Goal: Information Seeking & Learning: Find specific page/section

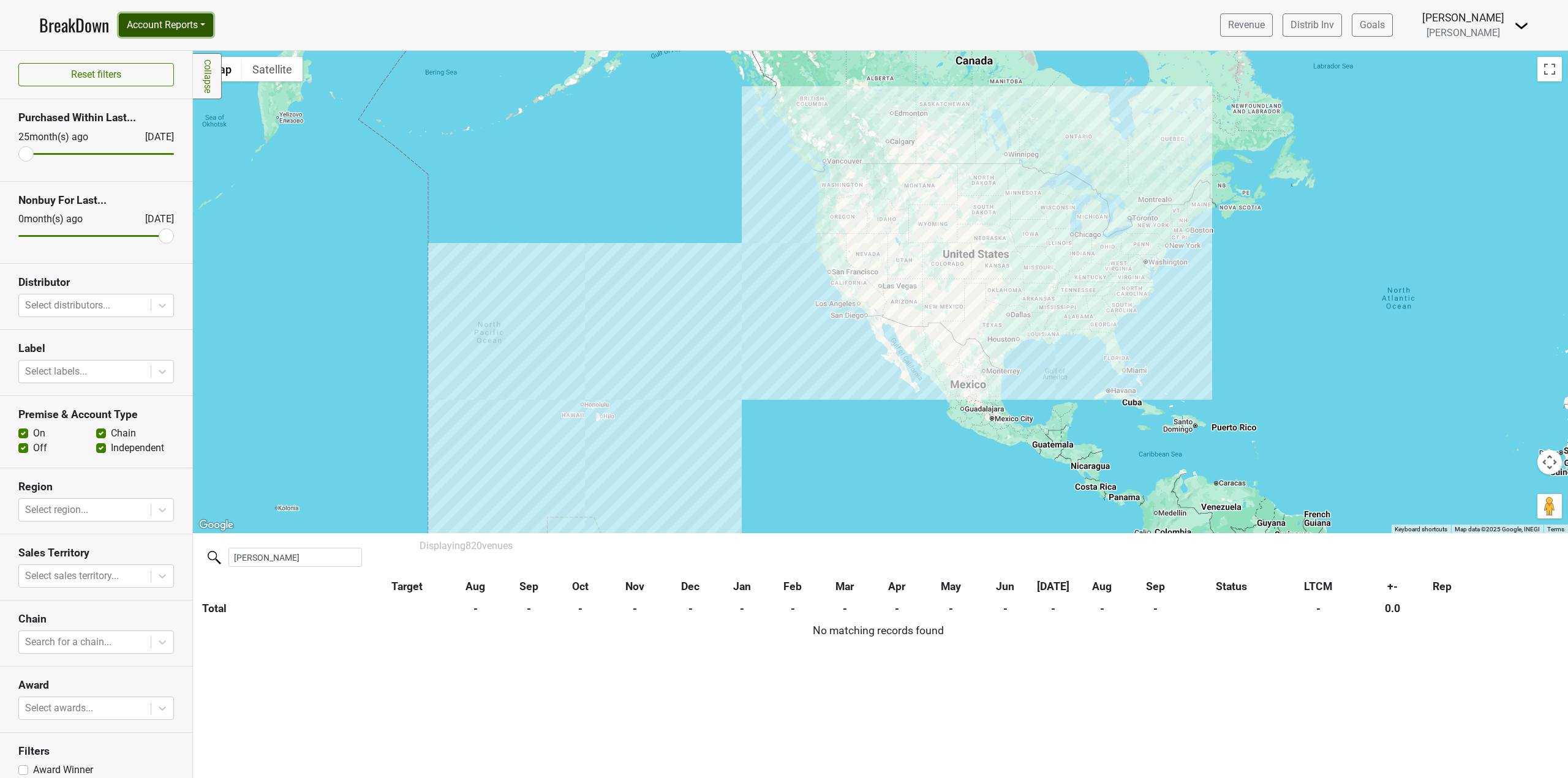
click at [154, 29] on button "Account Reports" at bounding box center [166, 25] width 94 height 23
click at [148, 66] on link "Map" at bounding box center [174, 73] width 109 height 20
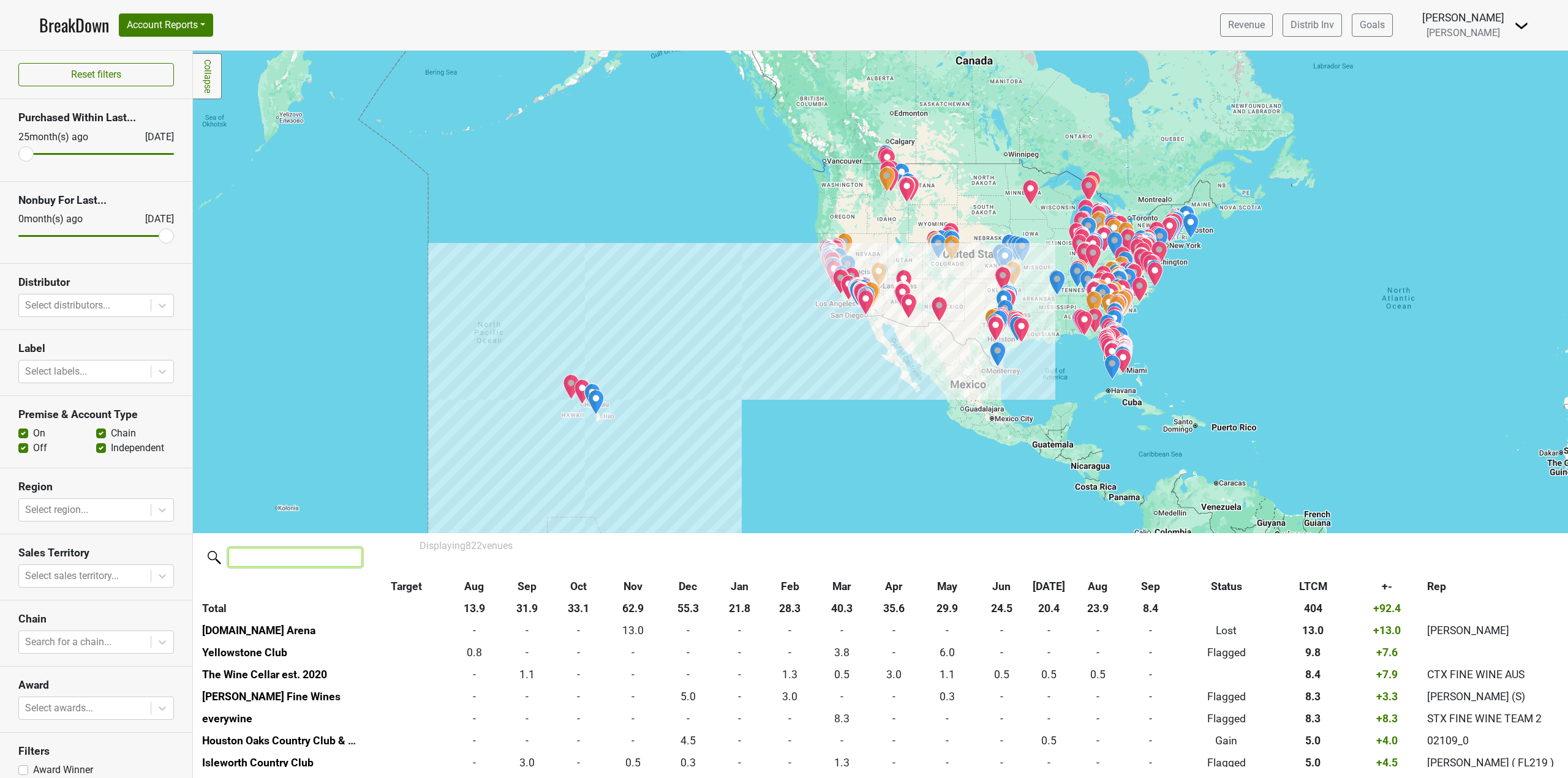
click at [311, 559] on input "search" at bounding box center [295, 558] width 133 height 19
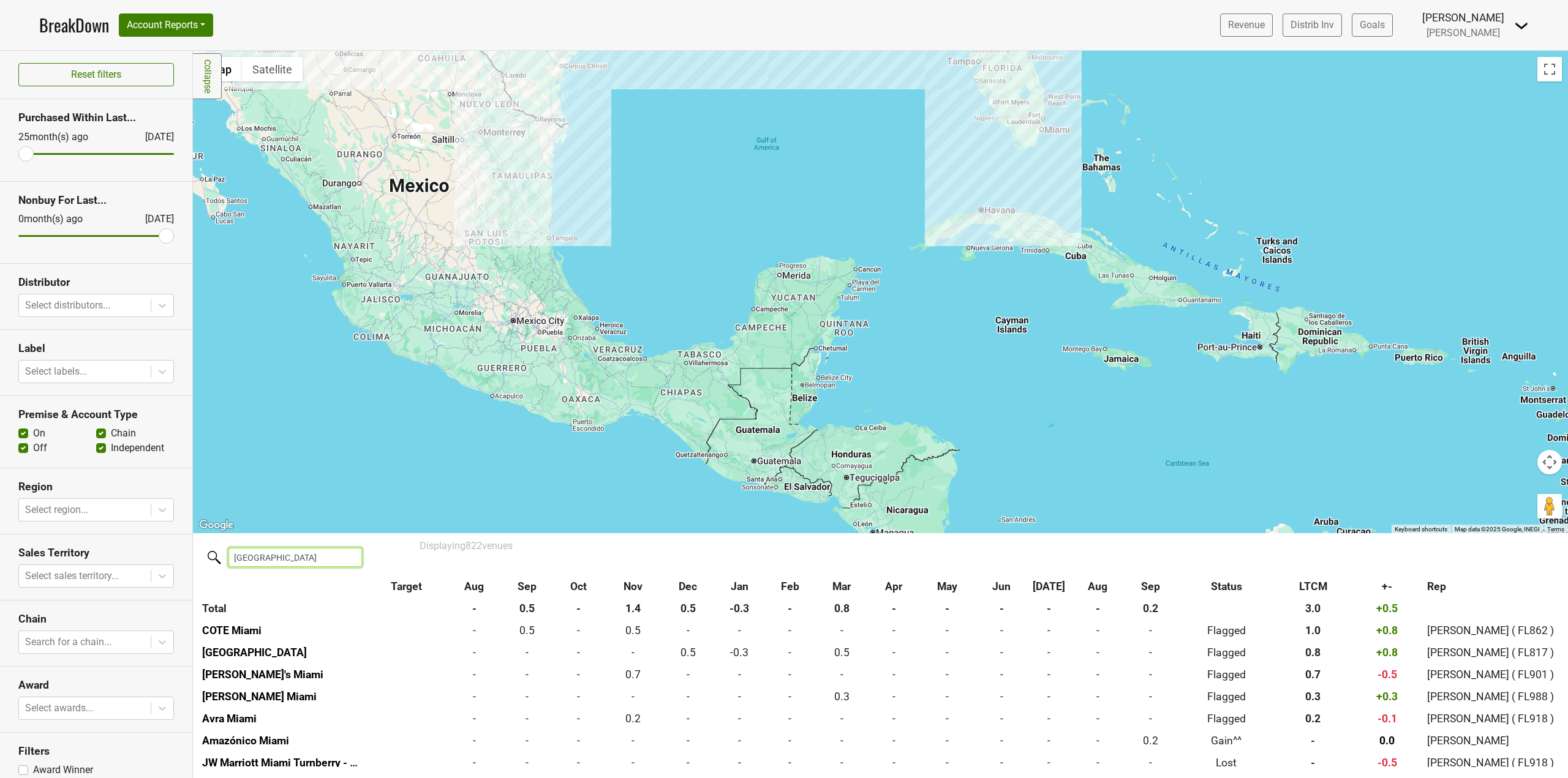
type input "miami"
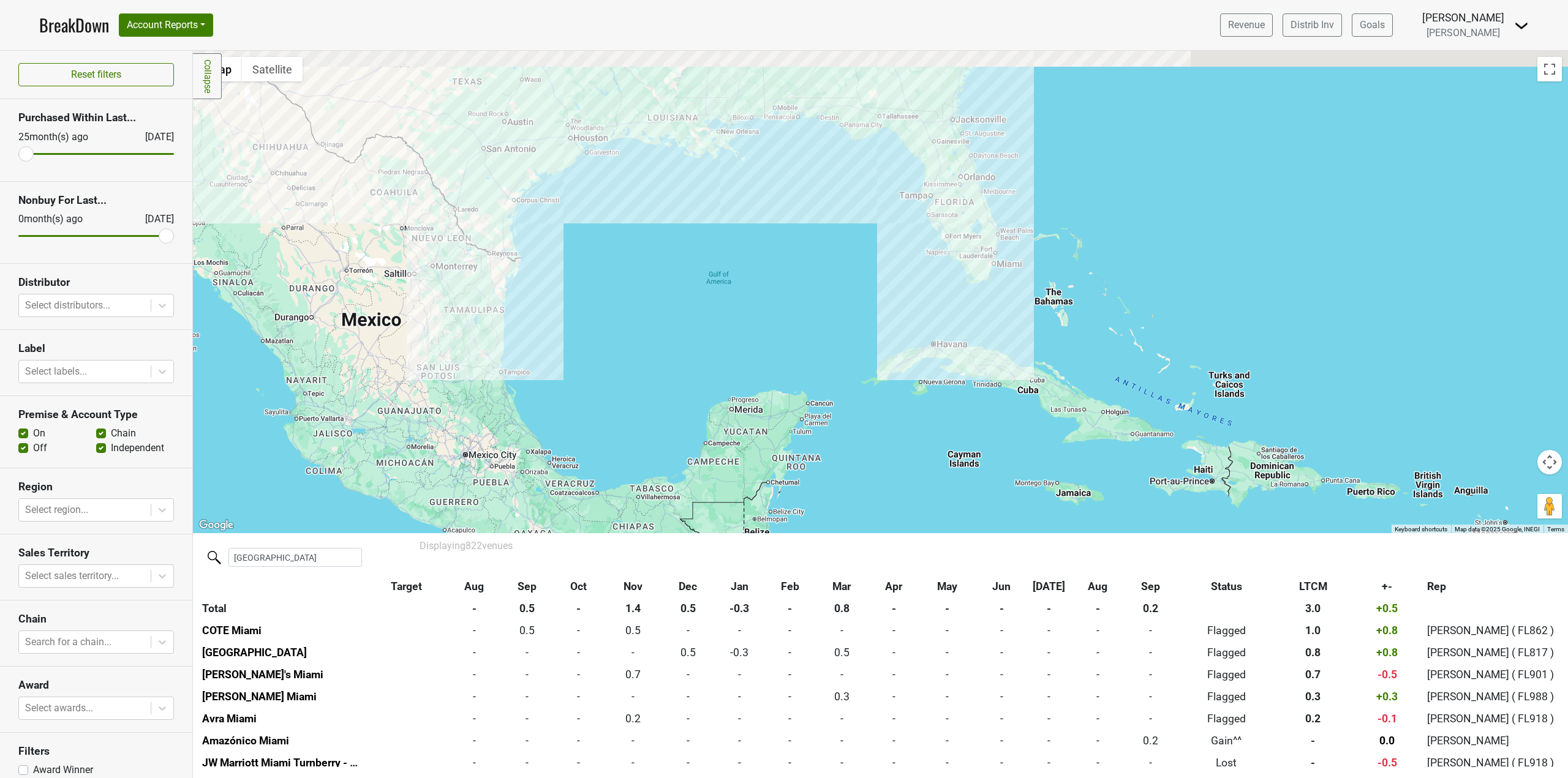
drag, startPoint x: 1058, startPoint y: 289, endPoint x: 1004, endPoint y: 432, distance: 152.9
click at [1009, 428] on div at bounding box center [881, 292] width 1375 height 482
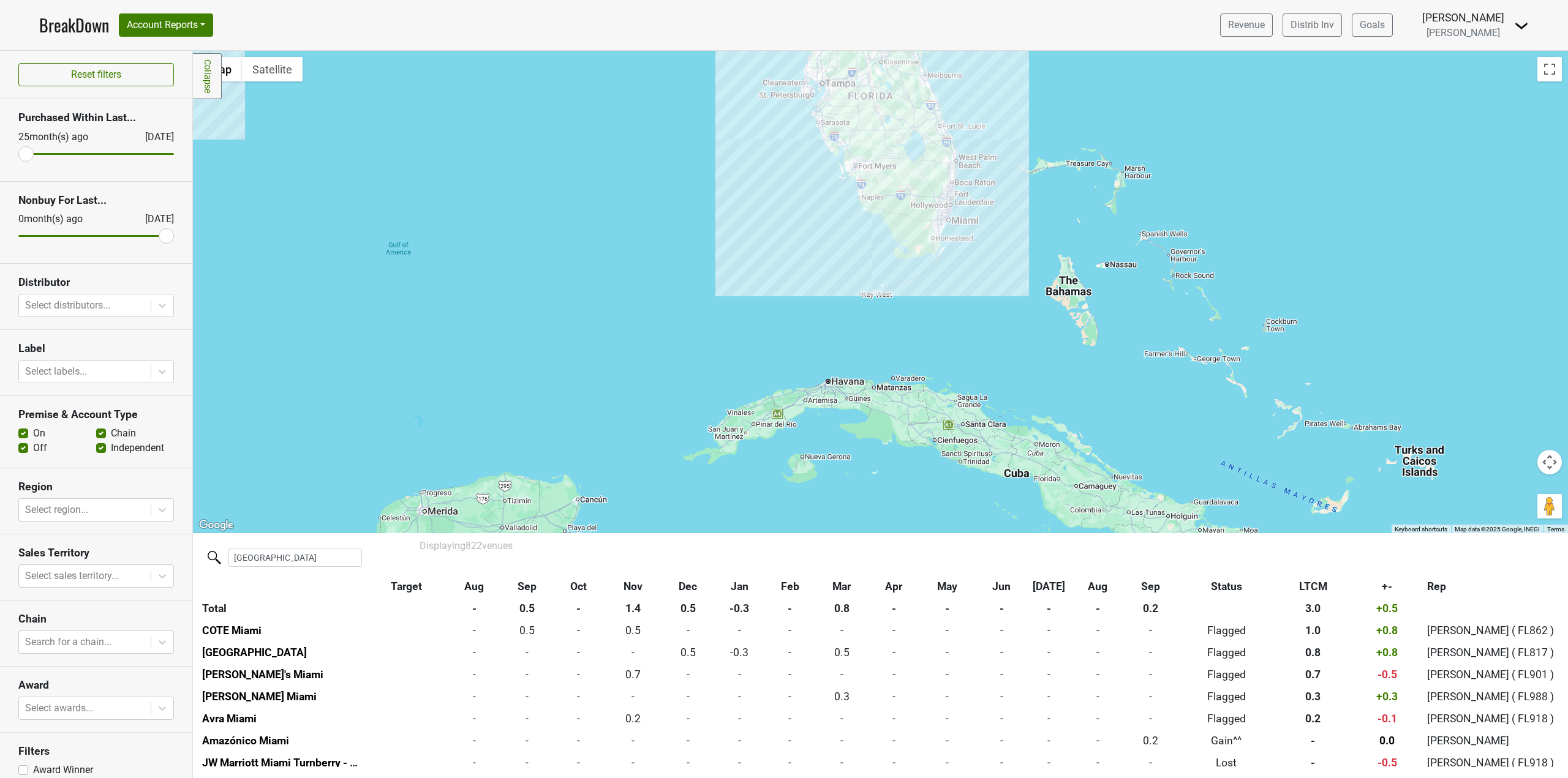
drag, startPoint x: 1002, startPoint y: 319, endPoint x: 982, endPoint y: 398, distance: 81.5
click at [985, 394] on div at bounding box center [881, 292] width 1375 height 482
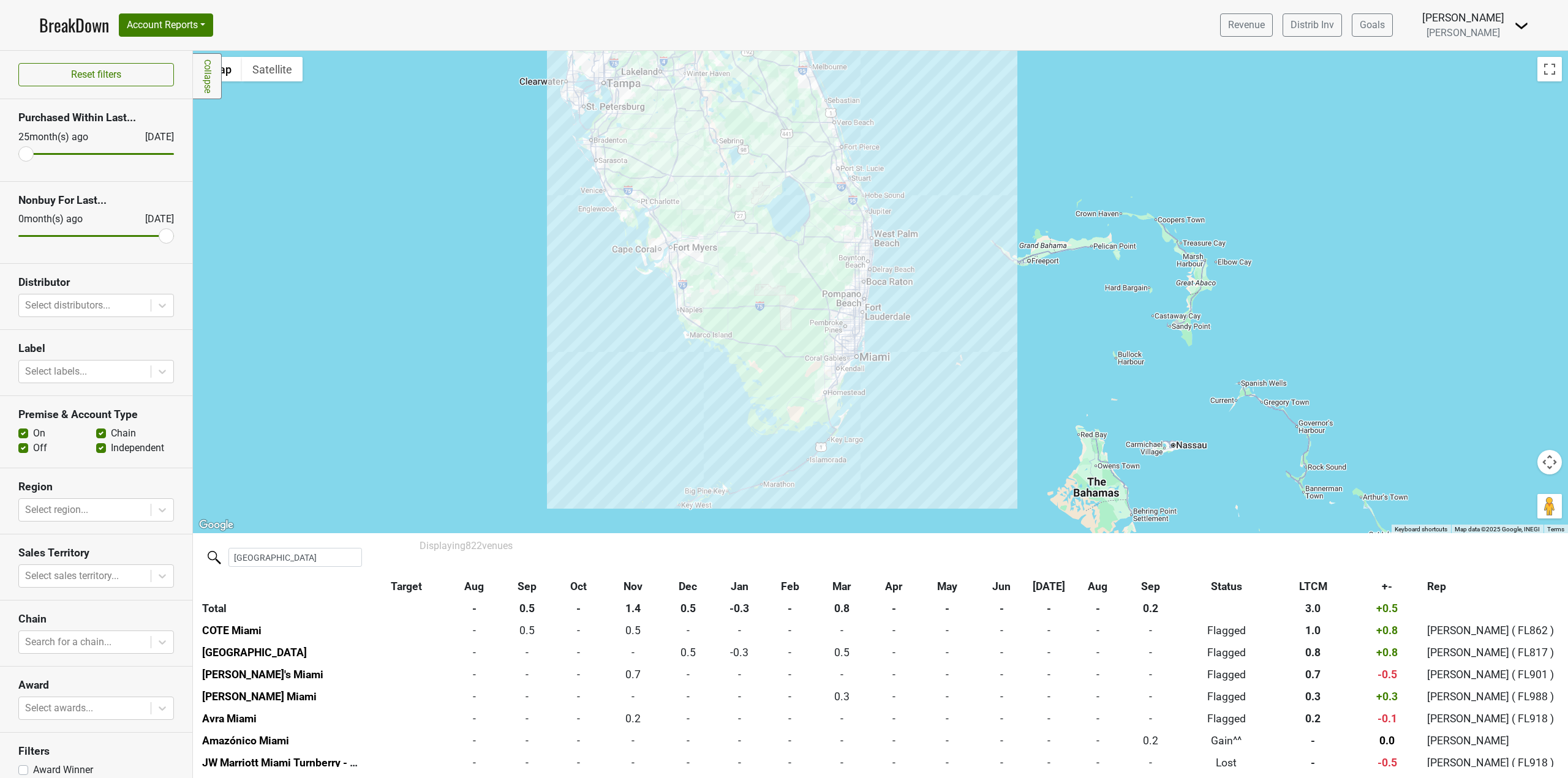
drag, startPoint x: 949, startPoint y: 346, endPoint x: 951, endPoint y: 413, distance: 67.0
click at [951, 413] on div at bounding box center [881, 292] width 1375 height 482
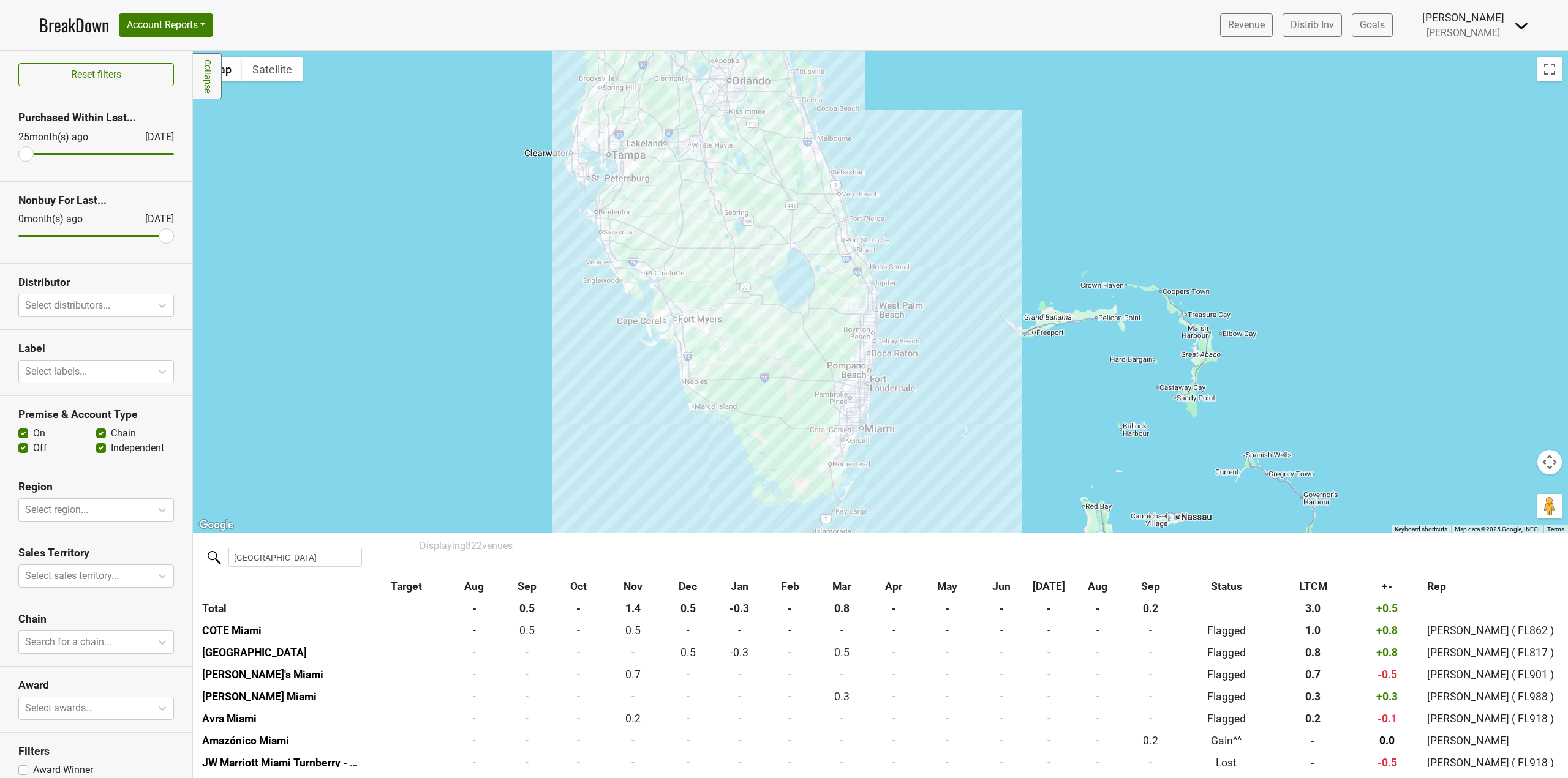
drag, startPoint x: 927, startPoint y: 457, endPoint x: 932, endPoint y: 421, distance: 36.3
click at [932, 421] on div at bounding box center [881, 292] width 1375 height 482
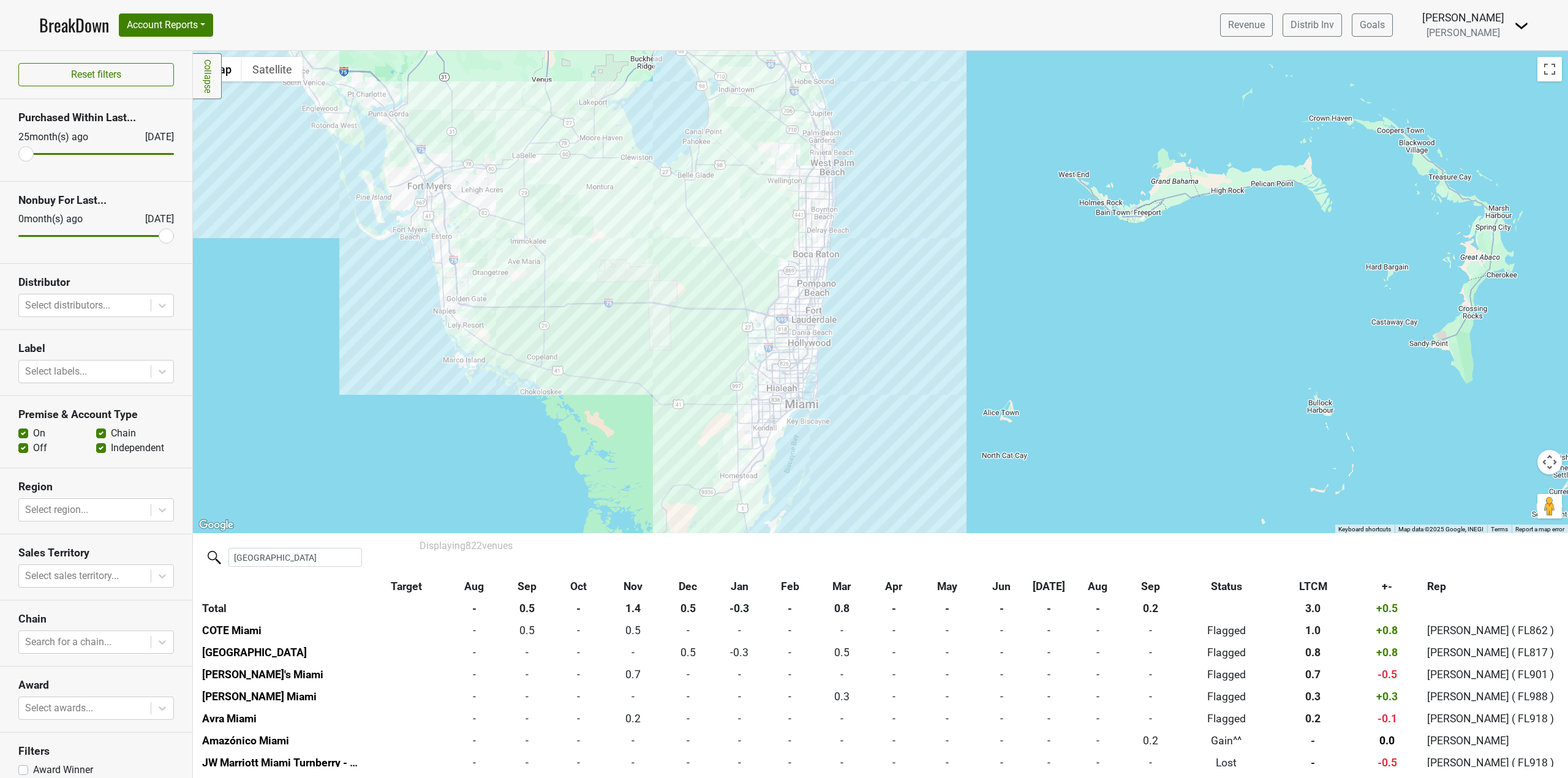
drag, startPoint x: 889, startPoint y: 452, endPoint x: 903, endPoint y: 417, distance: 37.7
click at [903, 417] on div at bounding box center [881, 292] width 1375 height 482
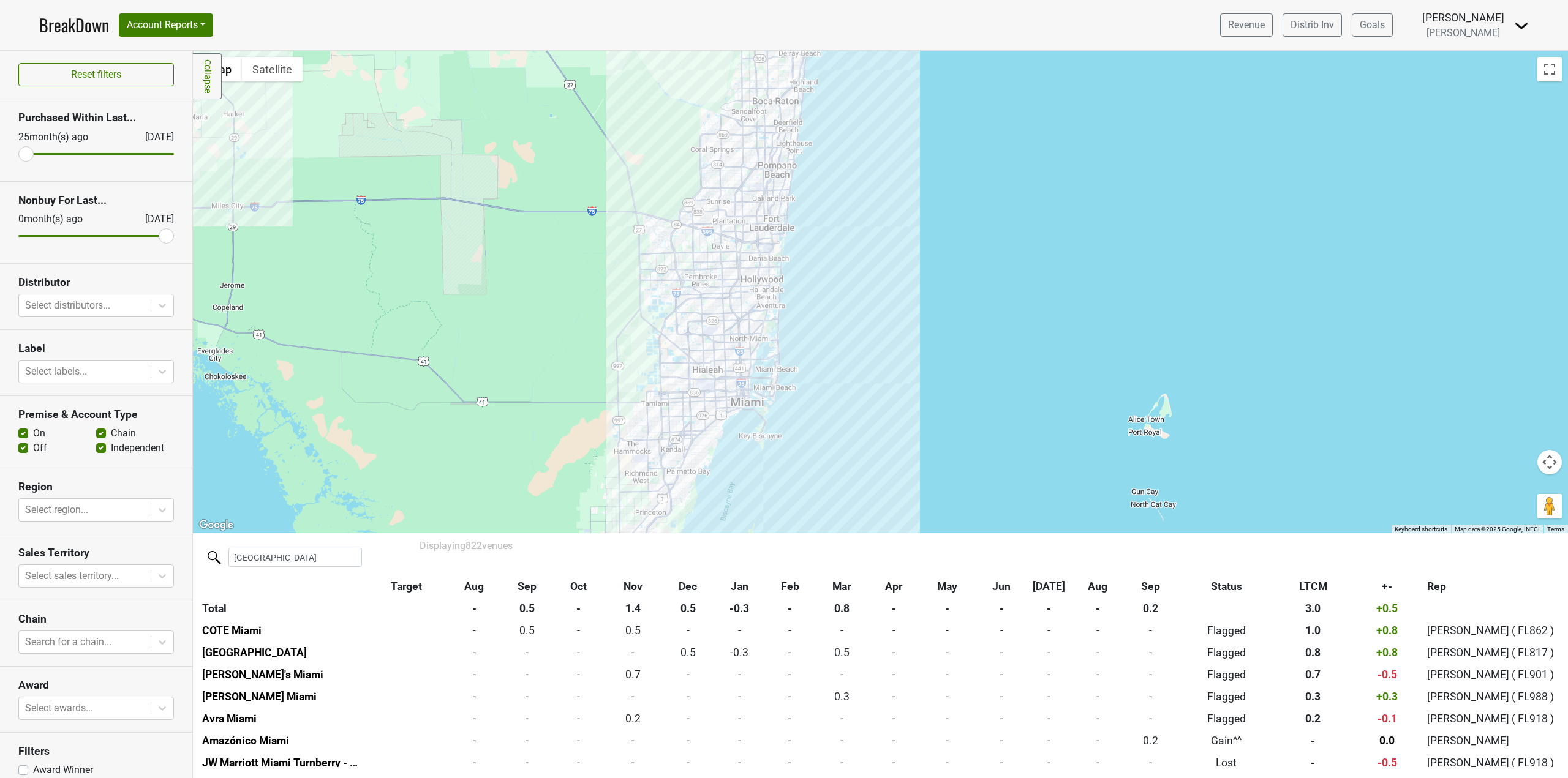
drag, startPoint x: 821, startPoint y: 426, endPoint x: 865, endPoint y: 443, distance: 47.2
click at [865, 443] on div at bounding box center [881, 292] width 1375 height 482
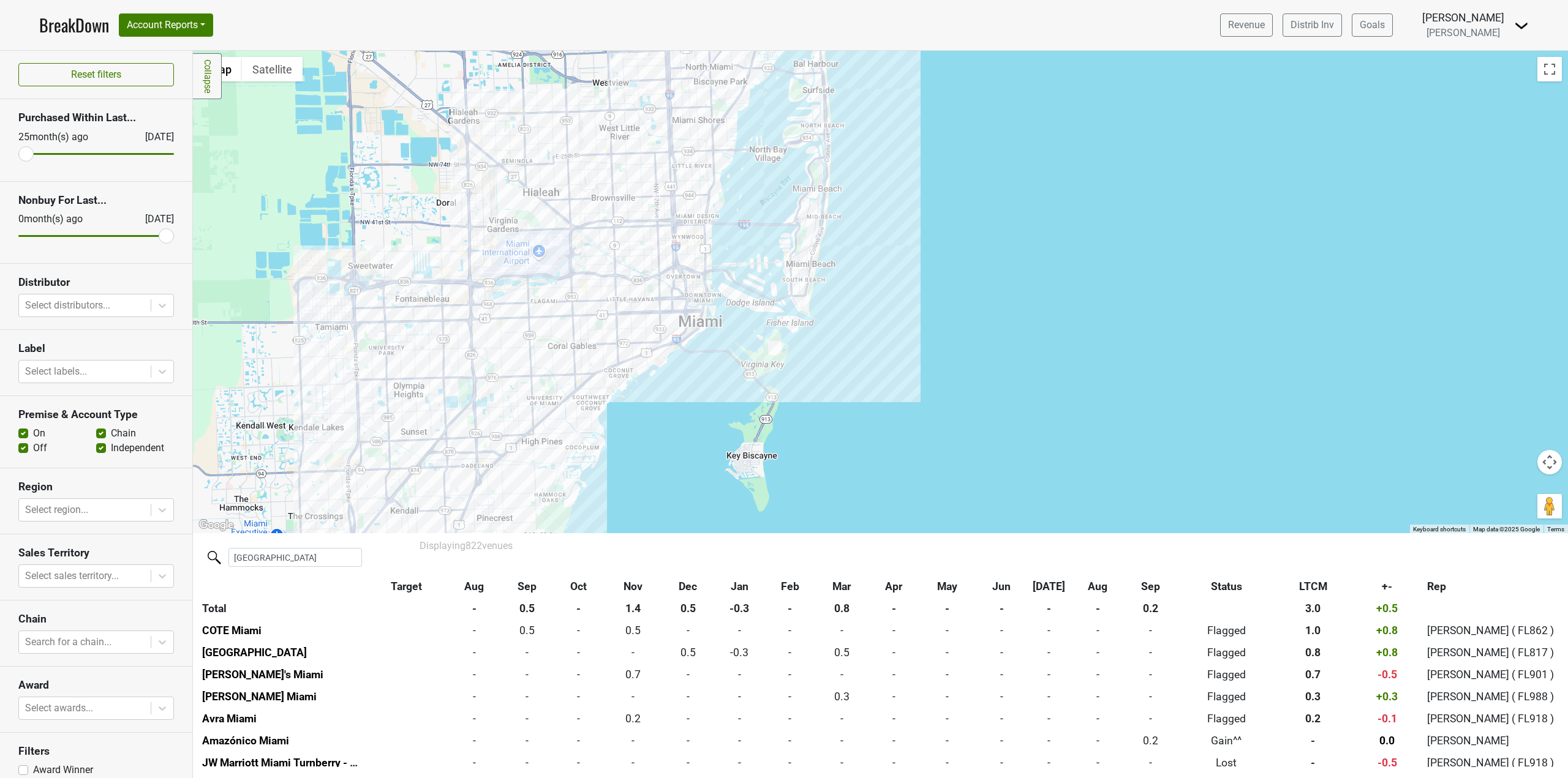
drag, startPoint x: 805, startPoint y: 405, endPoint x: 1127, endPoint y: 448, distance: 324.9
click at [1127, 448] on div at bounding box center [881, 292] width 1375 height 482
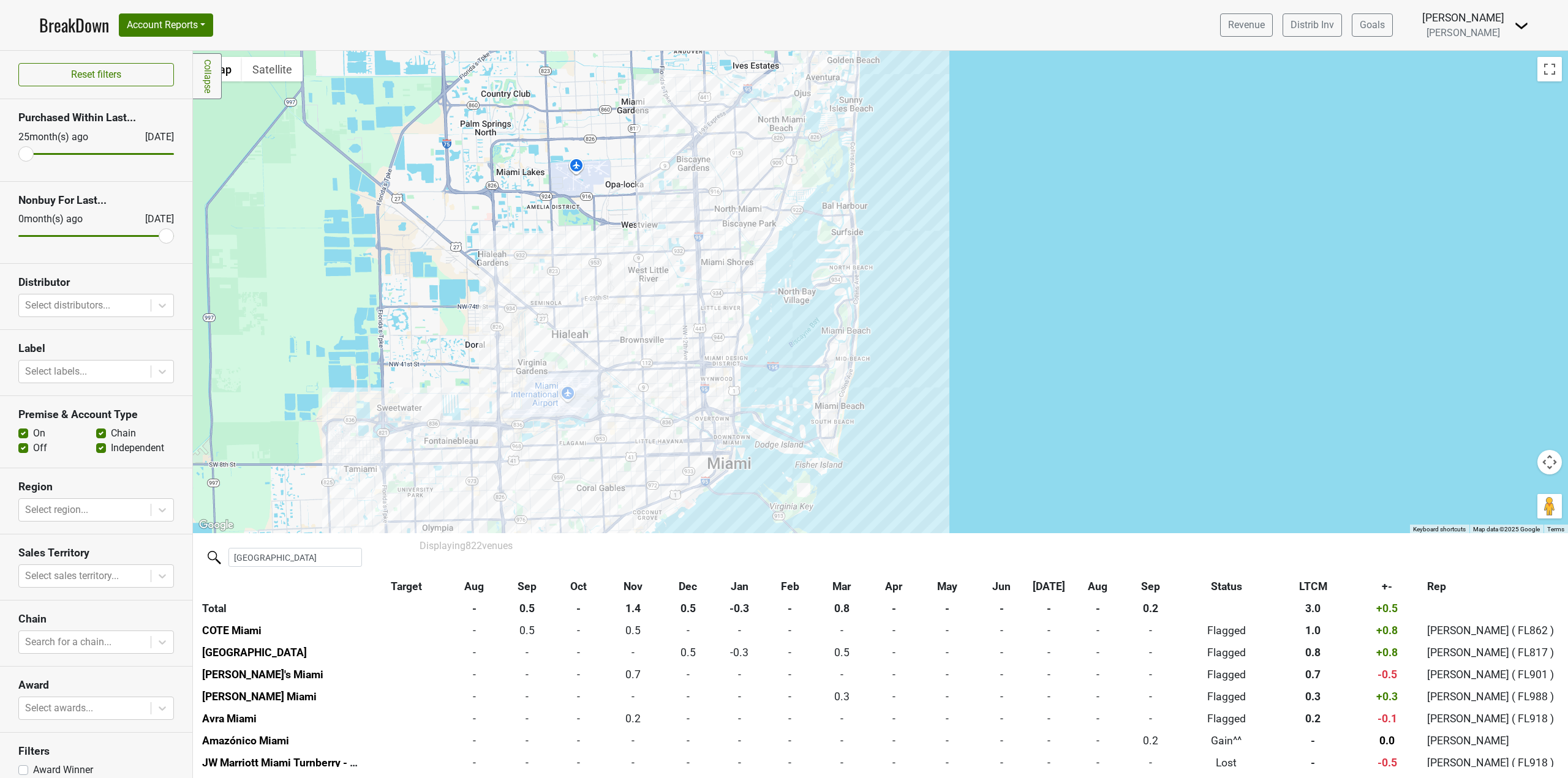
drag, startPoint x: 958, startPoint y: 297, endPoint x: 976, endPoint y: 437, distance: 141.2
click at [976, 437] on div at bounding box center [881, 292] width 1375 height 482
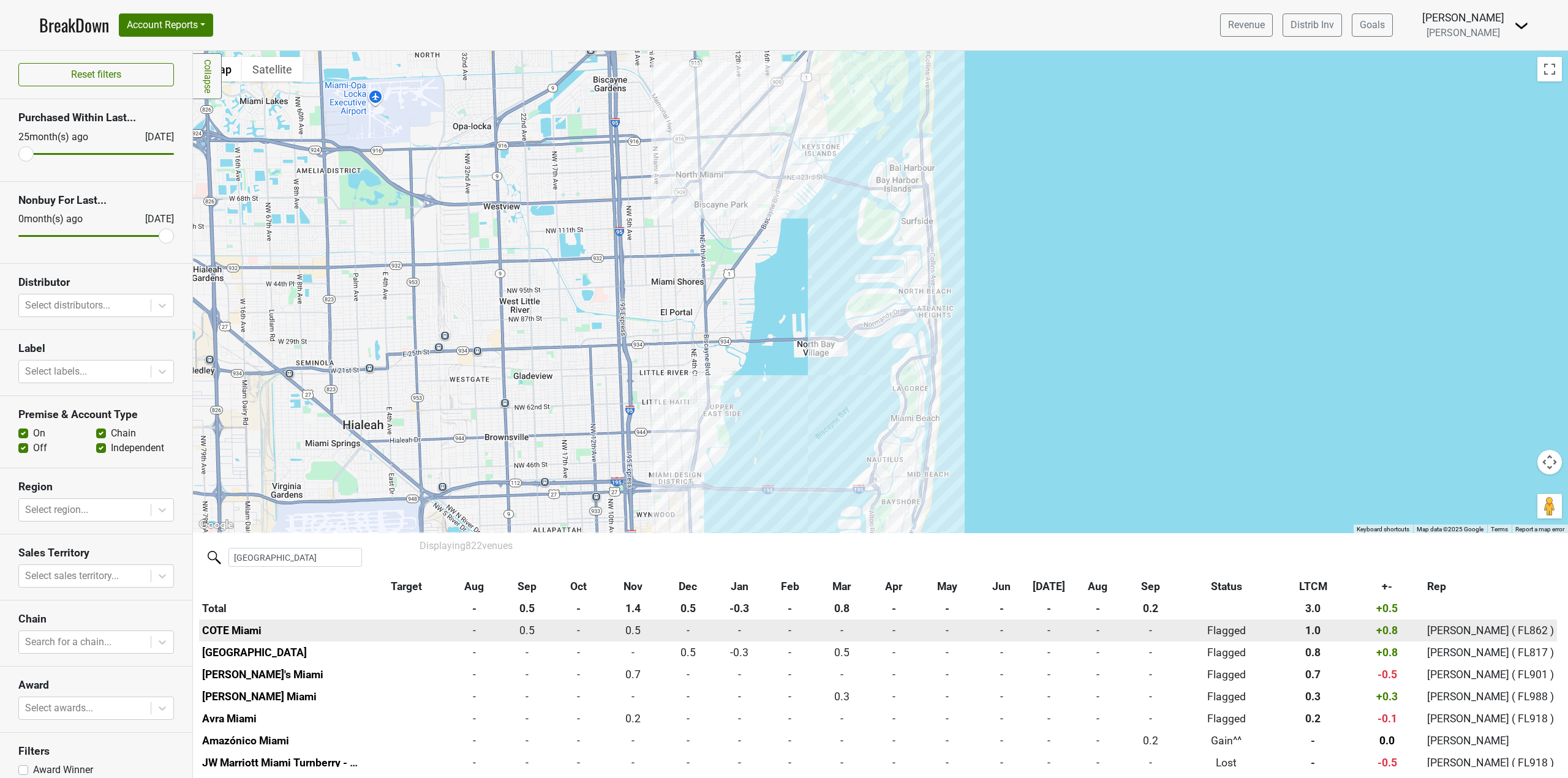
drag, startPoint x: 897, startPoint y: 445, endPoint x: 1098, endPoint y: 638, distance: 278.7
click at [1098, 638] on div "Filters Collapse ← Move left → Move right ↑ Move up ↓ Move down + Zoom in - Zoo…" at bounding box center [881, 414] width 1375 height 727
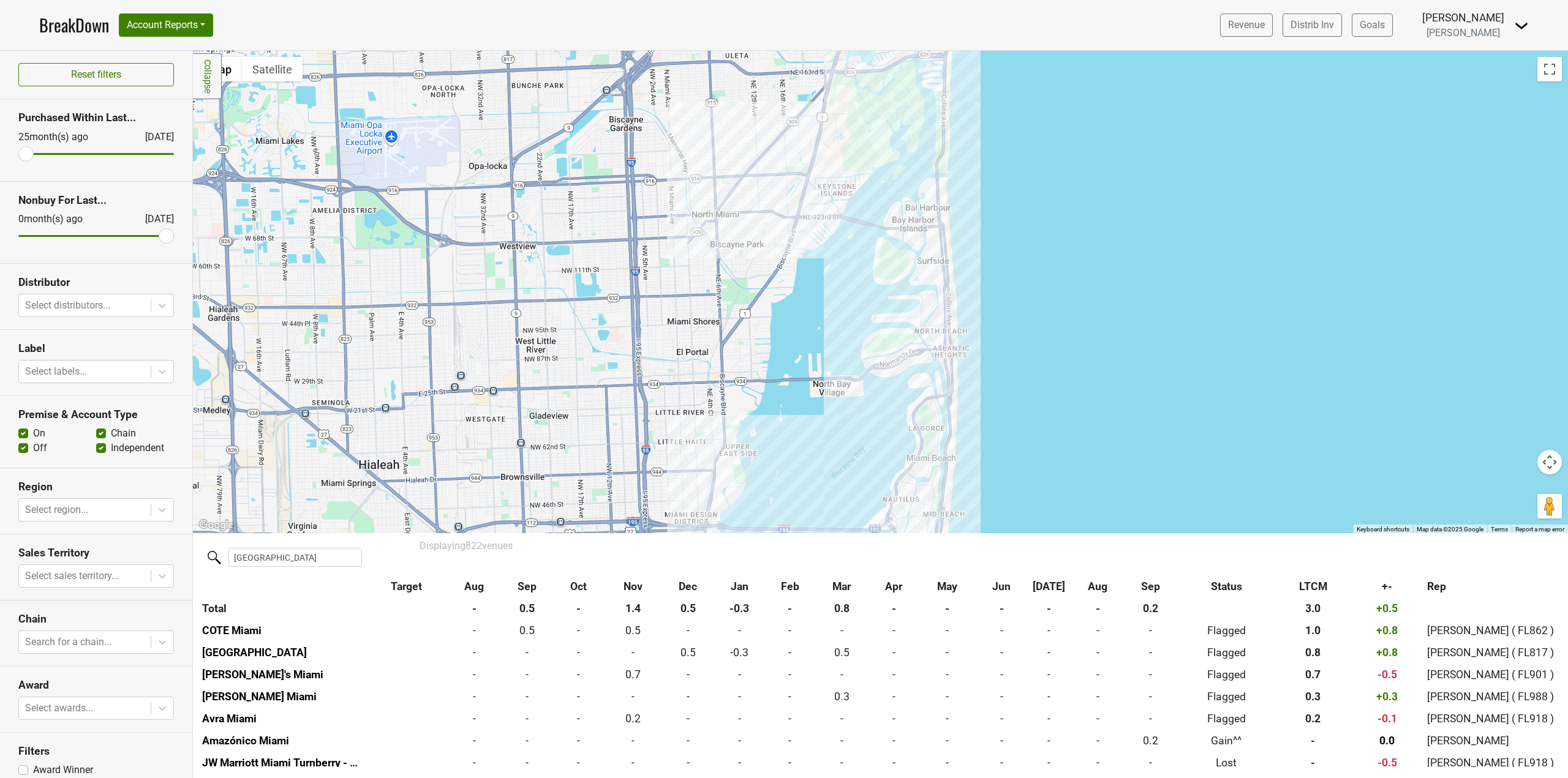
drag, startPoint x: 1035, startPoint y: 296, endPoint x: 1024, endPoint y: 296, distance: 11.0
click at [1043, 332] on div at bounding box center [881, 292] width 1375 height 482
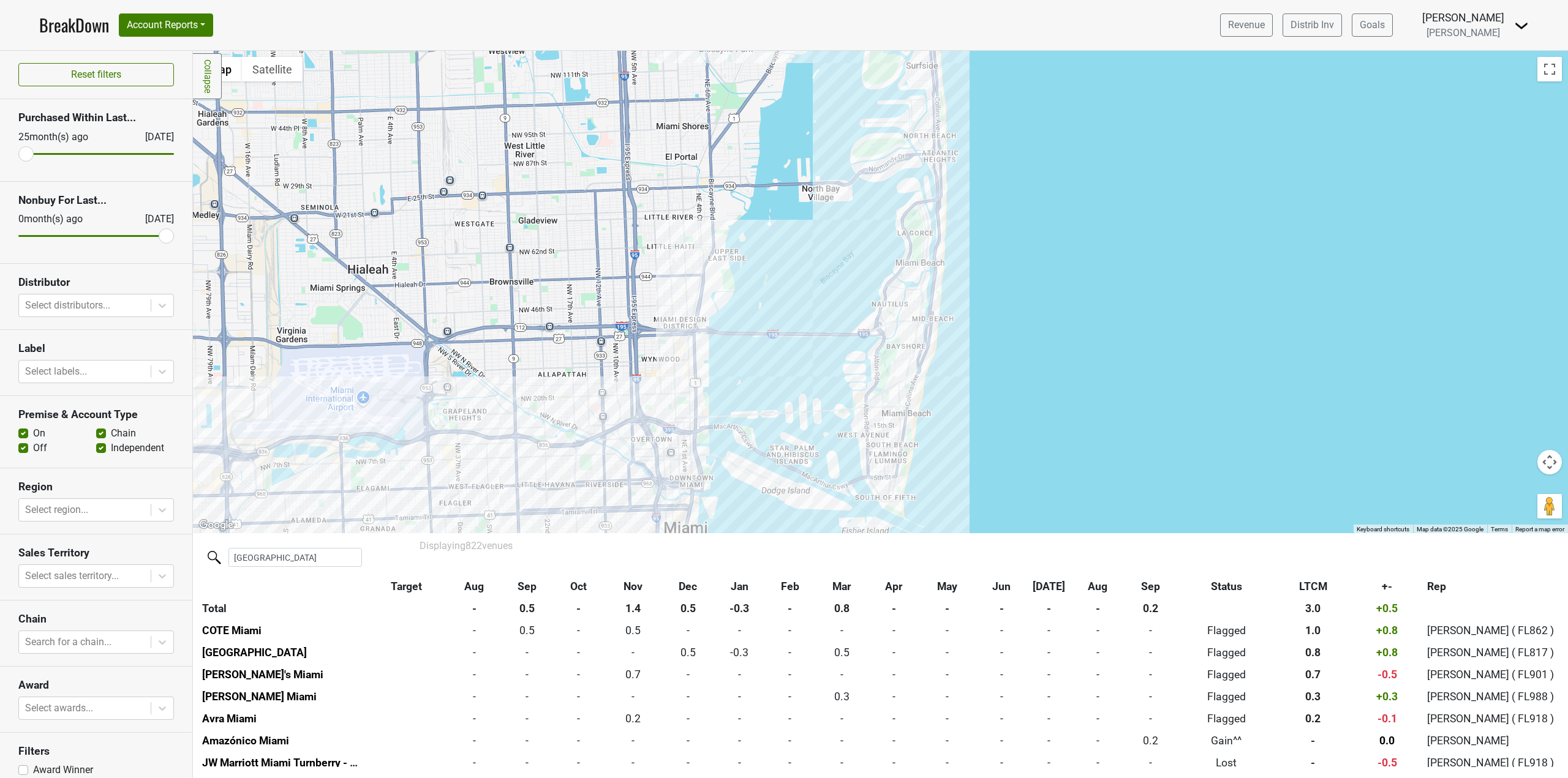
drag, startPoint x: 812, startPoint y: 385, endPoint x: 818, endPoint y: 214, distance: 171.1
click at [837, 214] on div at bounding box center [881, 292] width 1375 height 482
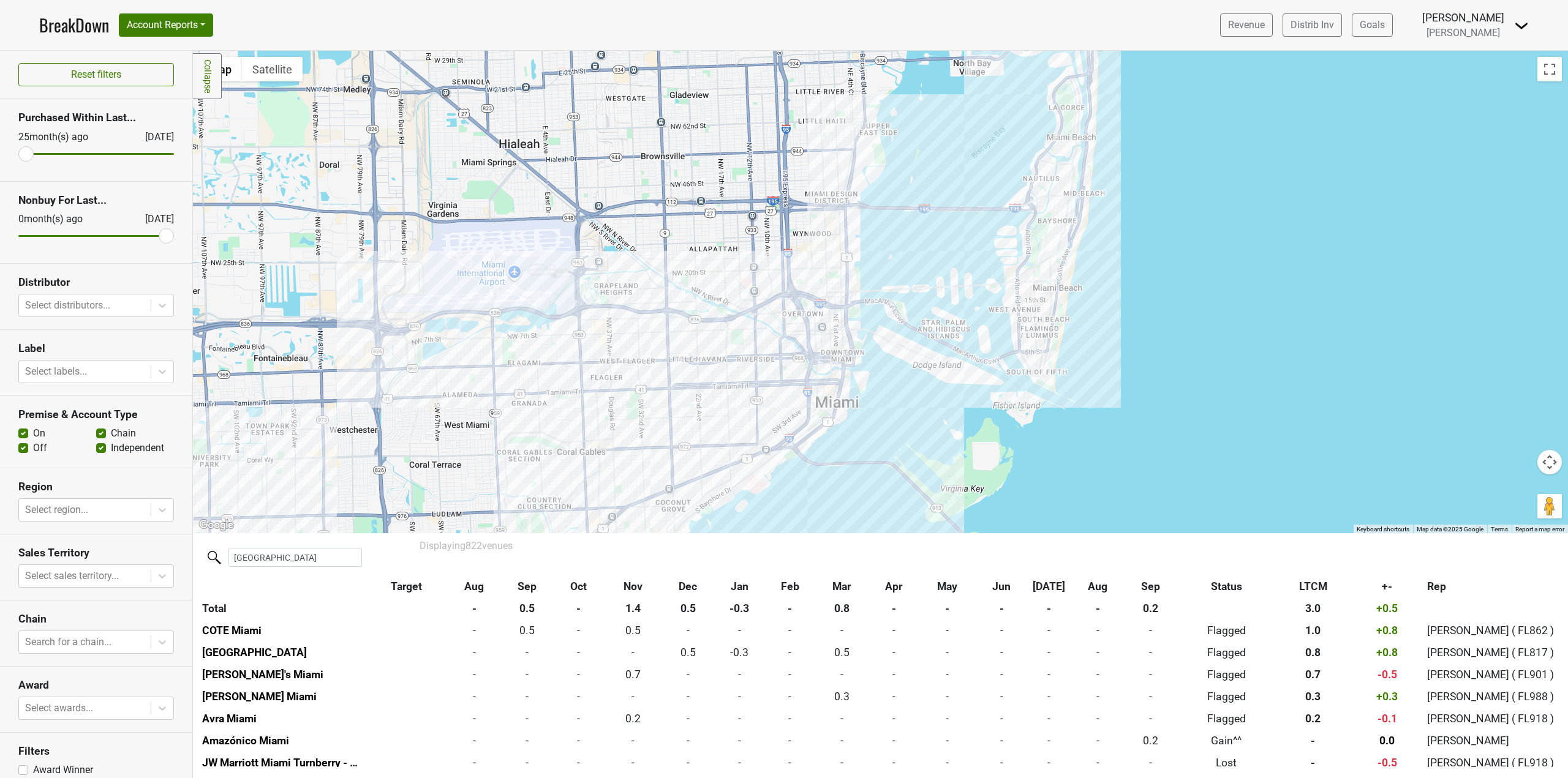
drag, startPoint x: 473, startPoint y: 411, endPoint x: 627, endPoint y: 295, distance: 192.8
click at [627, 295] on div at bounding box center [881, 292] width 1375 height 482
click at [601, 379] on div at bounding box center [881, 292] width 1375 height 482
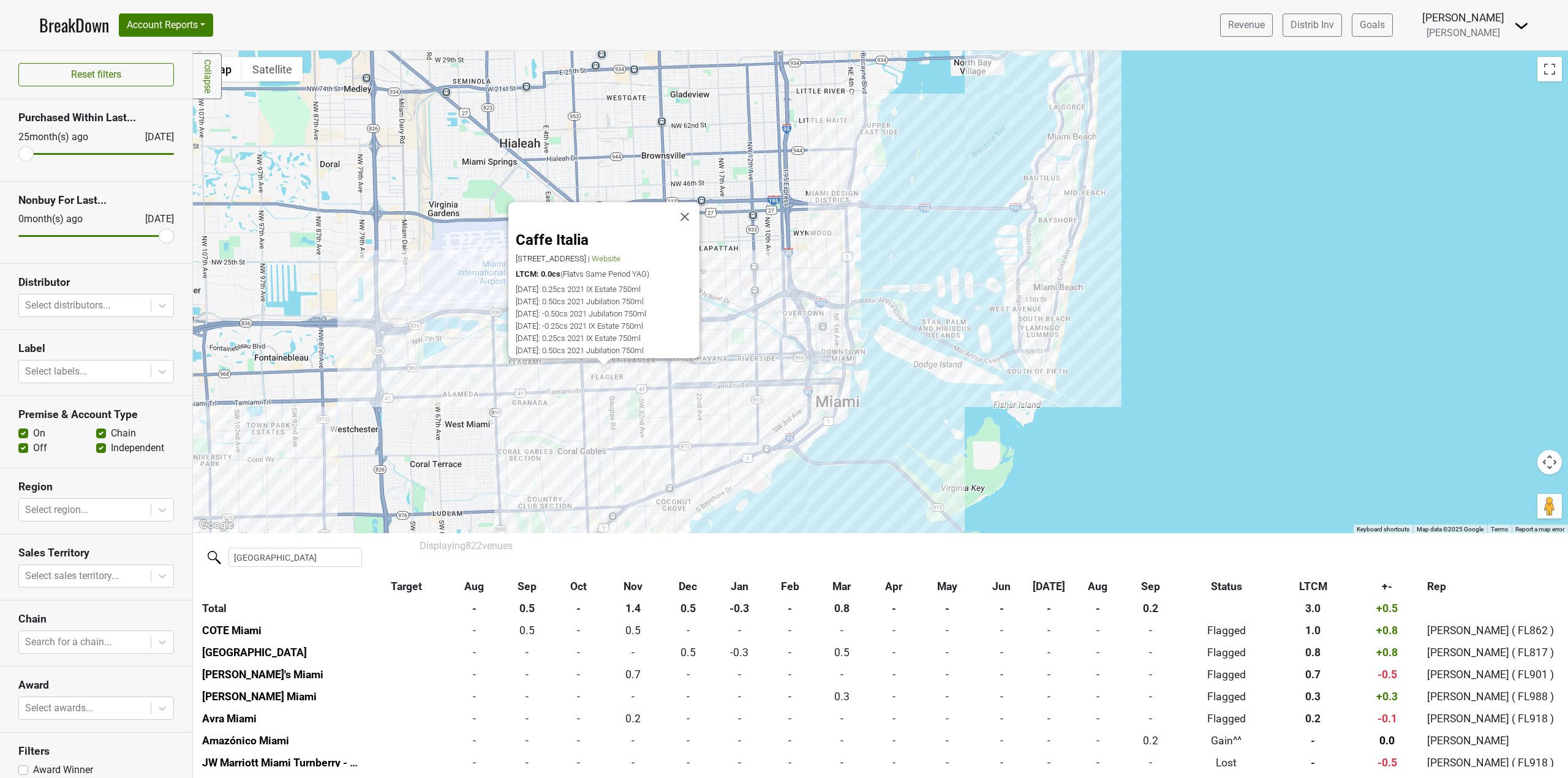
click at [601, 379] on div "Caffe Italia 3800 SW 8th St, Coral Gables, FL 33134 | Website LTCM: 0.0cs ( Fla…" at bounding box center [881, 292] width 1375 height 482
click at [604, 424] on div "Caffe Italia 3800 SW 8th St, Coral Gables, FL 33134 | Website LTCM: 0.0cs ( Fla…" at bounding box center [881, 292] width 1375 height 482
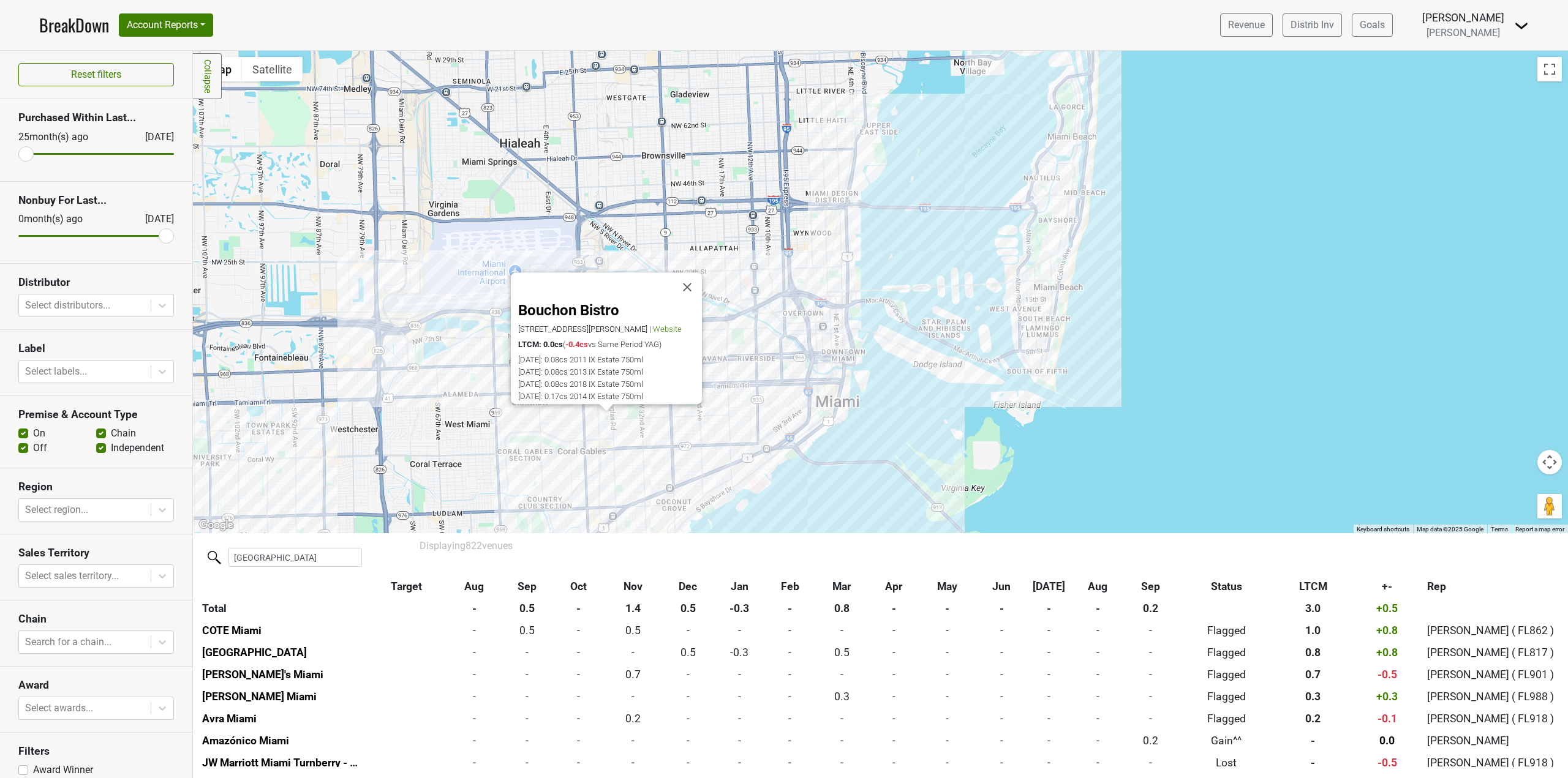
click at [601, 446] on div "Bouchon Bistro 2101 Galiano St, Coral Gables, FL 33134 | Website LTCM: 0.0cs ( …" at bounding box center [881, 292] width 1375 height 482
click at [668, 494] on div "Pascal's on Ponce 2611 Ponce De Leon Blvd, Coral Gables, FL 33134 | Website Awa…" at bounding box center [881, 292] width 1375 height 482
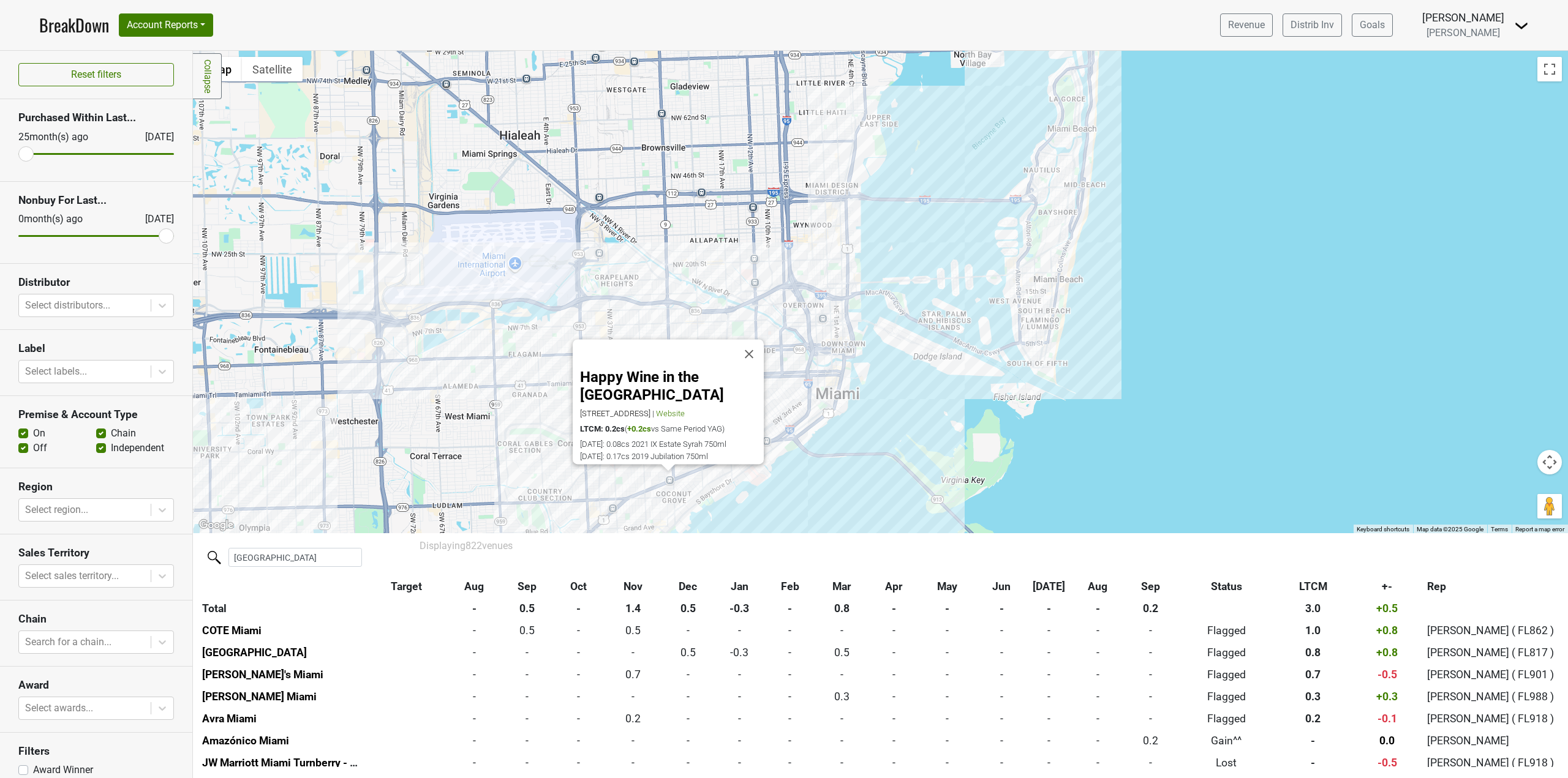
click at [795, 317] on div "Happy Wine in the Grove 2833 Bird Ave, Miami, FL 33133 | Website LTCM: 0.2cs ( …" at bounding box center [881, 292] width 1375 height 482
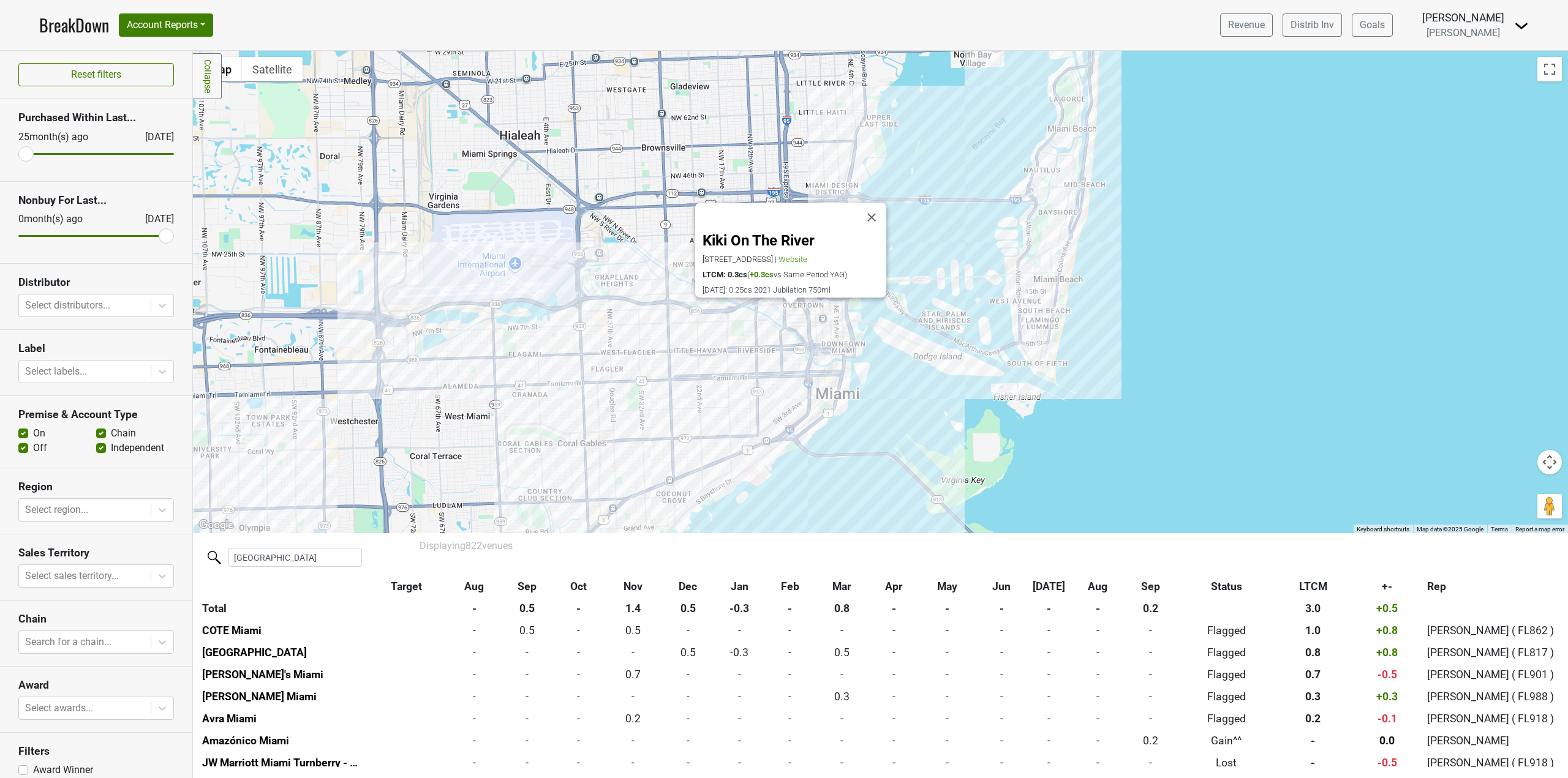
click at [807, 330] on div "Kiki On The River 450 NW North River Dr, Miami, FL 33128 | Website LTCM: 0.3cs …" at bounding box center [881, 292] width 1375 height 482
click at [846, 340] on div "CASA NEOS 40 SW North River Dr, Miami, FL 33128 | Website LTCM: 1.3cs ( +1.3cs …" at bounding box center [881, 292] width 1375 height 482
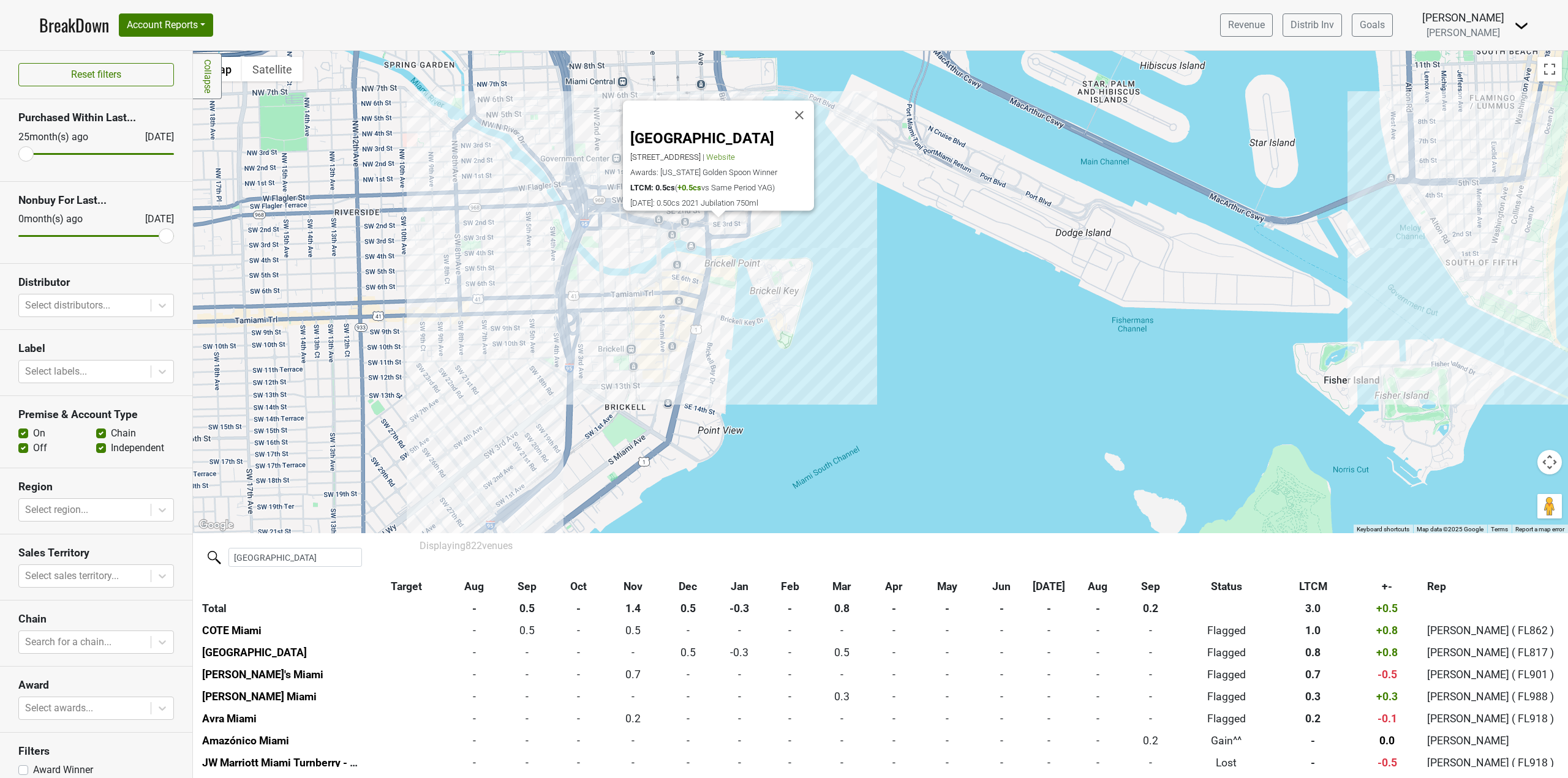
click at [725, 306] on div "Kimpton EPIC Hotel 270 Biscayne Boulevard Way, Miami, FL 33131 | Website Awards…" at bounding box center [881, 292] width 1375 height 482
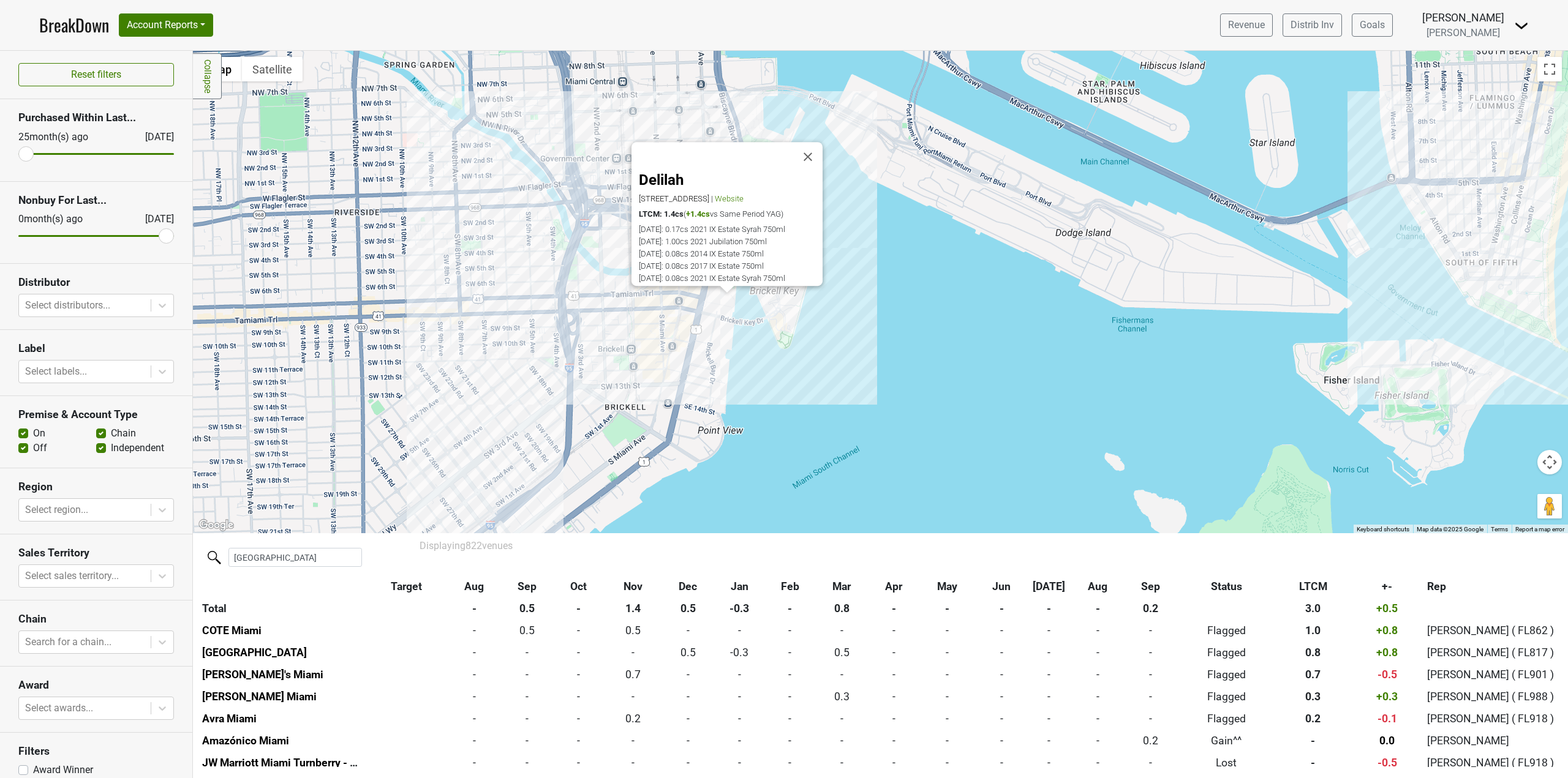
click at [688, 306] on div "Delilah 301 Brickell Key Dr, Miami, FL 33131 | Website LTCM: 1.4cs ( +1.4cs vs …" at bounding box center [881, 292] width 1375 height 482
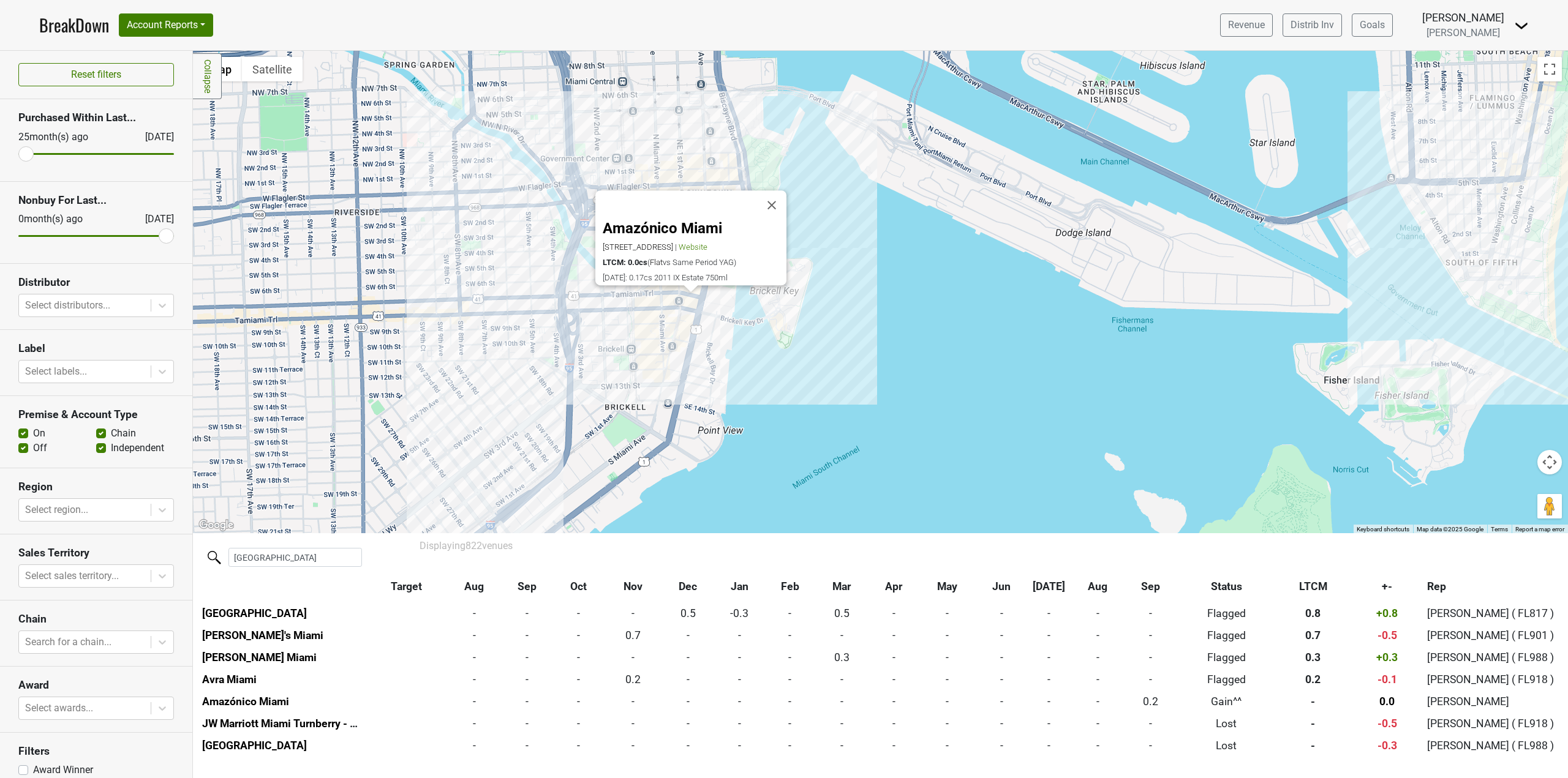
click at [667, 330] on div "Amazónico Miami 800 Brickell Ave, Miami, FL 33131 | Website LTCM: 0.0cs ( Flat …" at bounding box center [881, 292] width 1375 height 482
click at [698, 346] on div "Sexy Fish 1001 S Miami Ave, Miami, FL 33130 | Website Awards: ** Wine Spectator…" at bounding box center [881, 292] width 1375 height 482
click at [706, 388] on div "CLAUDIE 1101 Brickell Ave S-113, Miami, FL 33131 | Website LTCM: 1.0cs ( +1.0cs…" at bounding box center [881, 292] width 1375 height 482
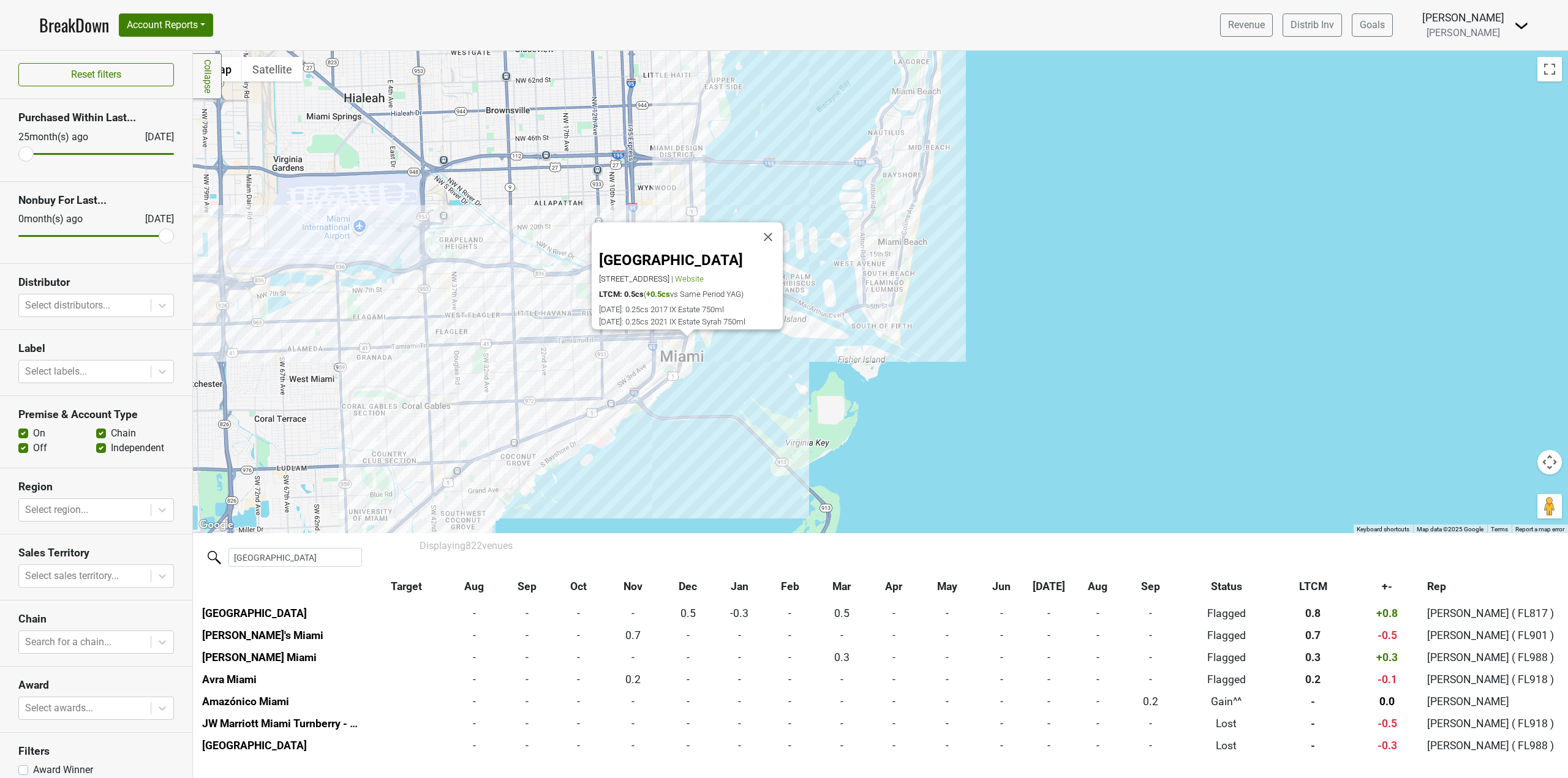
drag, startPoint x: 481, startPoint y: 392, endPoint x: 596, endPoint y: 274, distance: 164.8
click at [594, 297] on div "Osaka 1300 Brickell Bay Dr, Miami, FL 33131 | Website LTCM: 0.5cs ( +0.5cs vs S…" at bounding box center [881, 292] width 1375 height 482
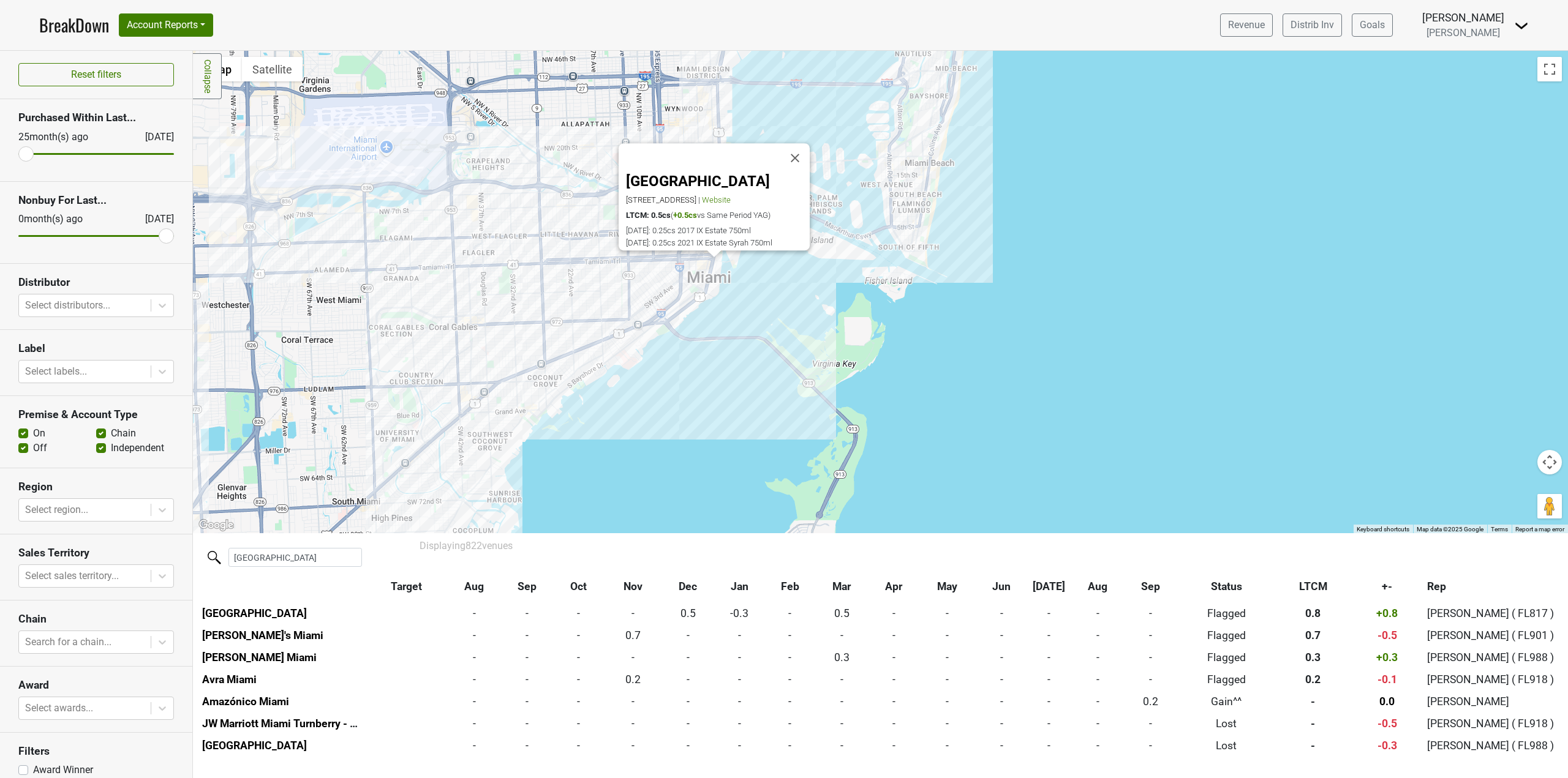
click at [462, 392] on div "Osaka 1300 Brickell Bay Dr, Miami, FL 33131 | Website LTCM: 0.5cs ( +0.5cs vs S…" at bounding box center [881, 292] width 1375 height 482
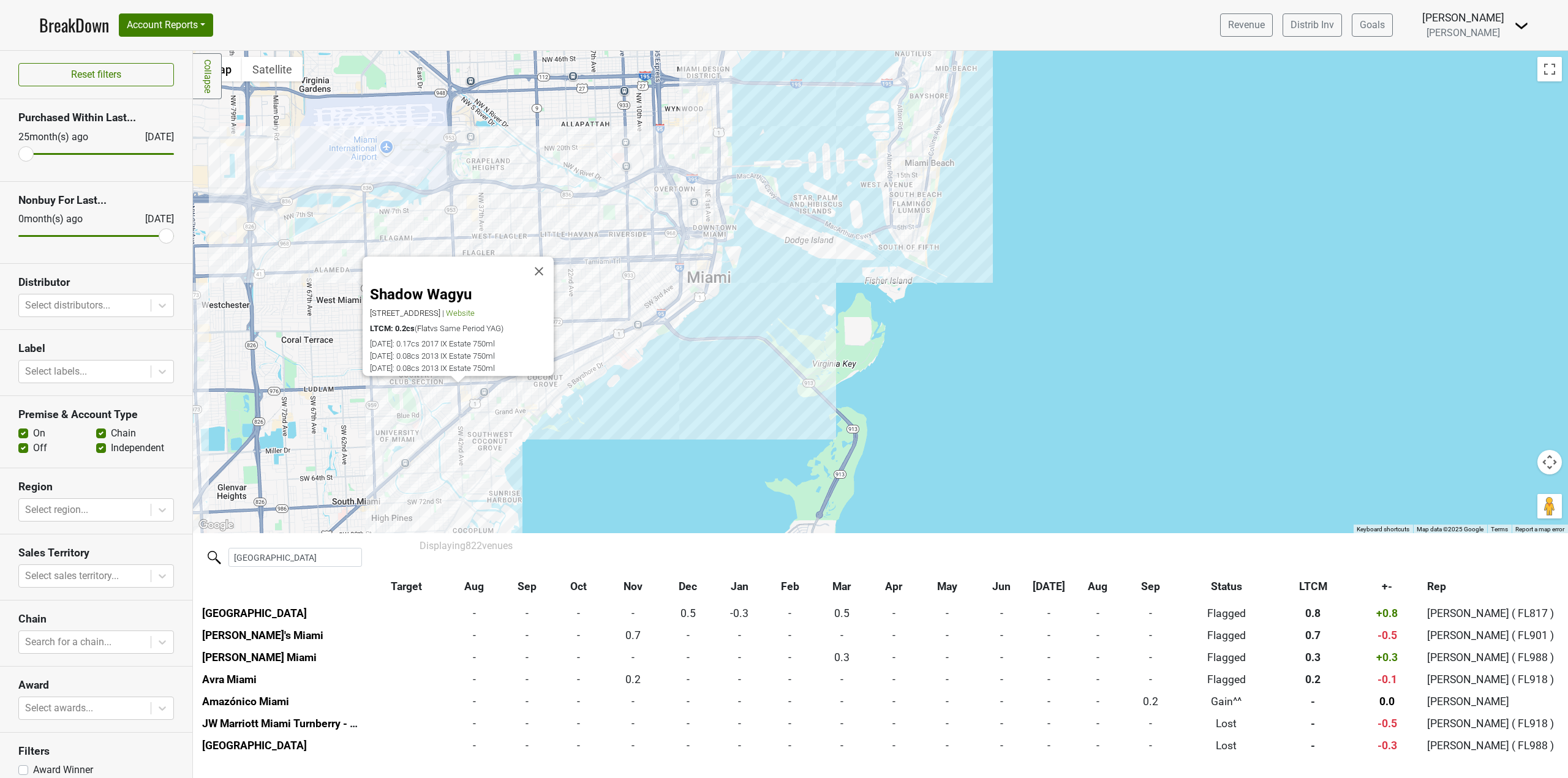
click at [513, 400] on div "Shadow Wagyu 4702 S Le Jeune Rd, Miami, FL 33146 | Website LTCM: 0.2cs ( Flat v…" at bounding box center [881, 292] width 1375 height 482
click at [570, 412] on div "Shadow Wagyu 4702 S Le Jeune Rd, Miami, FL 33146 | Website LTCM: 0.2cs ( Flat v…" at bounding box center [881, 292] width 1375 height 482
click at [590, 212] on div "Shadow Wagyu 4702 S Le Jeune Rd, Miami, FL 33146 | Website LTCM: 0.2cs ( Flat v…" at bounding box center [881, 292] width 1375 height 482
click at [545, 265] on button "Close" at bounding box center [539, 271] width 30 height 30
click at [540, 364] on div at bounding box center [881, 292] width 1375 height 482
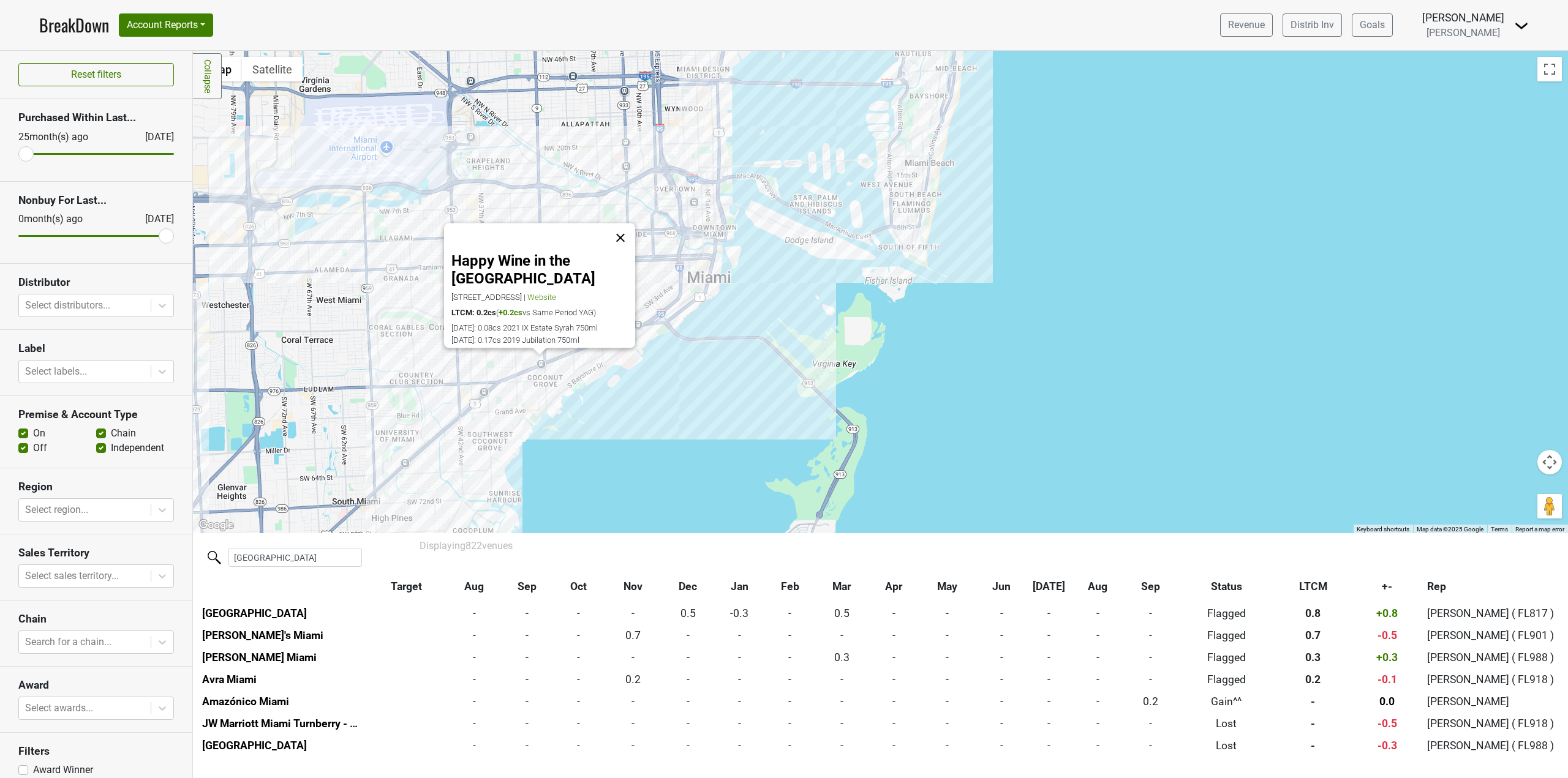
click at [622, 243] on button "Close" at bounding box center [620, 238] width 30 height 30
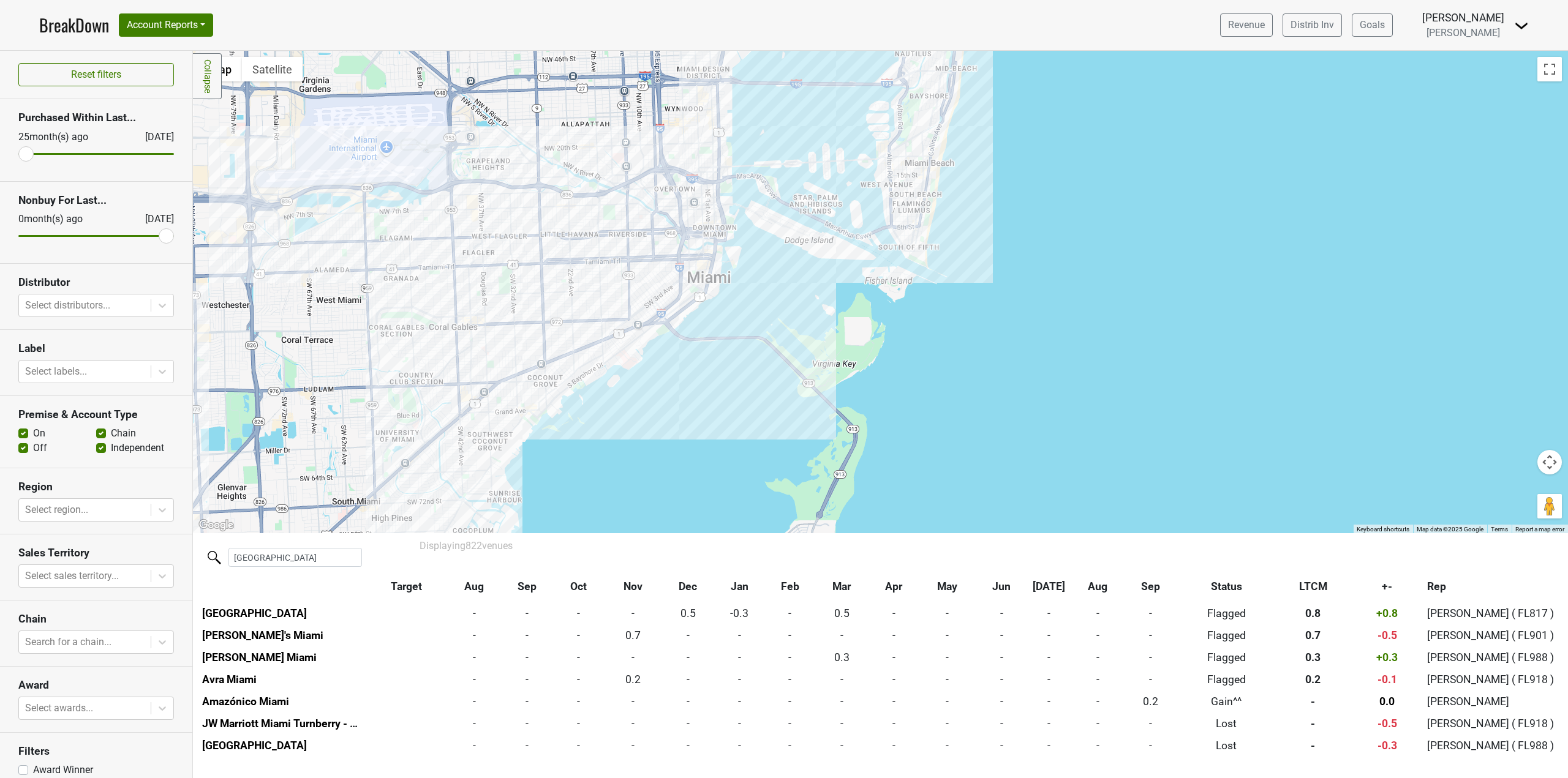
click at [386, 482] on div at bounding box center [881, 292] width 1375 height 482
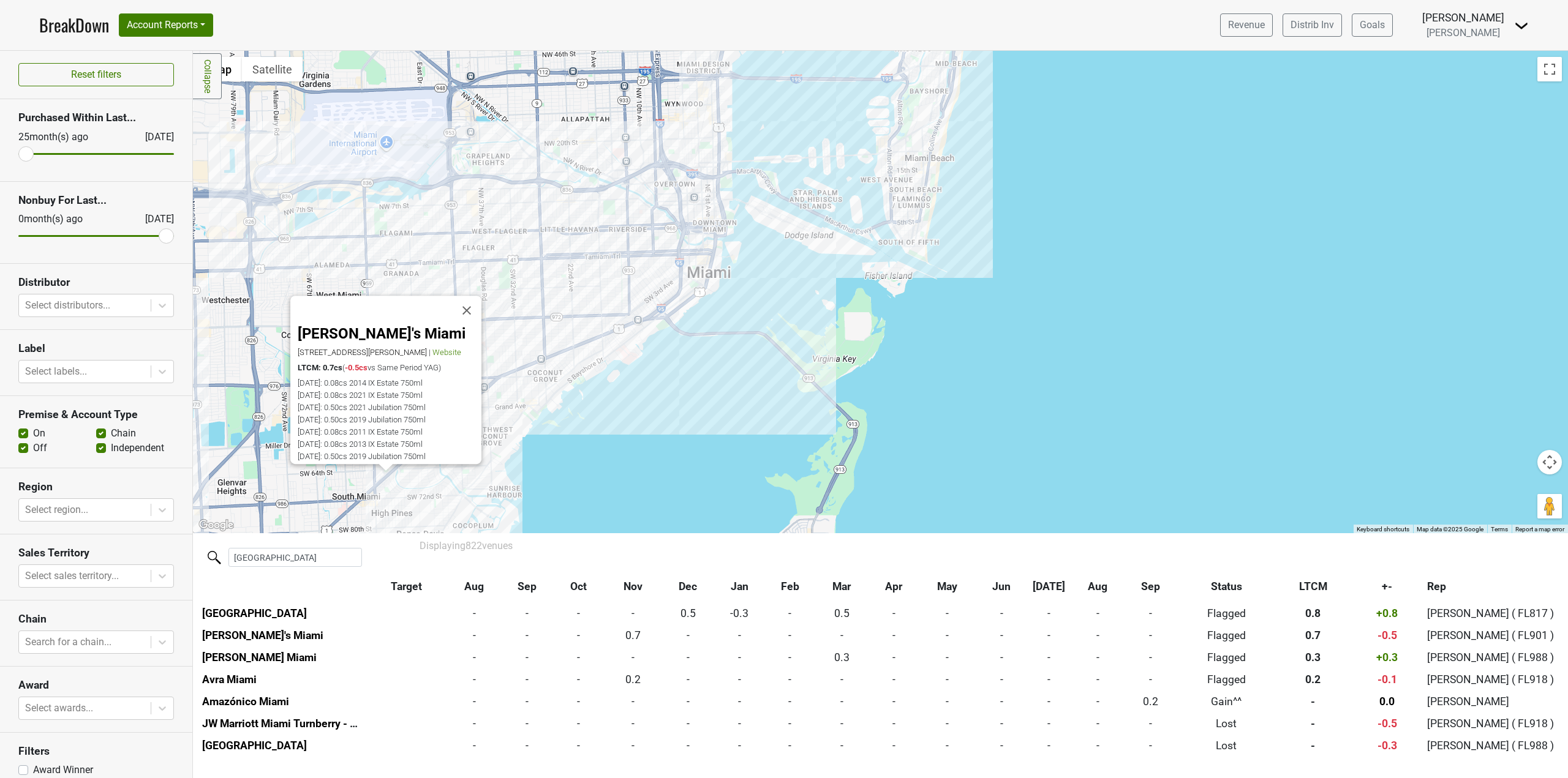
click at [532, 248] on div "Daniel's Miami 1500 San Ignacio Ave, Coral Gables, FL 33146 | Website LTCM: 0.7…" at bounding box center [881, 292] width 1375 height 482
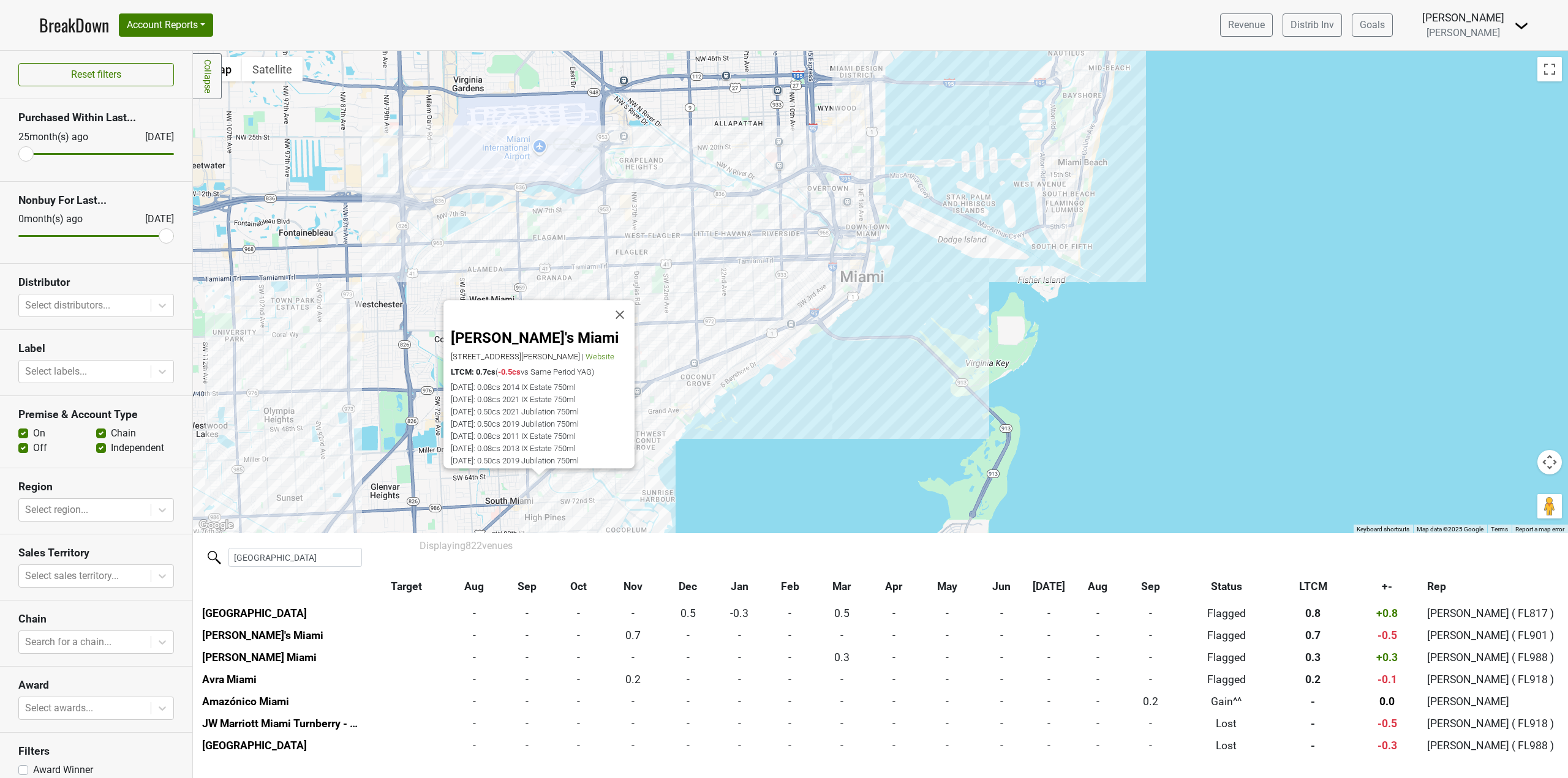
drag, startPoint x: 557, startPoint y: 347, endPoint x: 714, endPoint y: 351, distance: 157.1
click at [714, 351] on div "Daniel's Miami 1500 San Ignacio Ave, Coral Gables, FL 33146 | Website LTCM: 0.7…" at bounding box center [881, 292] width 1375 height 482
click at [340, 443] on div "Daniel's Miami 1500 San Ignacio Ave, Coral Gables, FL 33146 | Website LTCM: 0.7…" at bounding box center [881, 292] width 1375 height 482
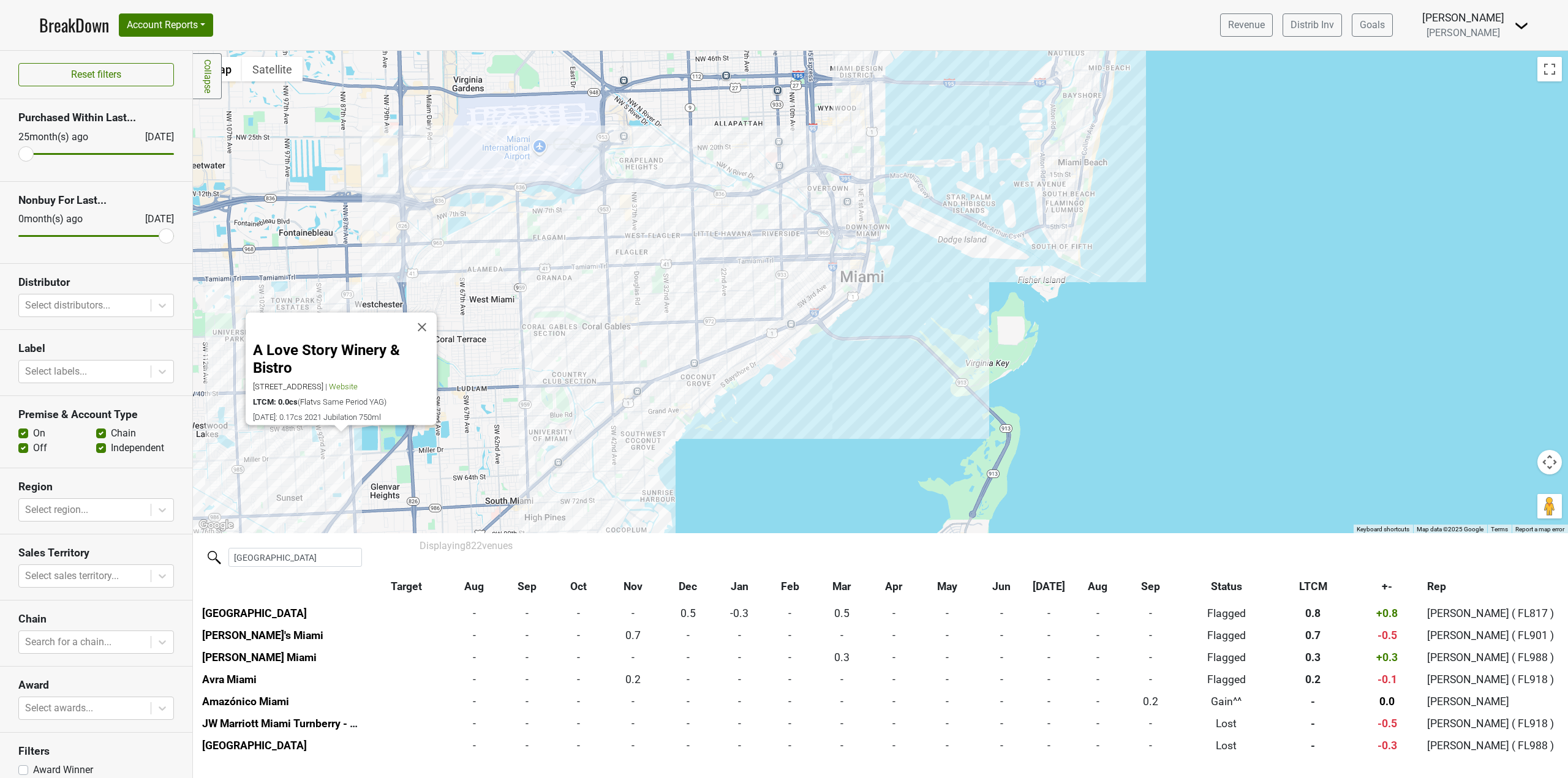
click at [430, 141] on div "A Love Story Winery & Bistro 8800 SW 56th St, Miami, FL 33165 | Website LTCM: 0…" at bounding box center [881, 292] width 1375 height 482
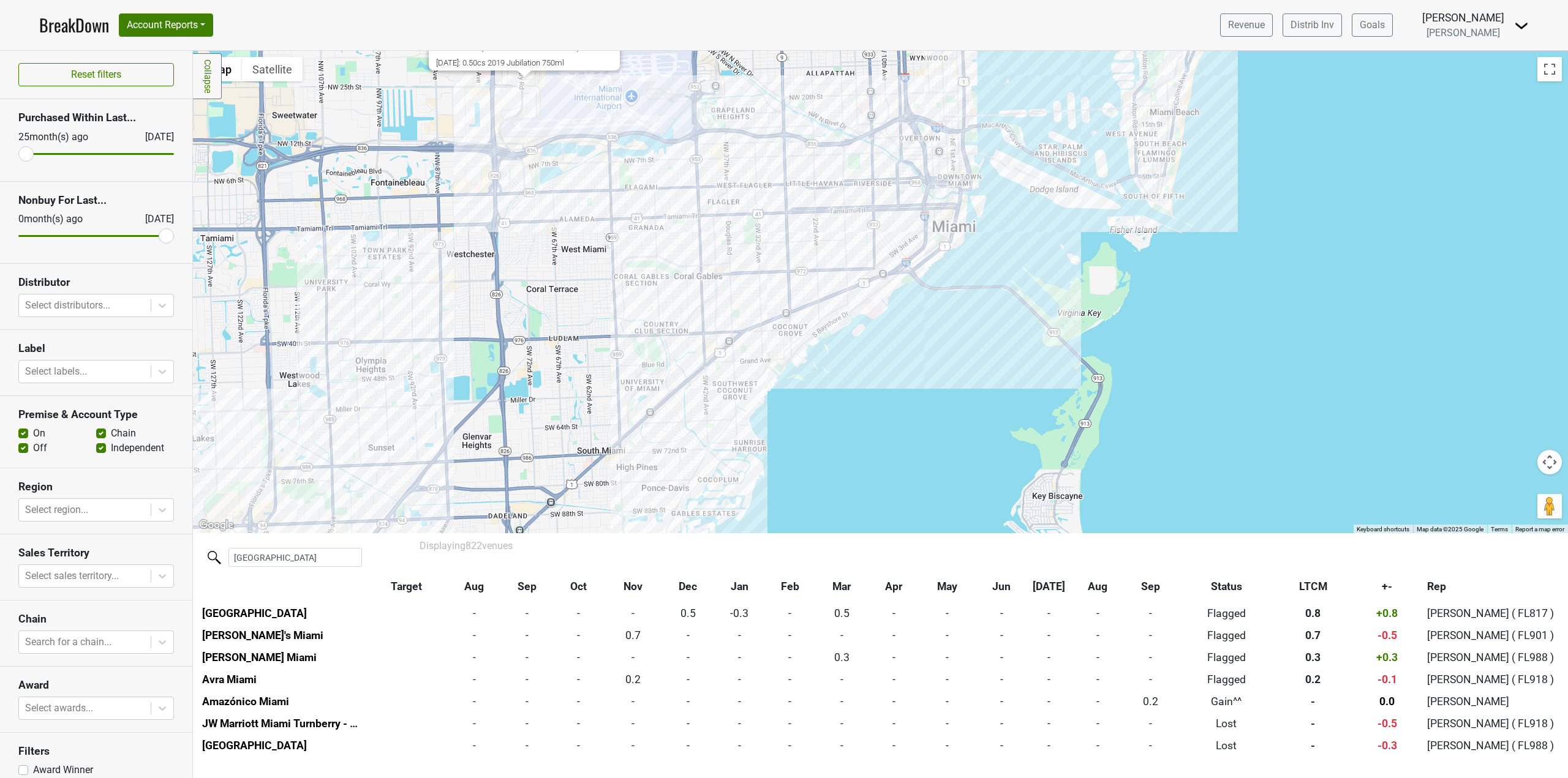
drag, startPoint x: 388, startPoint y: 346, endPoint x: 481, endPoint y: 225, distance: 152.6
click at [481, 225] on div "In The Cru - Online Only 1955 NW 72nd Ave, Miami, FL 33126 | Website LTCM: 0.0c…" at bounding box center [881, 292] width 1375 height 482
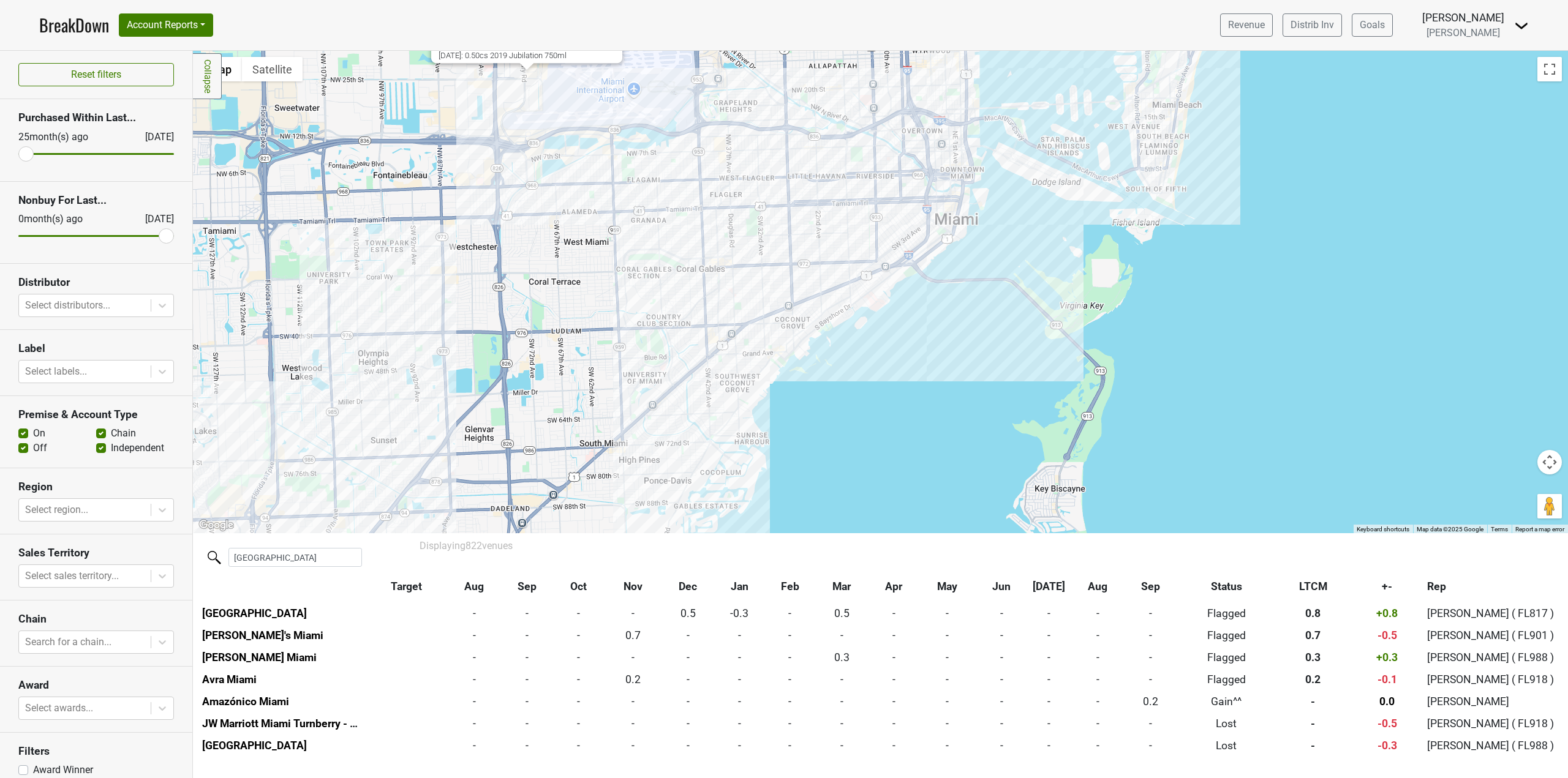
click at [379, 443] on div "In The Cru - Online Only 1955 NW 72nd Ave, Miami, FL 33126 | Website LTCM: 0.0c…" at bounding box center [881, 292] width 1375 height 482
click at [271, 510] on div "Caffe di Notte 9793 SW 72nd St, Sunset, FL 33173 | Website LTCM: 2.5cs ( +2.5cs…" at bounding box center [881, 292] width 1375 height 482
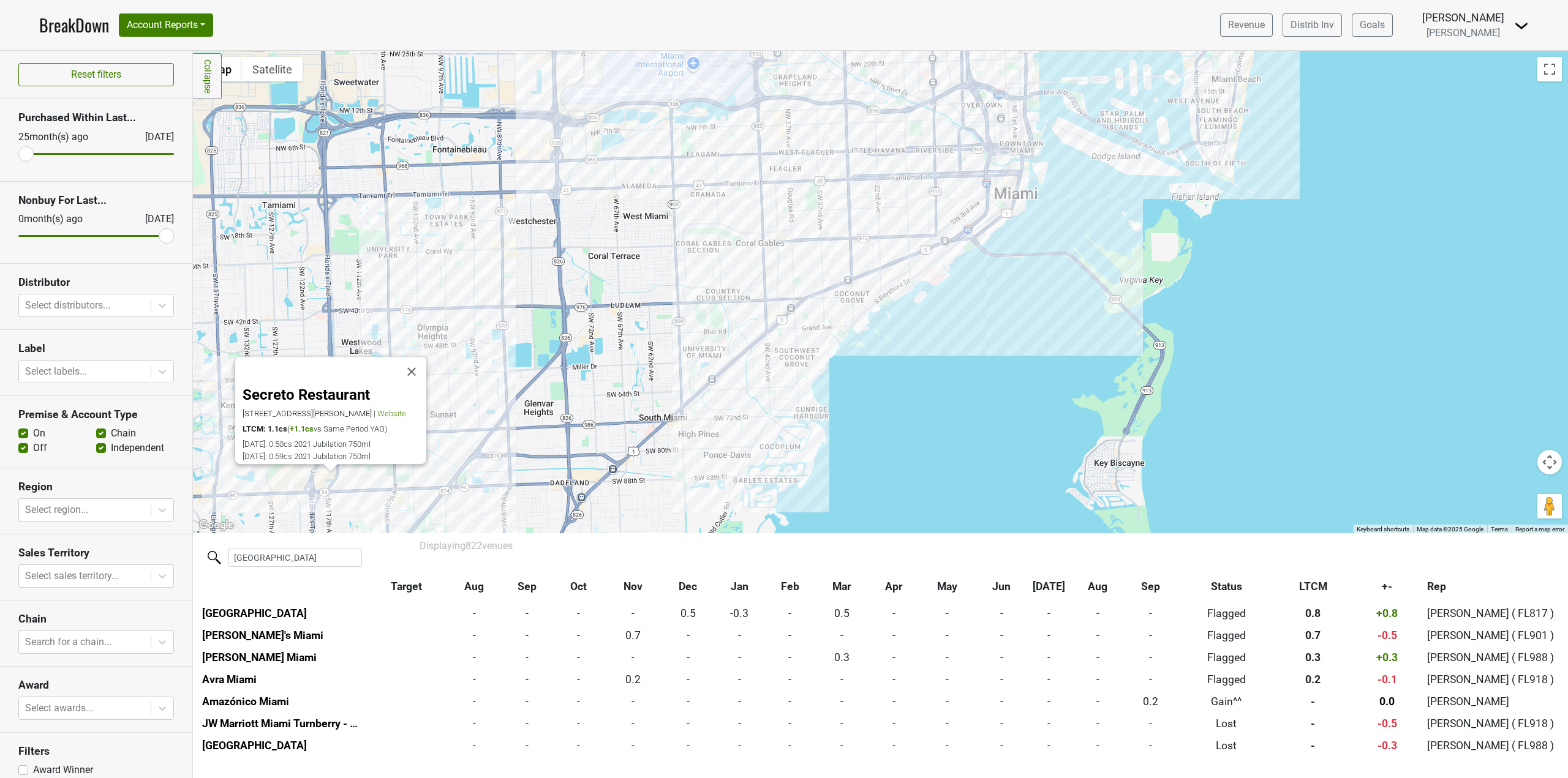
click at [324, 469] on div at bounding box center [330, 467] width 15 height 7
drag, startPoint x: 552, startPoint y: 441, endPoint x: 559, endPoint y: 441, distance: 7.0
click at [556, 441] on div "Secreto Restaurant 11652 N Kendall Dr, Miami, FL 33176 | Website LTCM: 1.1cs ( …" at bounding box center [881, 292] width 1375 height 482
click at [747, 134] on div "Secreto Restaurant 11652 N Kendall Dr, Miami, FL 33176 | Website LTCM: 1.1cs ( …" at bounding box center [881, 292] width 1375 height 482
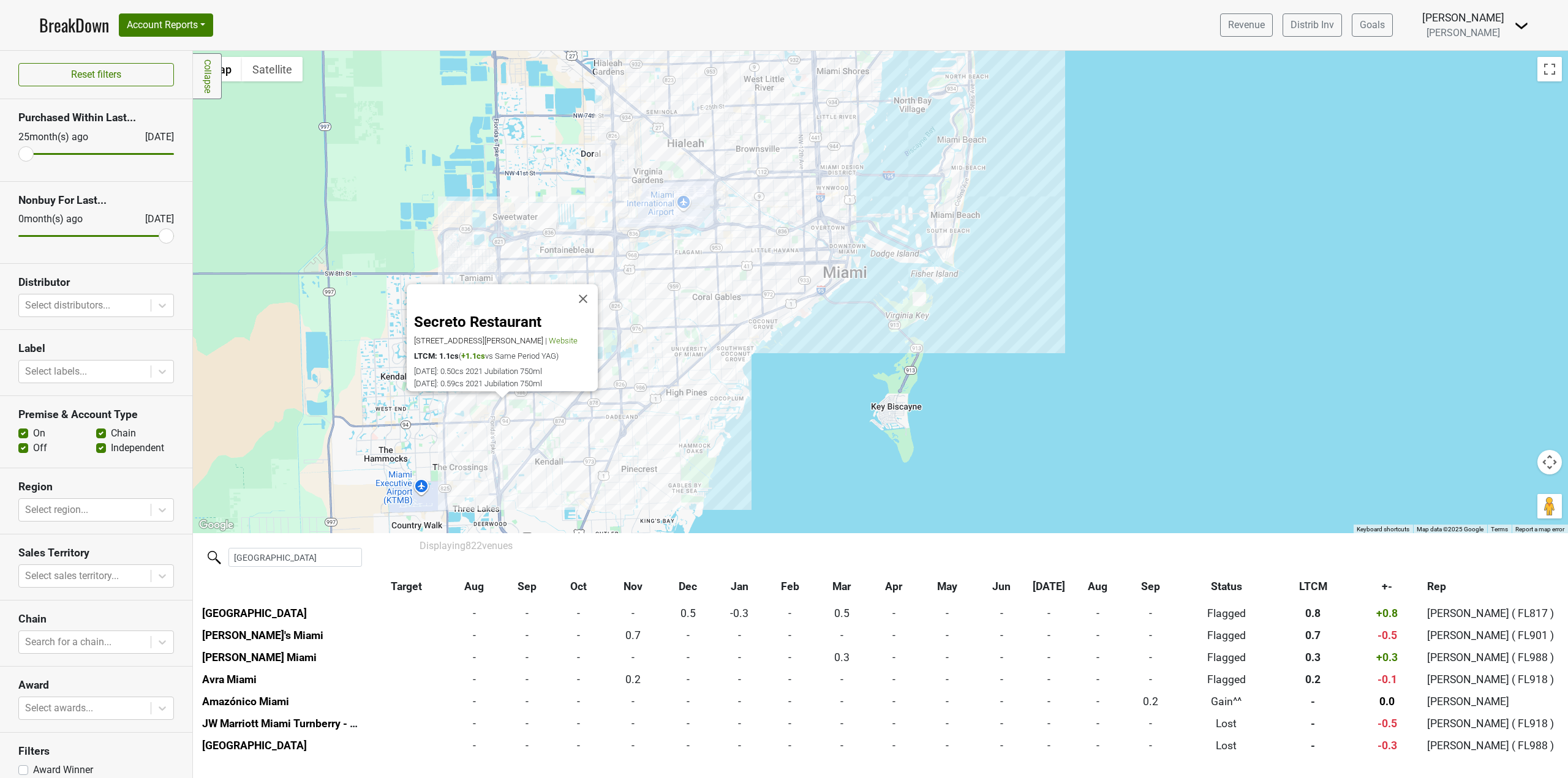
click at [489, 398] on div "Secreto Restaurant 11652 N Kendall Dr, Miami, FL 33176 | Website LTCM: 1.1cs ( …" at bounding box center [881, 292] width 1375 height 482
click at [490, 401] on div "Secreto Restaurant 11652 N Kendall Dr, Miami, FL 33176 | Website LTCM: 1.1cs ( …" at bounding box center [881, 292] width 1375 height 482
click at [493, 400] on div "Secreto Restaurant 11652 N Kendall Dr, Miami, FL 33176 | Website LTCM: 1.1cs ( …" at bounding box center [881, 292] width 1375 height 482
click at [709, 306] on div "Total Wine & More 11960 Mills Dr, Miami, FL 33183 | Website LTCM: 0.1cs ( +0.1c…" at bounding box center [881, 292] width 1375 height 482
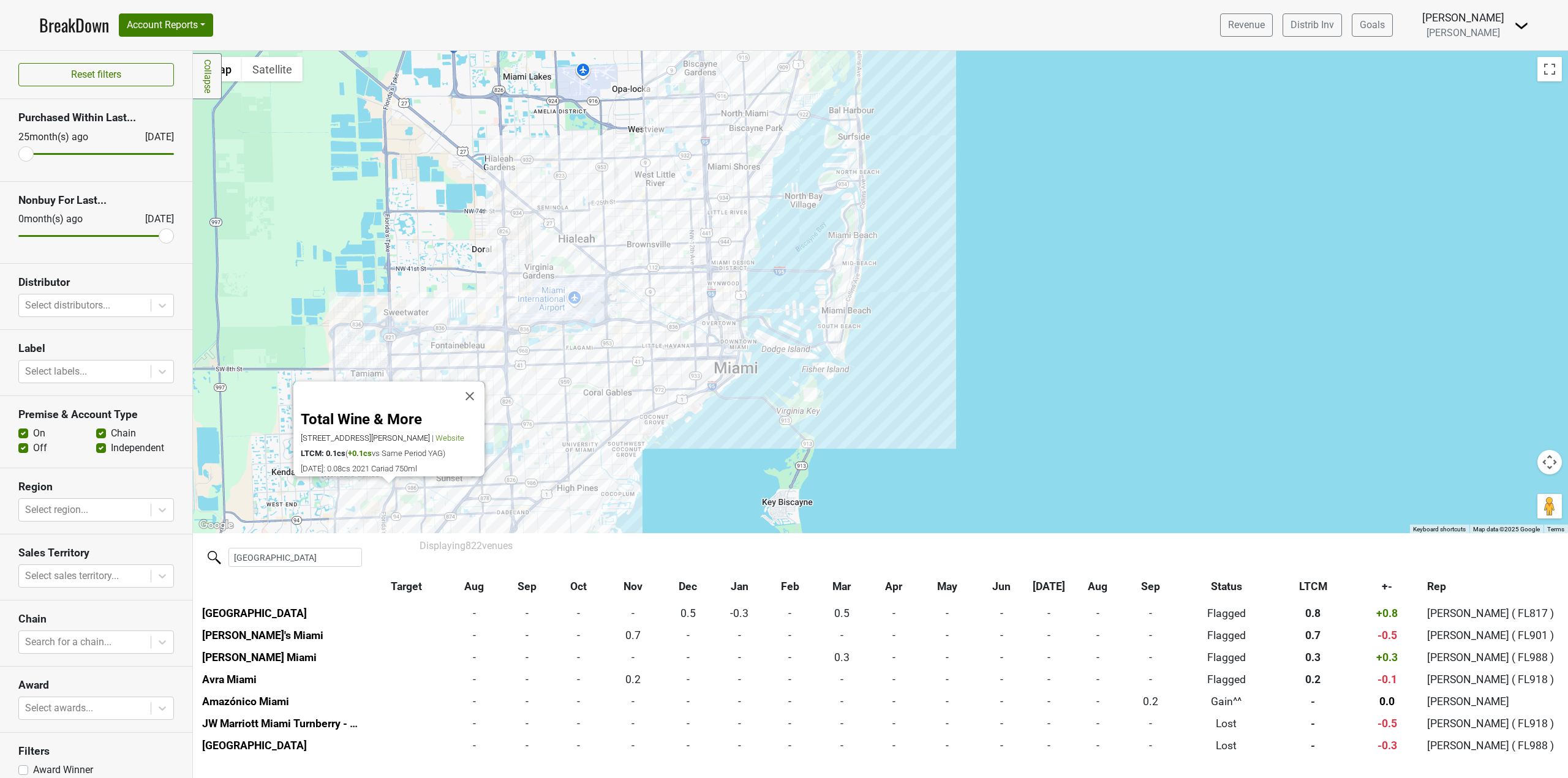
drag, startPoint x: 710, startPoint y: 355, endPoint x: 588, endPoint y: 464, distance: 163.6
click at [588, 464] on div "Total Wine & More 11960 Mills Dr, Miami, FL 33183 | Website LTCM: 0.1cs ( +0.1c…" at bounding box center [881, 292] width 1375 height 482
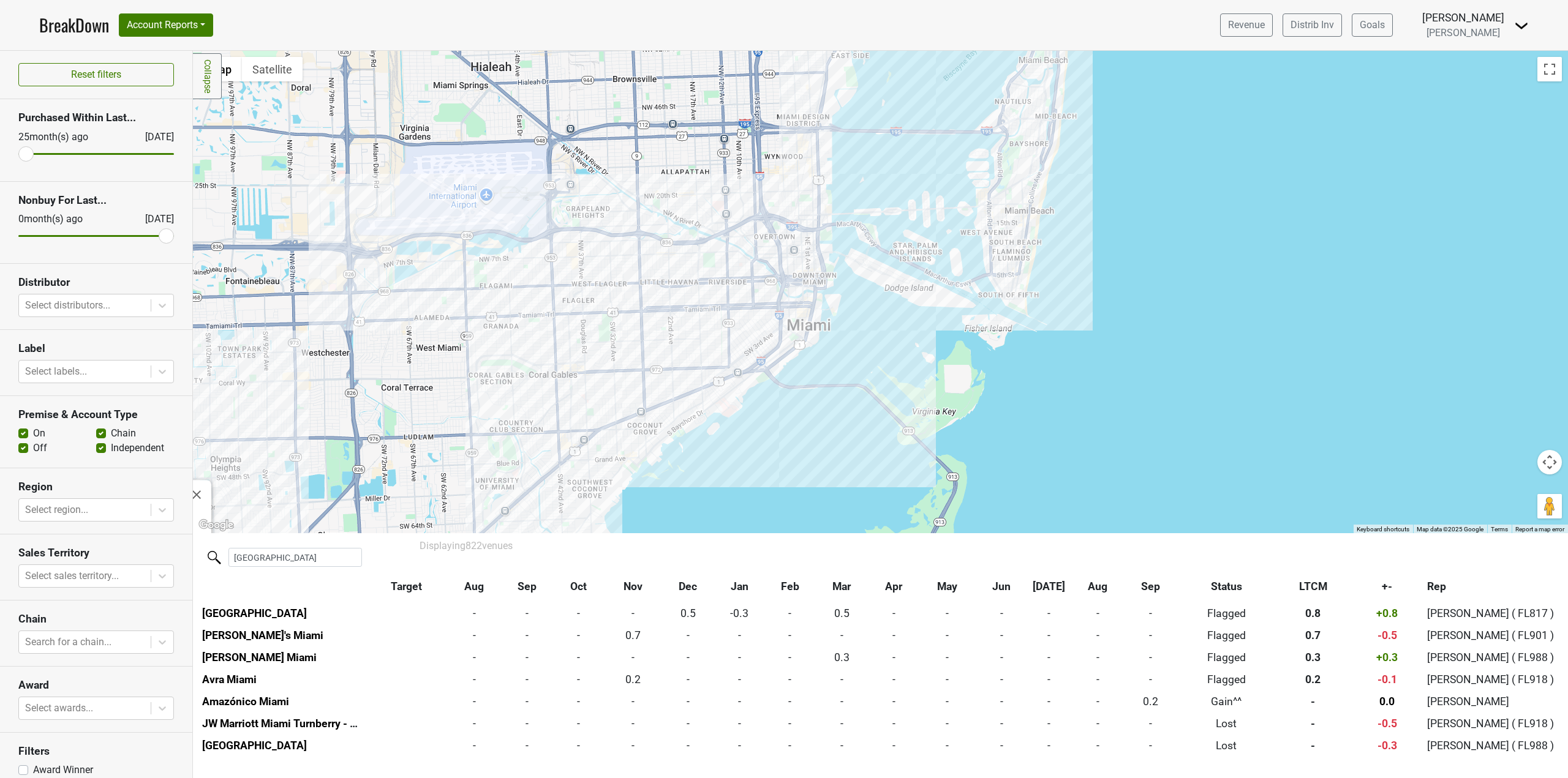
click at [807, 105] on div "Total Wine & More 11960 Mills Dr, Miami, FL 33183 | Website LTCM: 0.1cs ( +0.1c…" at bounding box center [881, 292] width 1375 height 482
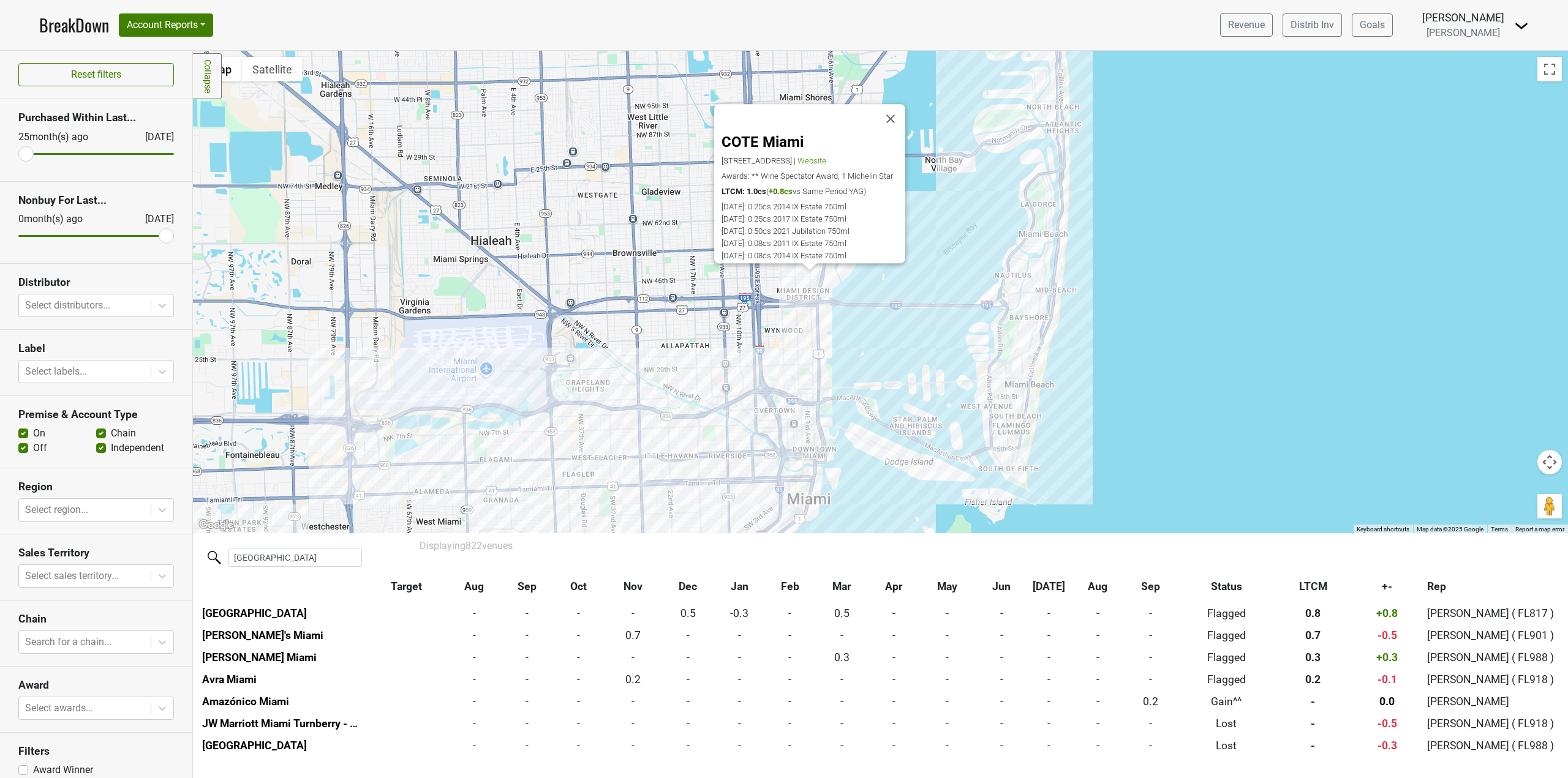
click at [795, 326] on div "COTE Miami 3900 NE 2nd Ave, Miami Design District, Miami, FL 33137 | Website Aw…" at bounding box center [881, 292] width 1375 height 482
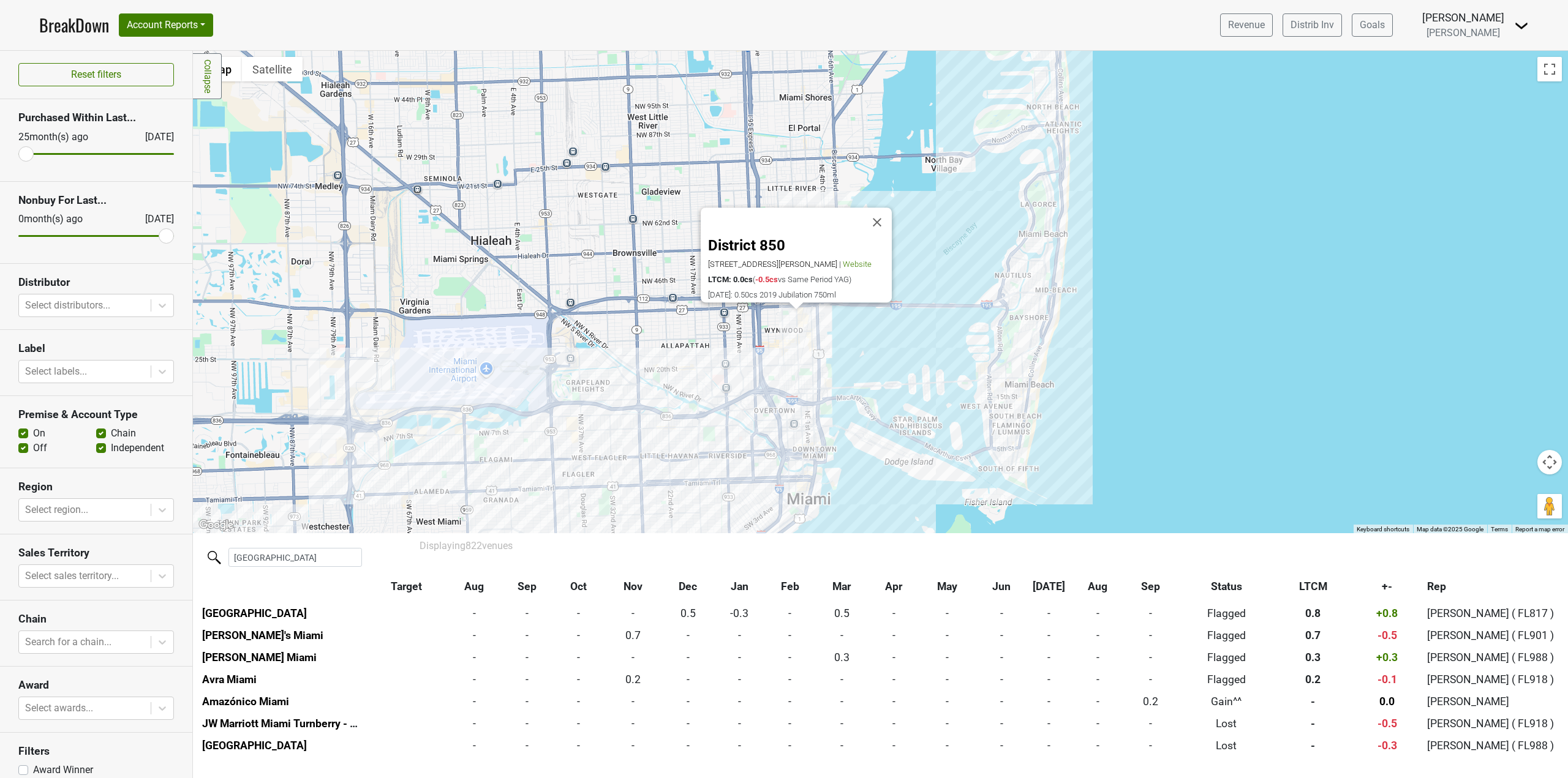
click at [662, 347] on div "District 850 2662 Fleischmann Rd, Tallahassee, FL 32308 | Website LTCM: 0.0cs (…" at bounding box center [881, 292] width 1375 height 482
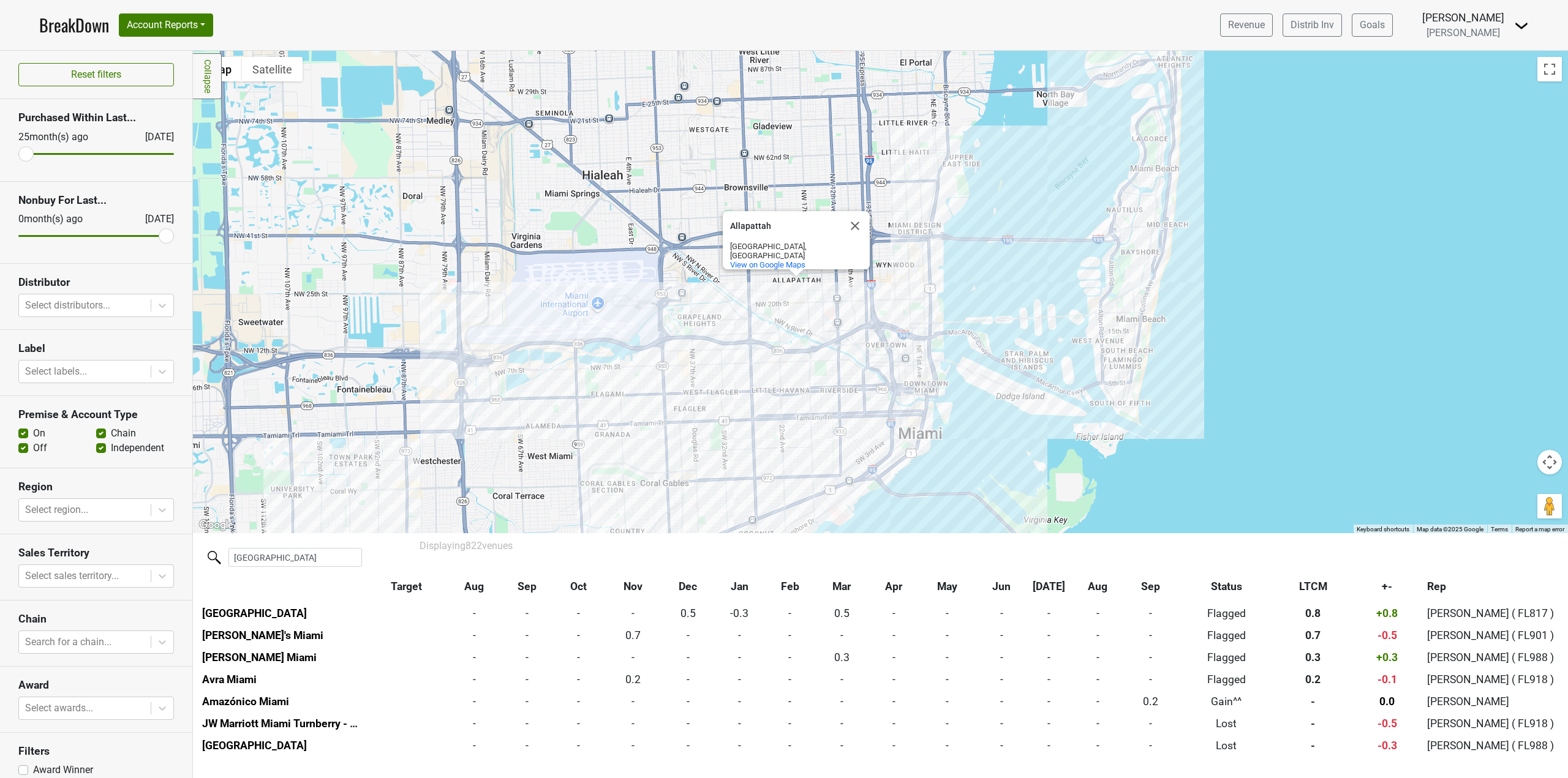
drag, startPoint x: 509, startPoint y: 448, endPoint x: 632, endPoint y: 377, distance: 142.0
click at [632, 377] on div "Allapattah Allapattah Miami, FL View on Google Maps" at bounding box center [881, 292] width 1375 height 482
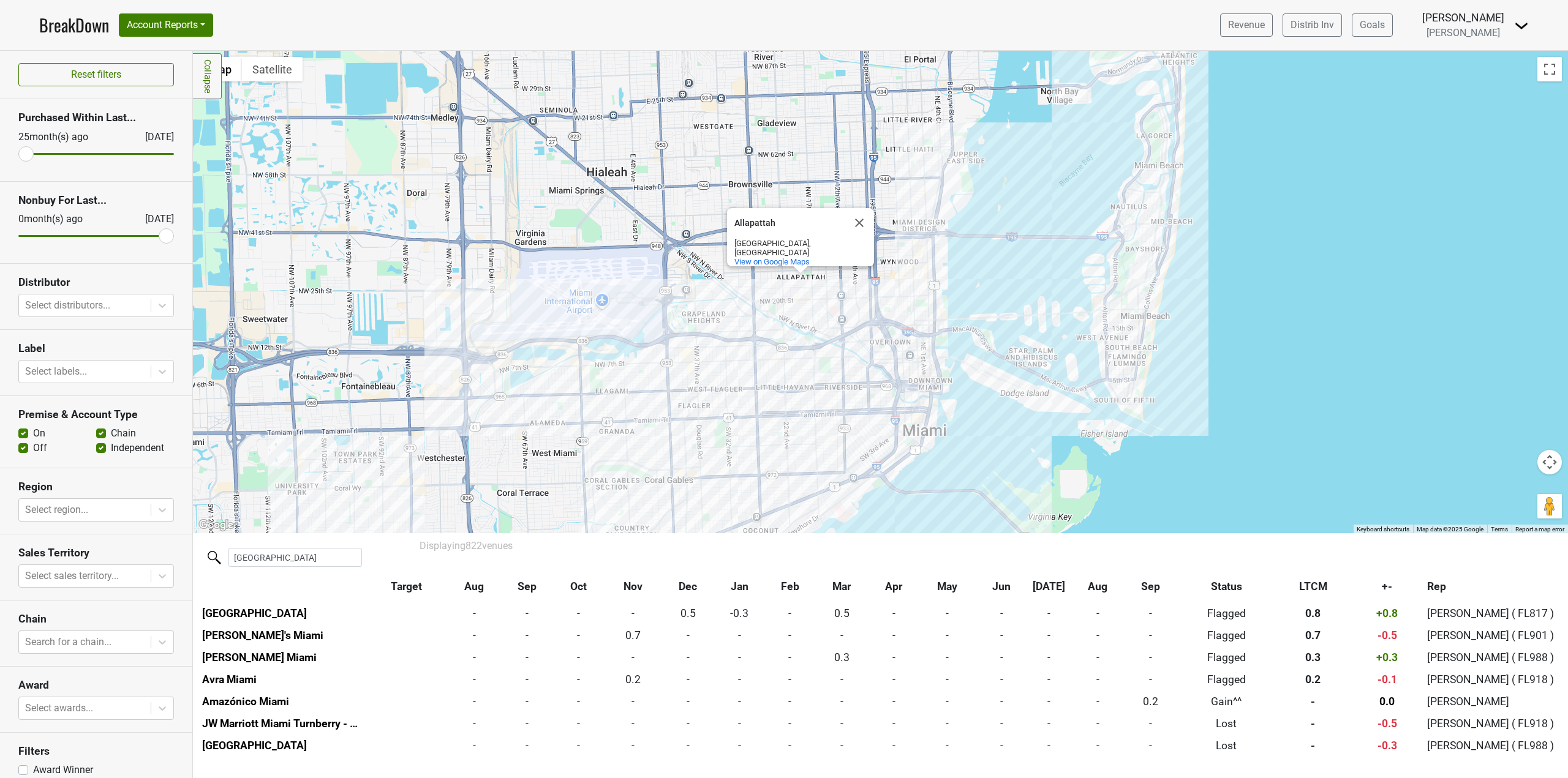
click at [691, 405] on div "Allapattah Allapattah Miami, FL View on Google Maps" at bounding box center [881, 292] width 1375 height 482
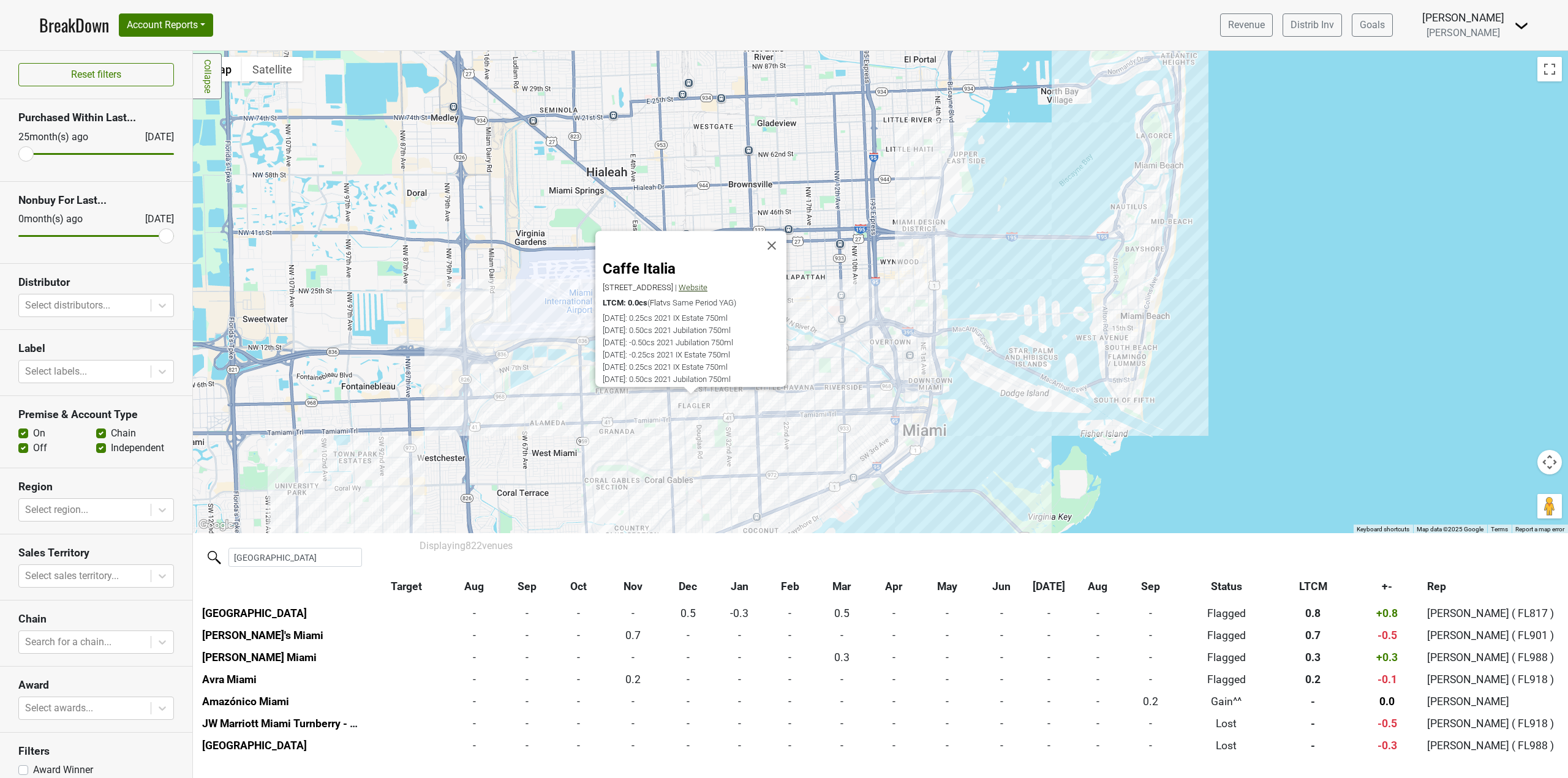
click at [707, 282] on span "Website" at bounding box center [693, 287] width 29 height 10
click at [694, 451] on div "Caffe Italia 3800 SW 8th St, Coral Gables, FL 33134 | Website LTCM: 0.0cs ( Fla…" at bounding box center [881, 292] width 1375 height 482
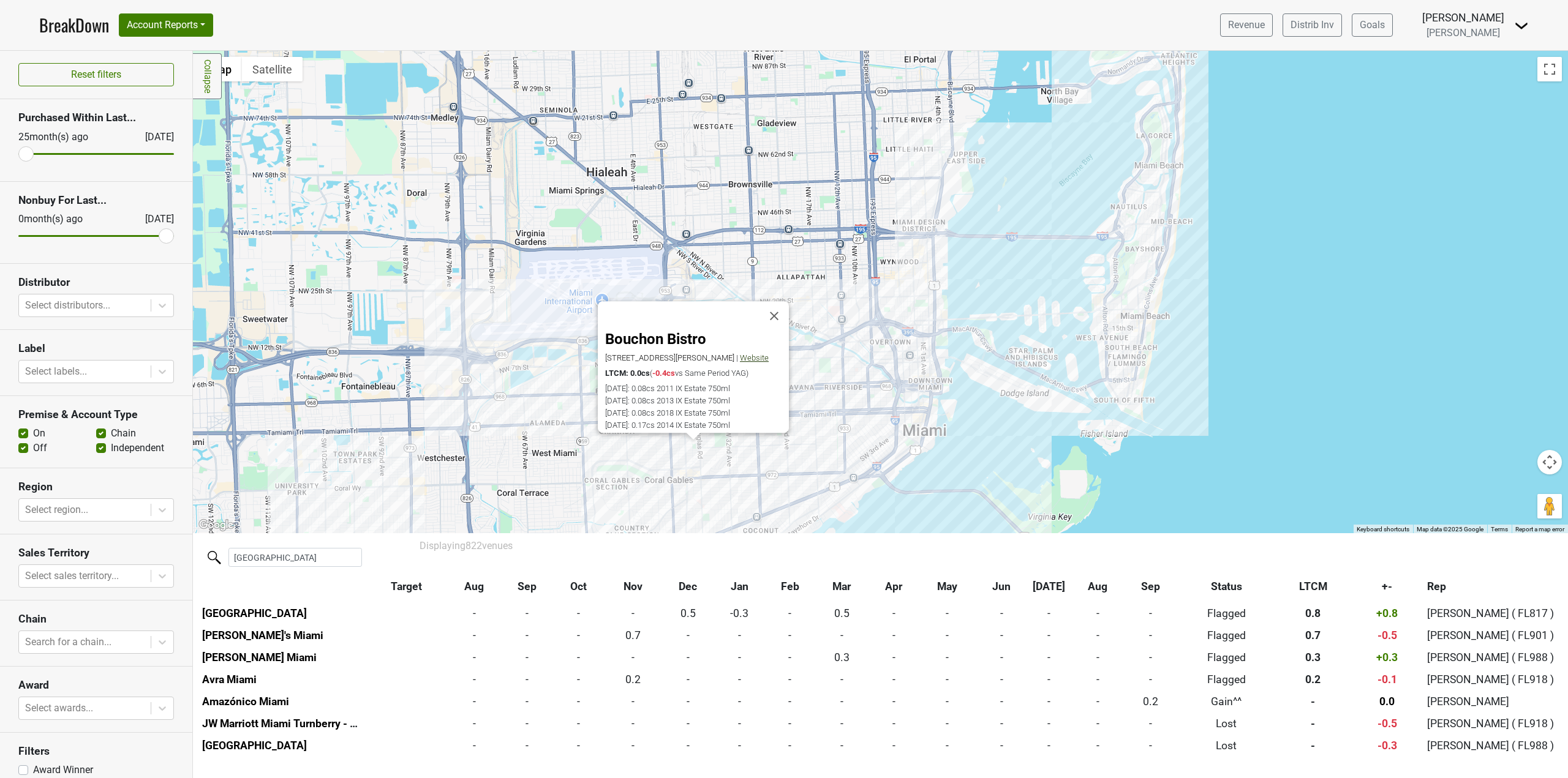
click at [765, 353] on span "Website" at bounding box center [754, 358] width 29 height 10
click at [556, 459] on div "Bouchon Bistro 2101 Galiano St, Coral Gables, FL 33134 | Website LTCM: 0.0cs ( …" at bounding box center [881, 292] width 1375 height 482
click at [685, 477] on div "Bouchon Bistro 2101 Galiano St, Coral Gables, FL 33134 | Website LTCM: 0.0cs ( …" at bounding box center [881, 292] width 1375 height 482
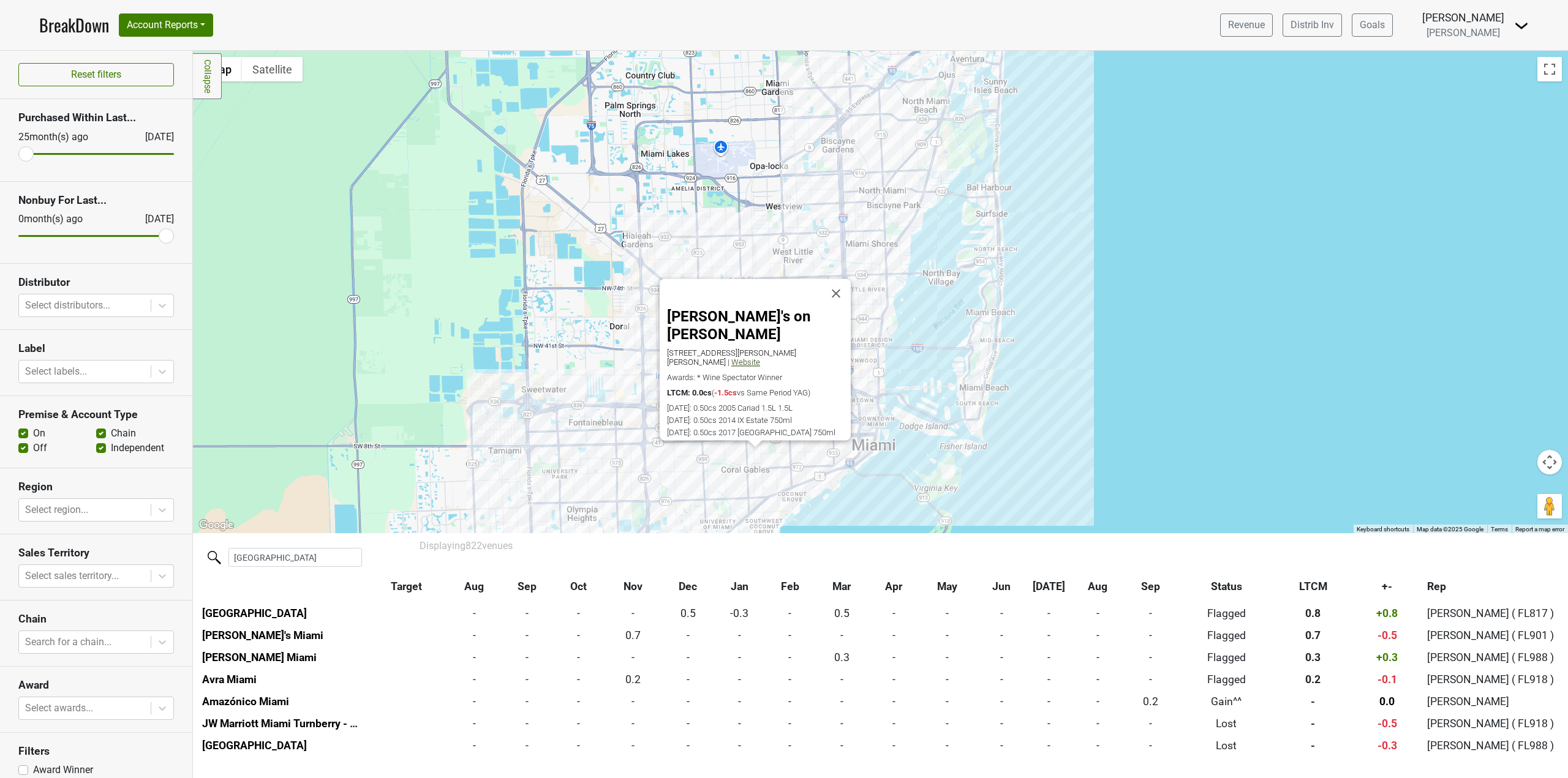
click at [731, 357] on span "Website" at bounding box center [746, 362] width 29 height 10
click at [584, 473] on div "Pascal's on Ponce 2611 Ponce De Leon Blvd, Coral Gables, FL 33134 | Website Awa…" at bounding box center [881, 292] width 1375 height 482
click at [848, 308] on button "Close" at bounding box center [836, 294] width 30 height 30
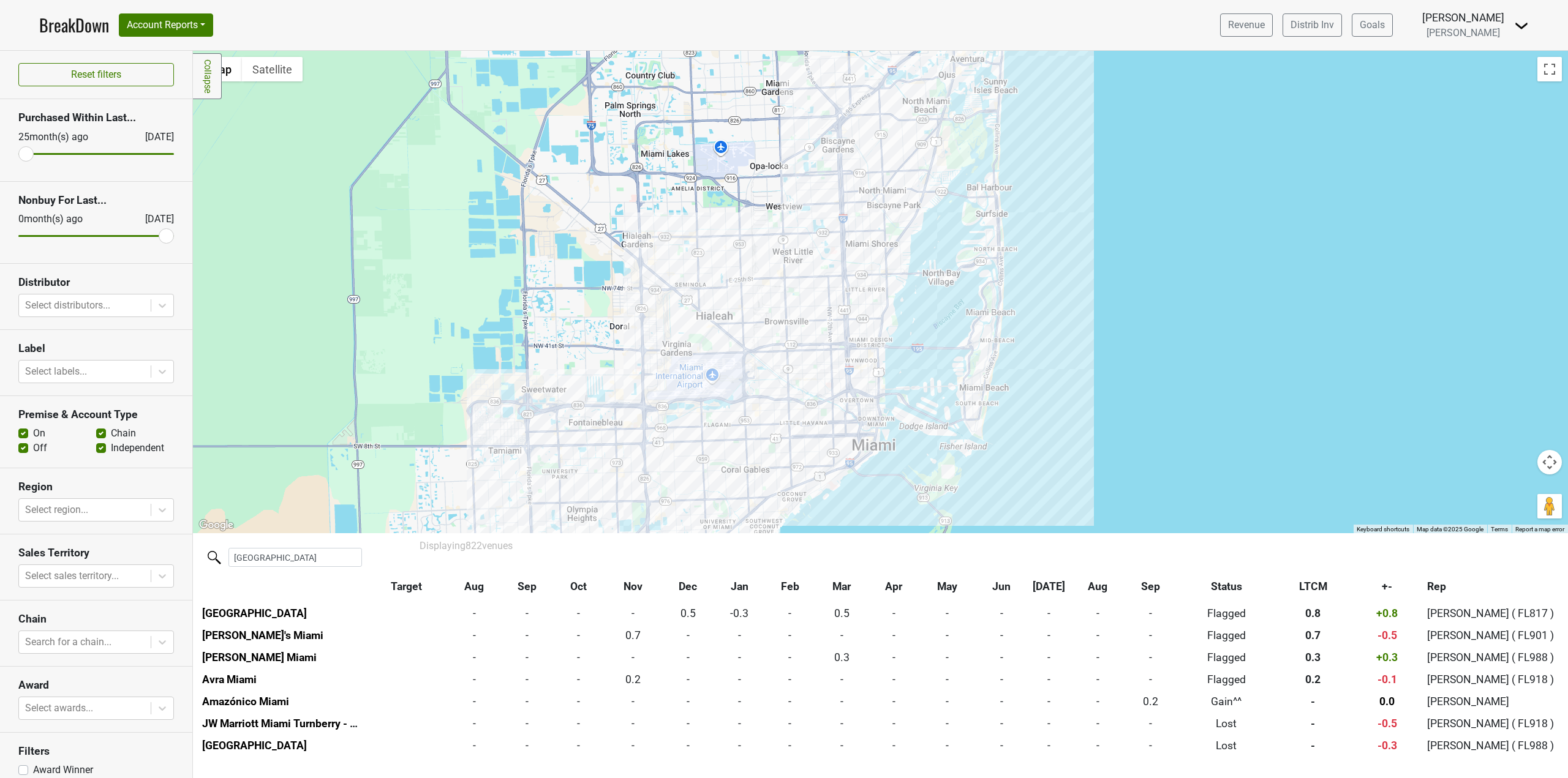
click at [615, 527] on div at bounding box center [881, 292] width 1375 height 482
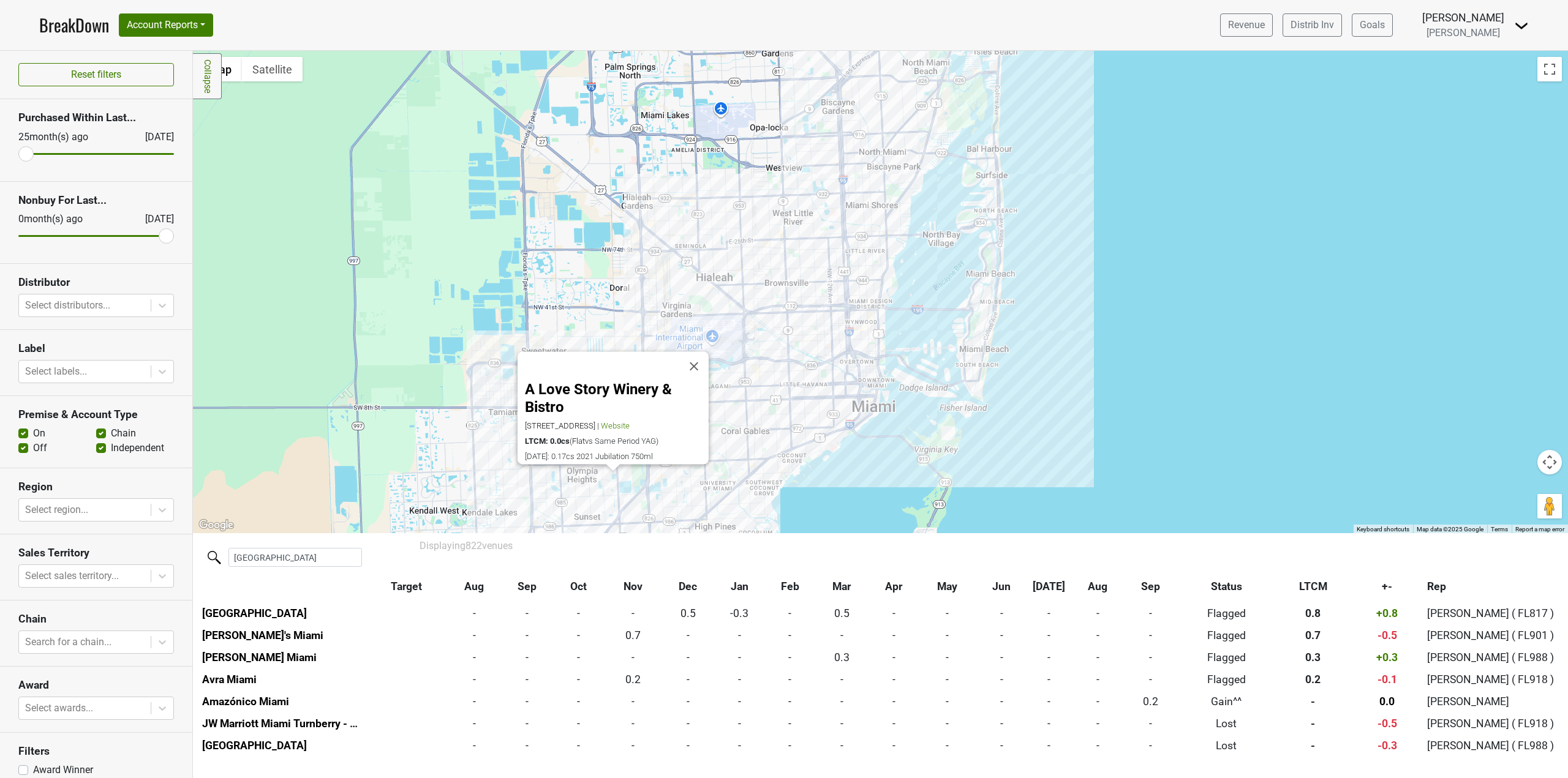
click at [698, 357] on button "Close" at bounding box center [694, 366] width 30 height 30
click at [790, 443] on div at bounding box center [881, 292] width 1375 height 482
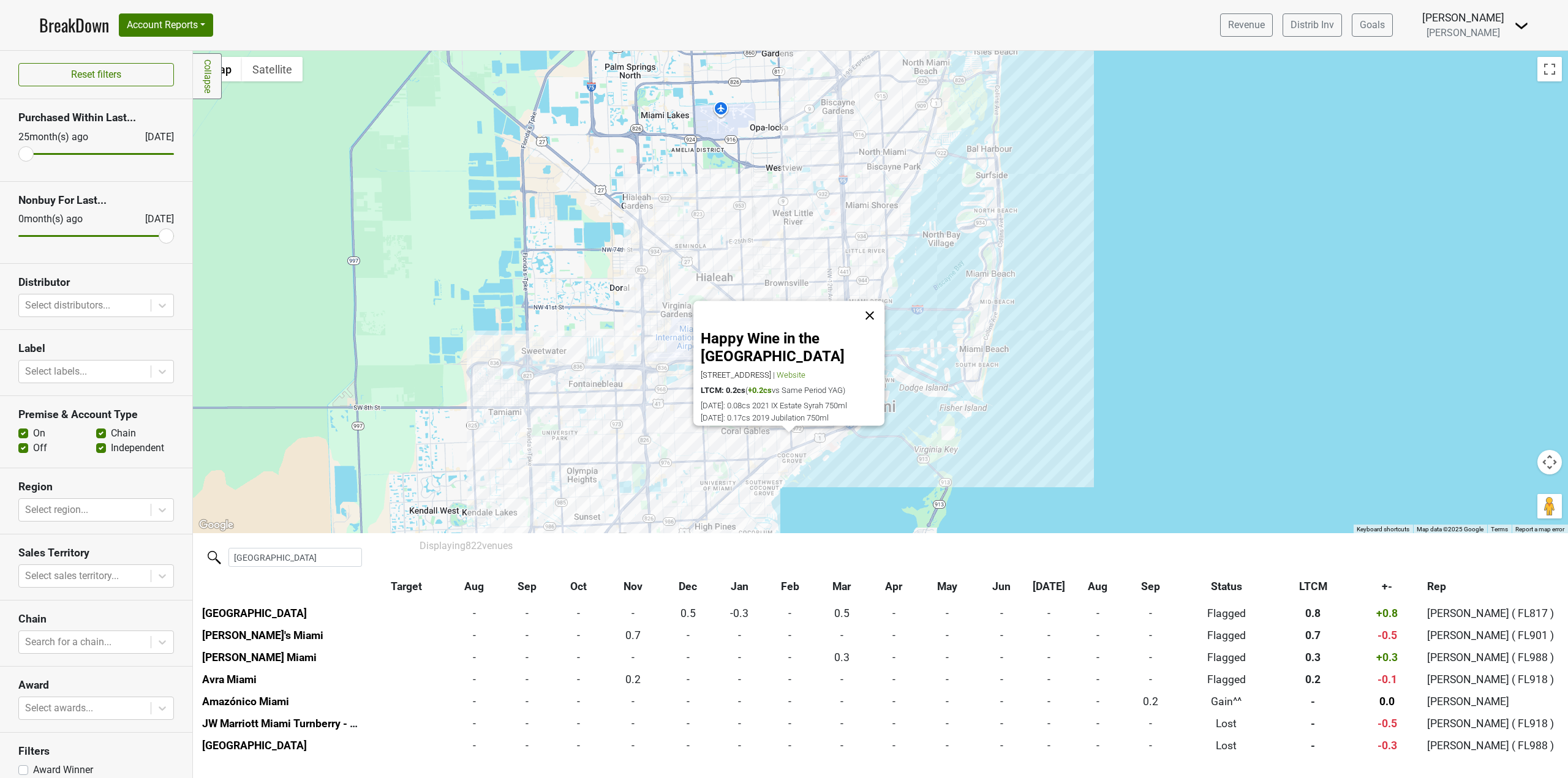
click at [874, 327] on button "Close" at bounding box center [869, 315] width 30 height 30
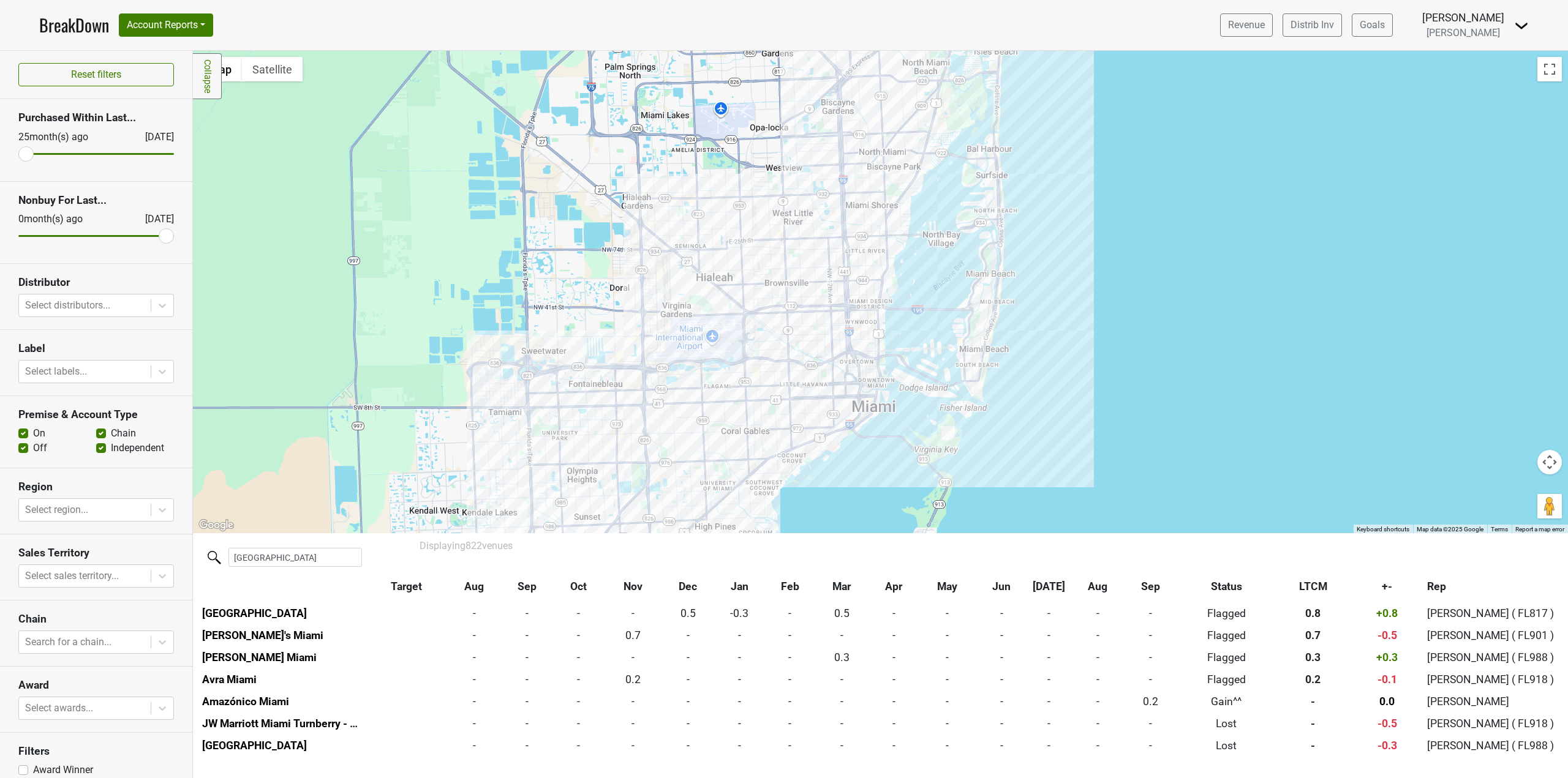
click at [713, 505] on div at bounding box center [881, 292] width 1375 height 482
click at [714, 504] on div at bounding box center [881, 292] width 1375 height 482
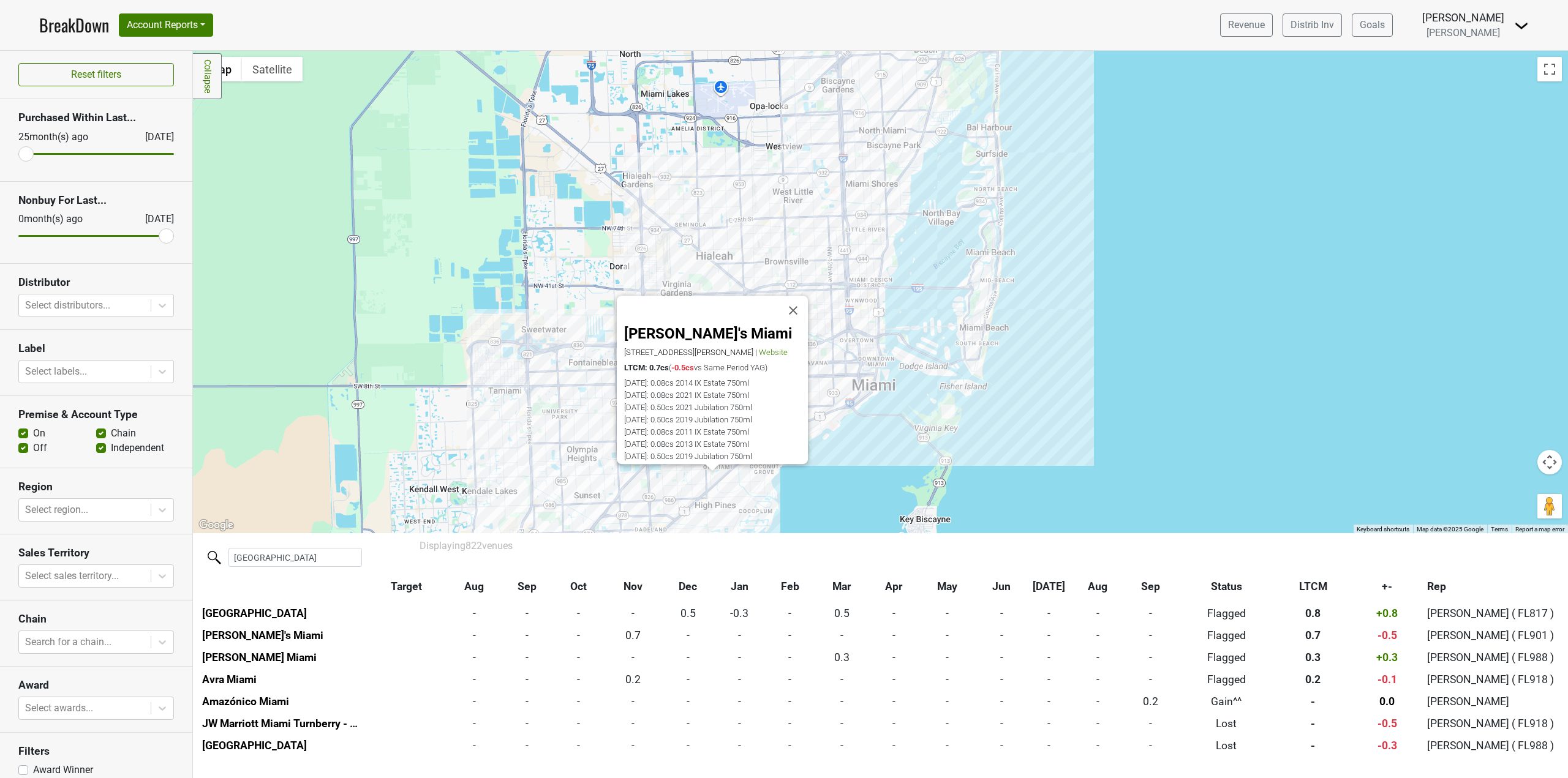
click at [532, 330] on div "Daniel's Miami 1500 San Ignacio Ave, Coral Gables, FL 33146 | Website LTCM: 0.7…" at bounding box center [881, 292] width 1375 height 482
click at [804, 296] on button "Close" at bounding box center [793, 310] width 30 height 30
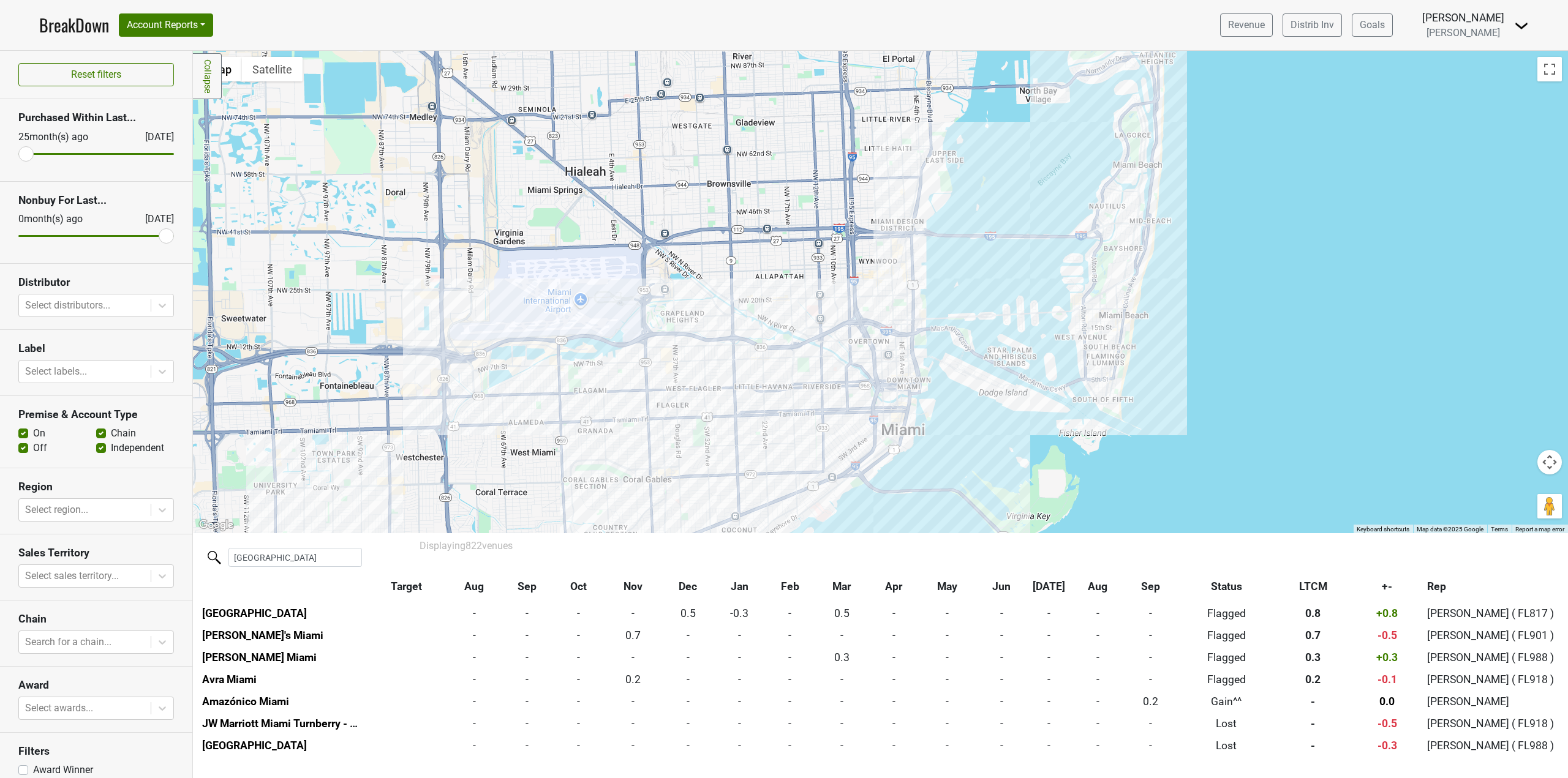
click at [859, 347] on div at bounding box center [881, 292] width 1375 height 482
click at [782, 365] on div "Kiki On The River 450 NW North River Dr, Miami, FL 33128 | Website LTCM: 0.3cs …" at bounding box center [881, 292] width 1375 height 482
click at [907, 207] on div "Kiki On The River 450 NW North River Dr, Miami, FL 33128 | Website LTCM: 0.3cs …" at bounding box center [881, 292] width 1375 height 482
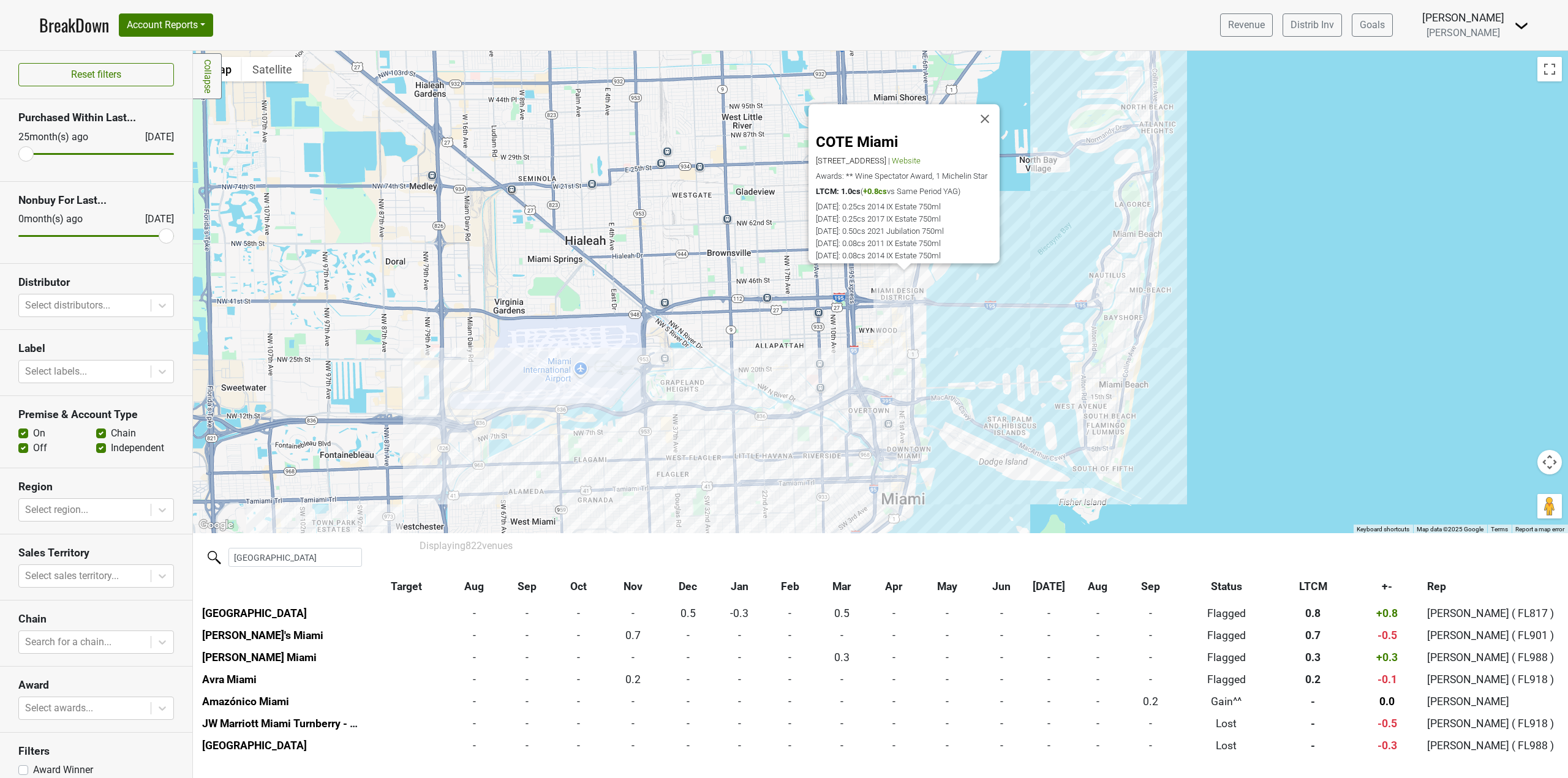
click at [889, 317] on div "COTE Miami 3900 NE 2nd Ave, Miami Design District, Miami, FL 33137 | Website Aw…" at bounding box center [881, 292] width 1375 height 482
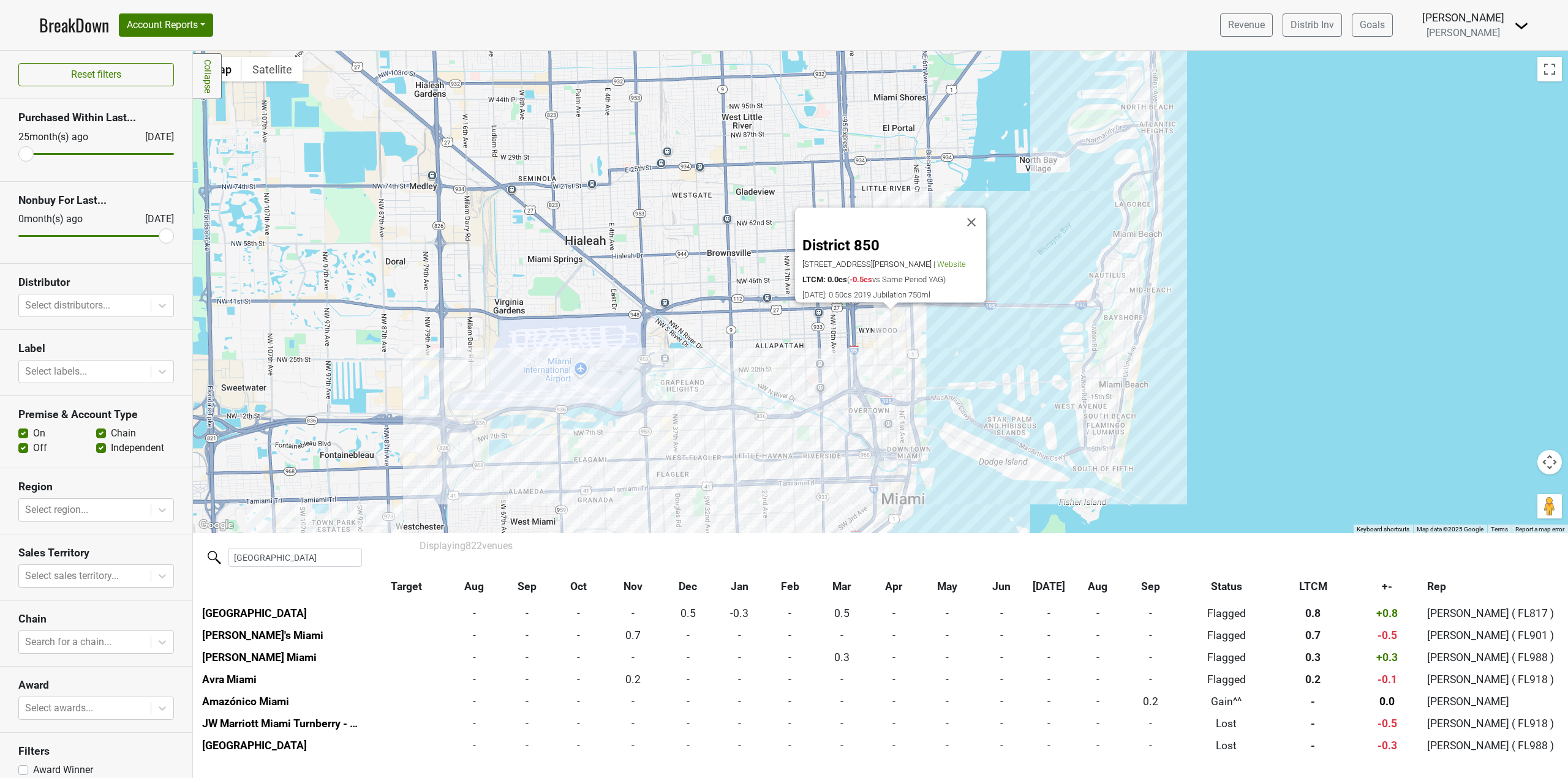
click at [735, 354] on div "District 850 2662 Fleischmann Rd, Tallahassee, FL 32308 | Website LTCM: 0.0cs (…" at bounding box center [881, 292] width 1375 height 482
click at [904, 447] on div "District 850 2662 Fleischmann Rd, Tallahassee, FL 32308 | Website LTCM: 0.0cs (…" at bounding box center [881, 292] width 1375 height 482
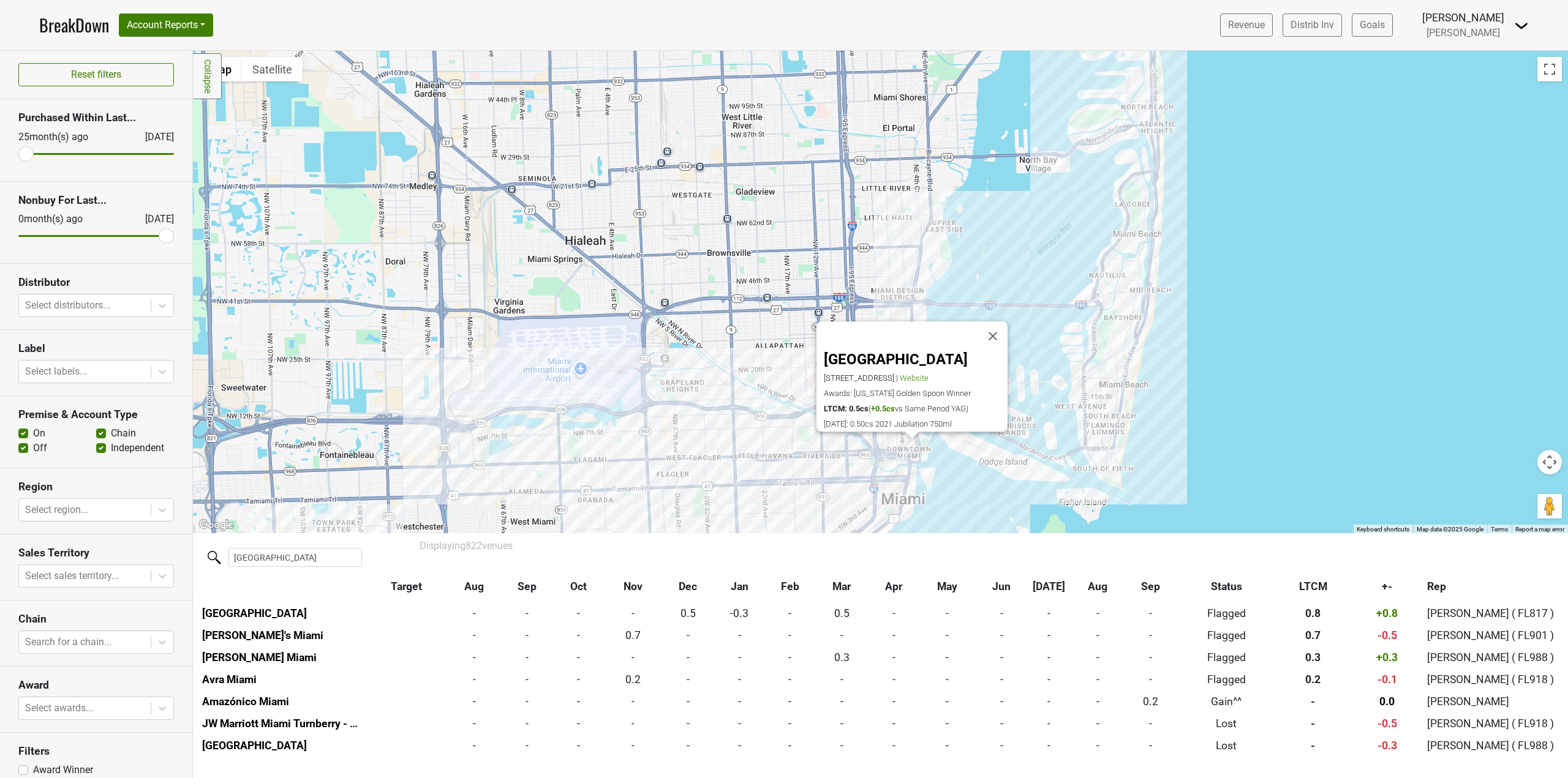
click at [871, 446] on div "Kimpton EPIC Hotel 270 Biscayne Boulevard Way, Miami, FL 33131 | Website Awards…" at bounding box center [881, 292] width 1375 height 482
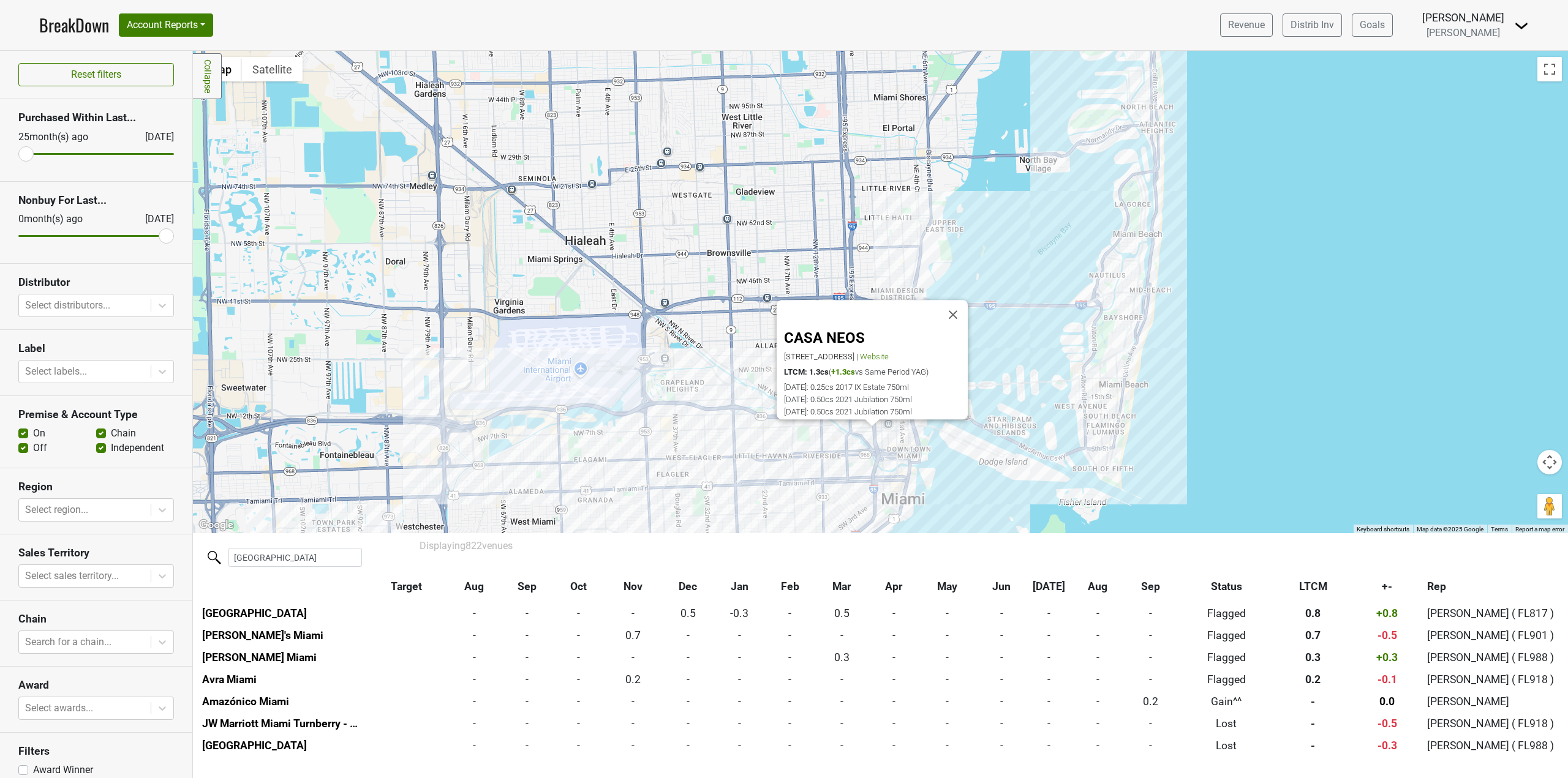
click at [906, 282] on div "CASA NEOS 40 SW North River Dr, Miami, FL 33128 | Website LTCM: 1.3cs ( +1.3cs …" at bounding box center [881, 292] width 1375 height 482
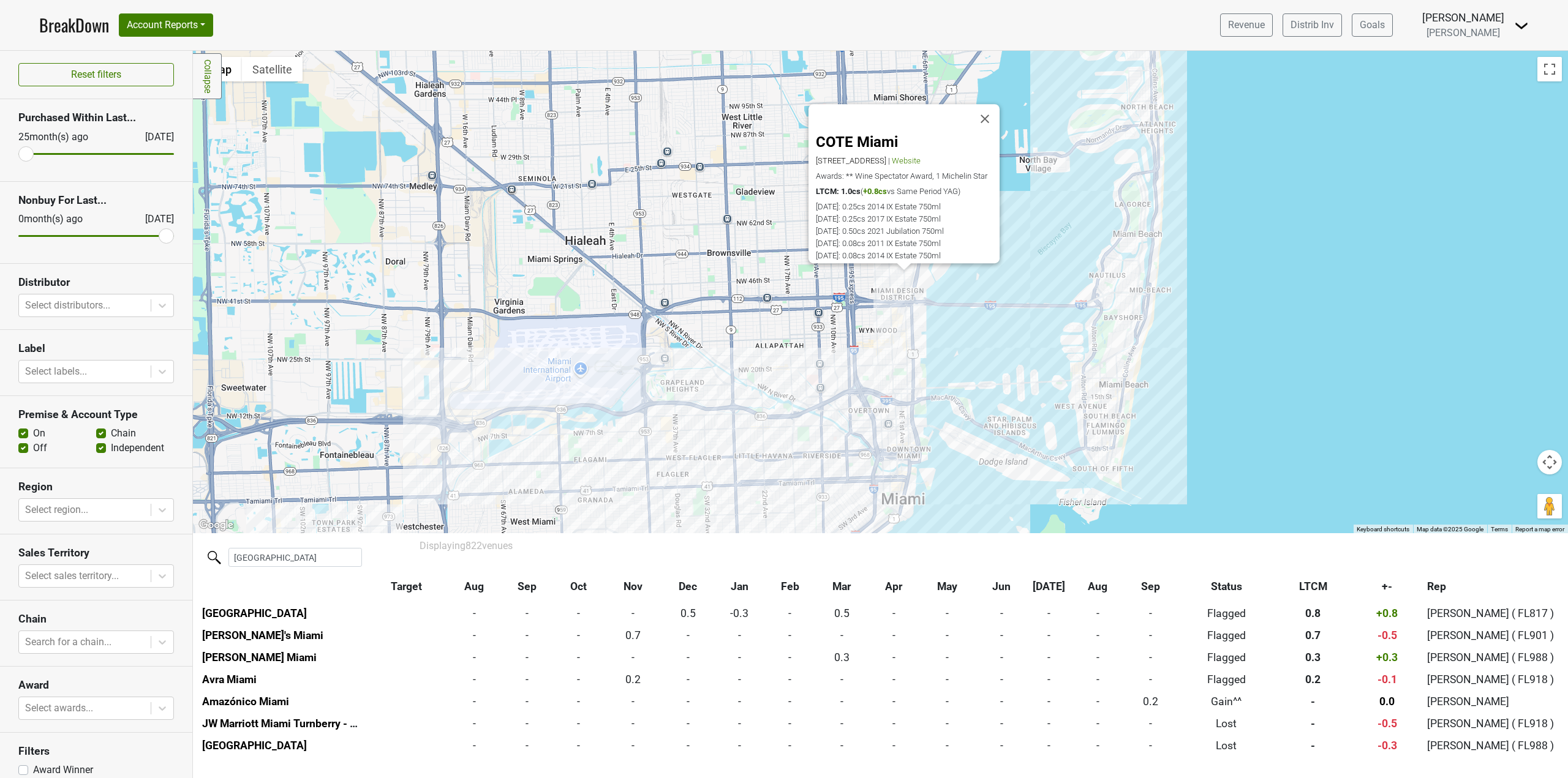
click at [572, 247] on div "COTE Miami 3900 NE 2nd Ave, Miami Design District, Miami, FL 33137 | Website Aw…" at bounding box center [881, 292] width 1375 height 482
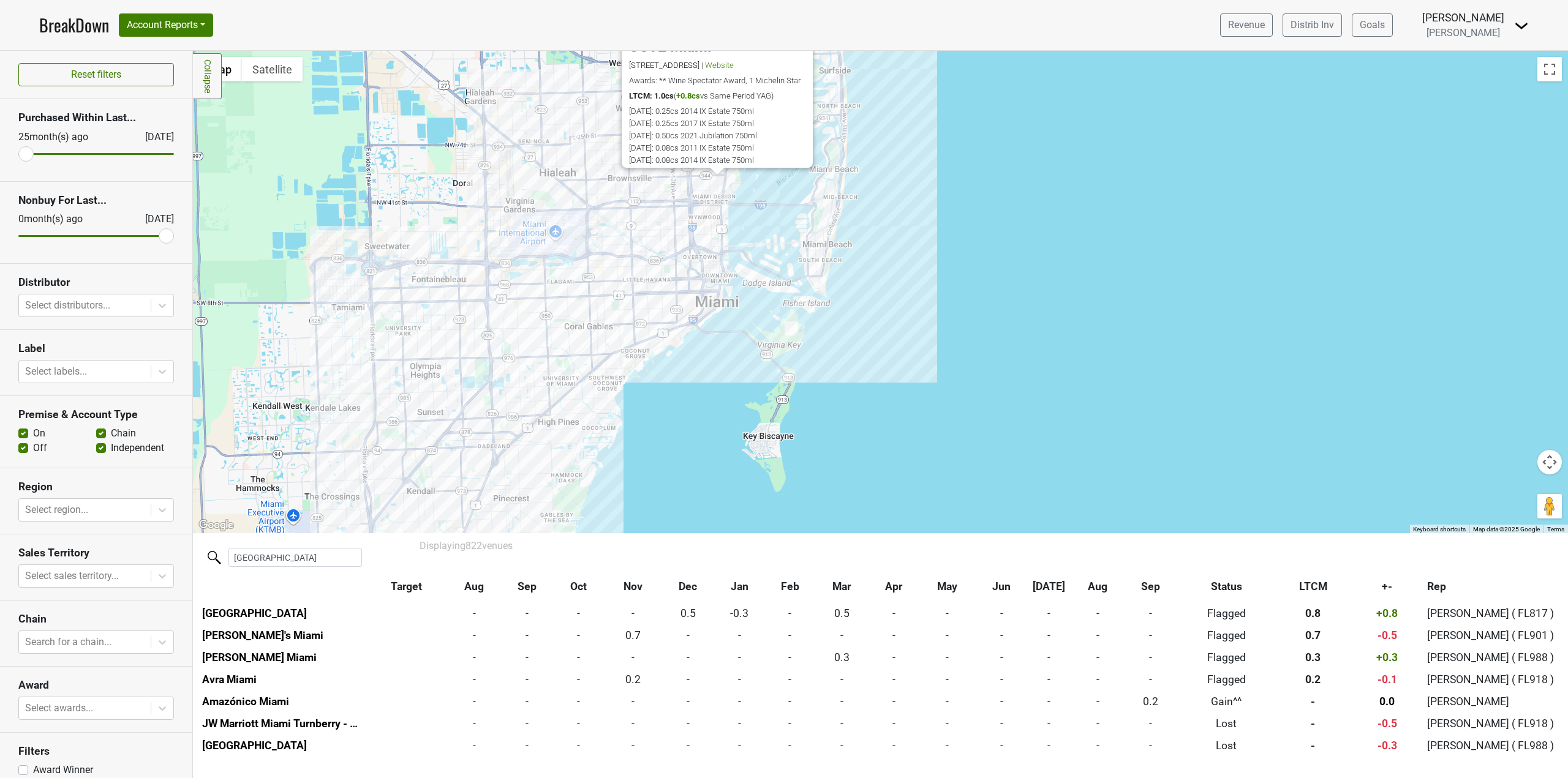
drag, startPoint x: 434, startPoint y: 488, endPoint x: 443, endPoint y: 413, distance: 75.5
click at [512, 340] on div "COTE Miami 3900 NE 2nd Ave, Miami Design District, Miami, FL 33137 | Website Aw…" at bounding box center [881, 292] width 1375 height 482
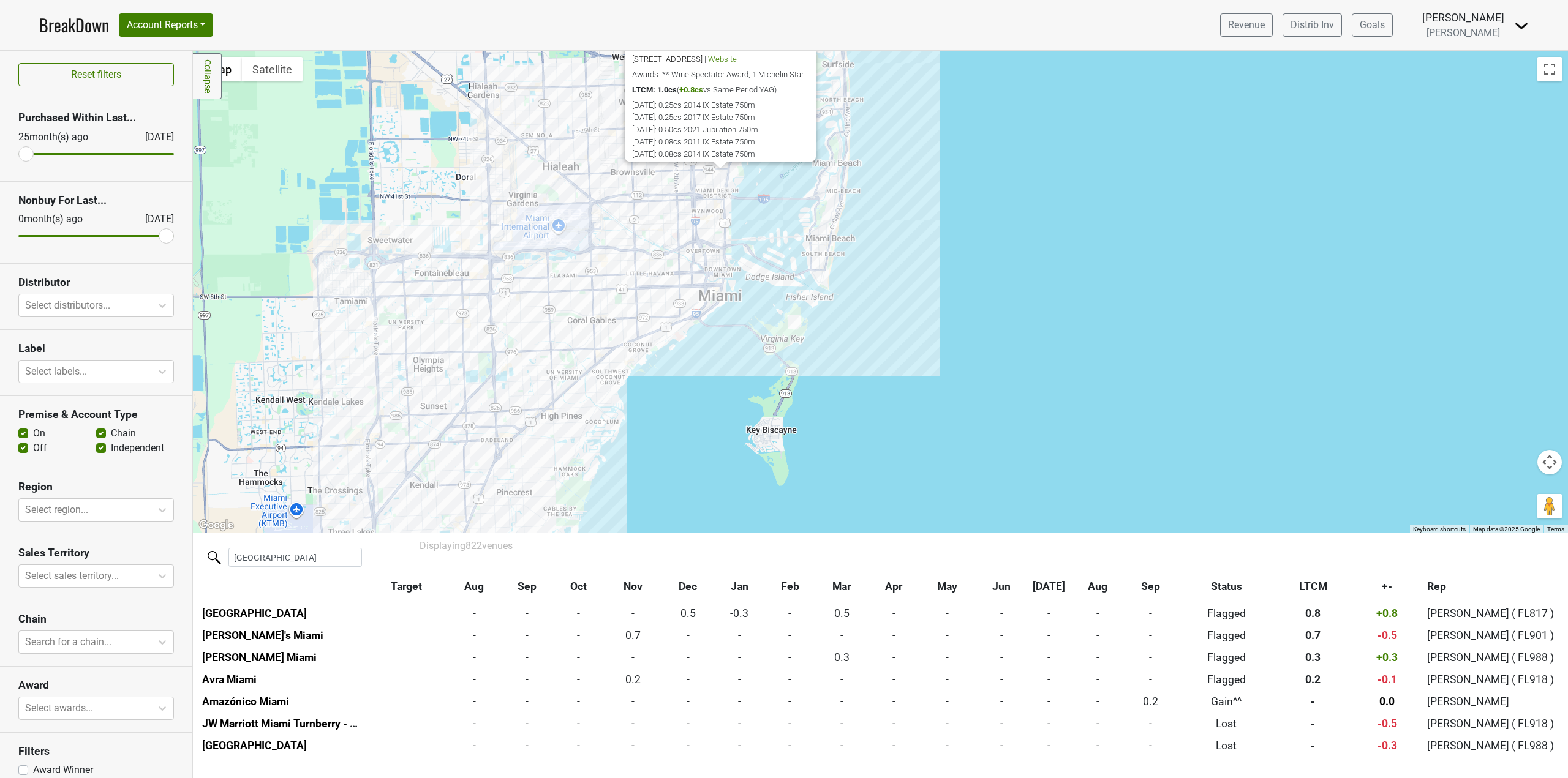
click at [556, 398] on div "COTE Miami 3900 NE 2nd Ave, Miami Design District, Miami, FL 33137 | Website Aw…" at bounding box center [881, 292] width 1375 height 482
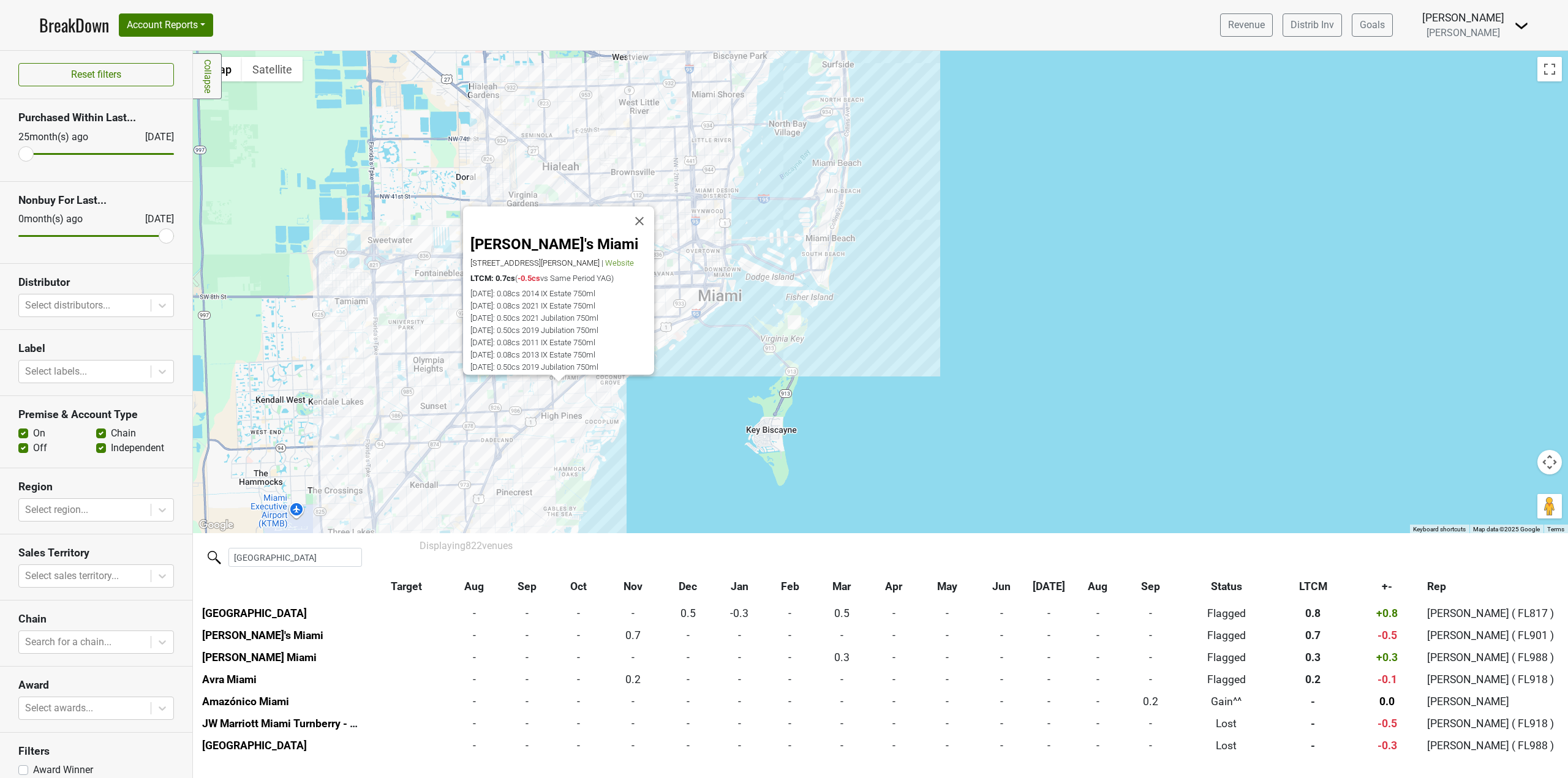
click at [597, 409] on div "Daniel's Miami 1500 San Ignacio Ave, Coral Gables, FL 33146 | Website LTCM: 0.7…" at bounding box center [881, 292] width 1375 height 482
click at [443, 397] on div "Daniel's Miami 1500 San Ignacio Ave, Coral Gables, FL 33146 | Website LTCM: 0.7…" at bounding box center [881, 292] width 1375 height 482
click at [436, 400] on div "Daniel's Miami 1500 San Ignacio Ave, Coral Gables, FL 33146 | Website LTCM: 0.7…" at bounding box center [881, 292] width 1375 height 482
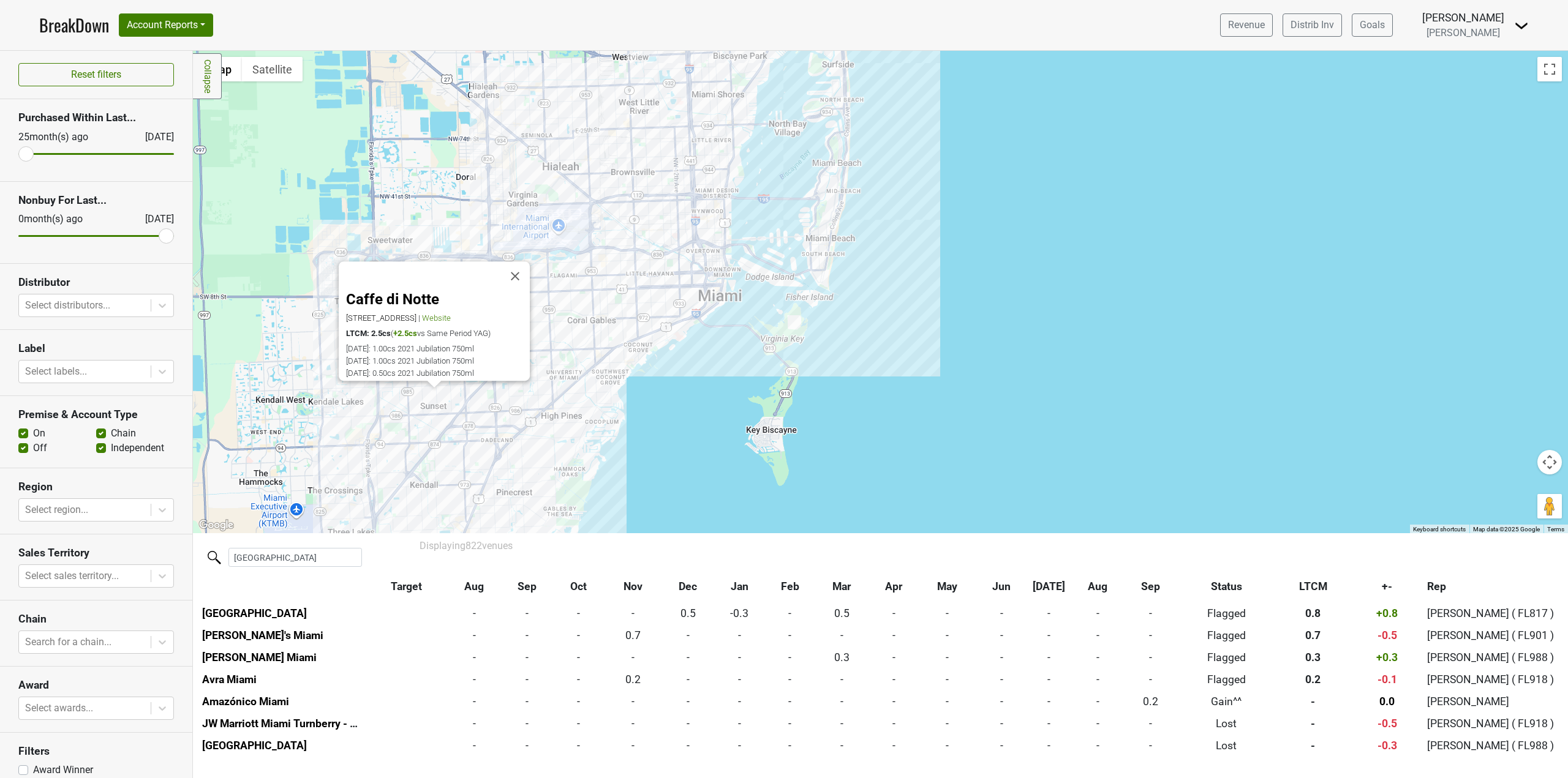
click at [510, 417] on div "Caffe di Notte 9793 SW 72nd St, Sunset, FL 33173 | Website LTCM: 2.5cs ( +2.5cs…" at bounding box center [881, 292] width 1375 height 482
click at [525, 271] on button "Close" at bounding box center [515, 276] width 30 height 30
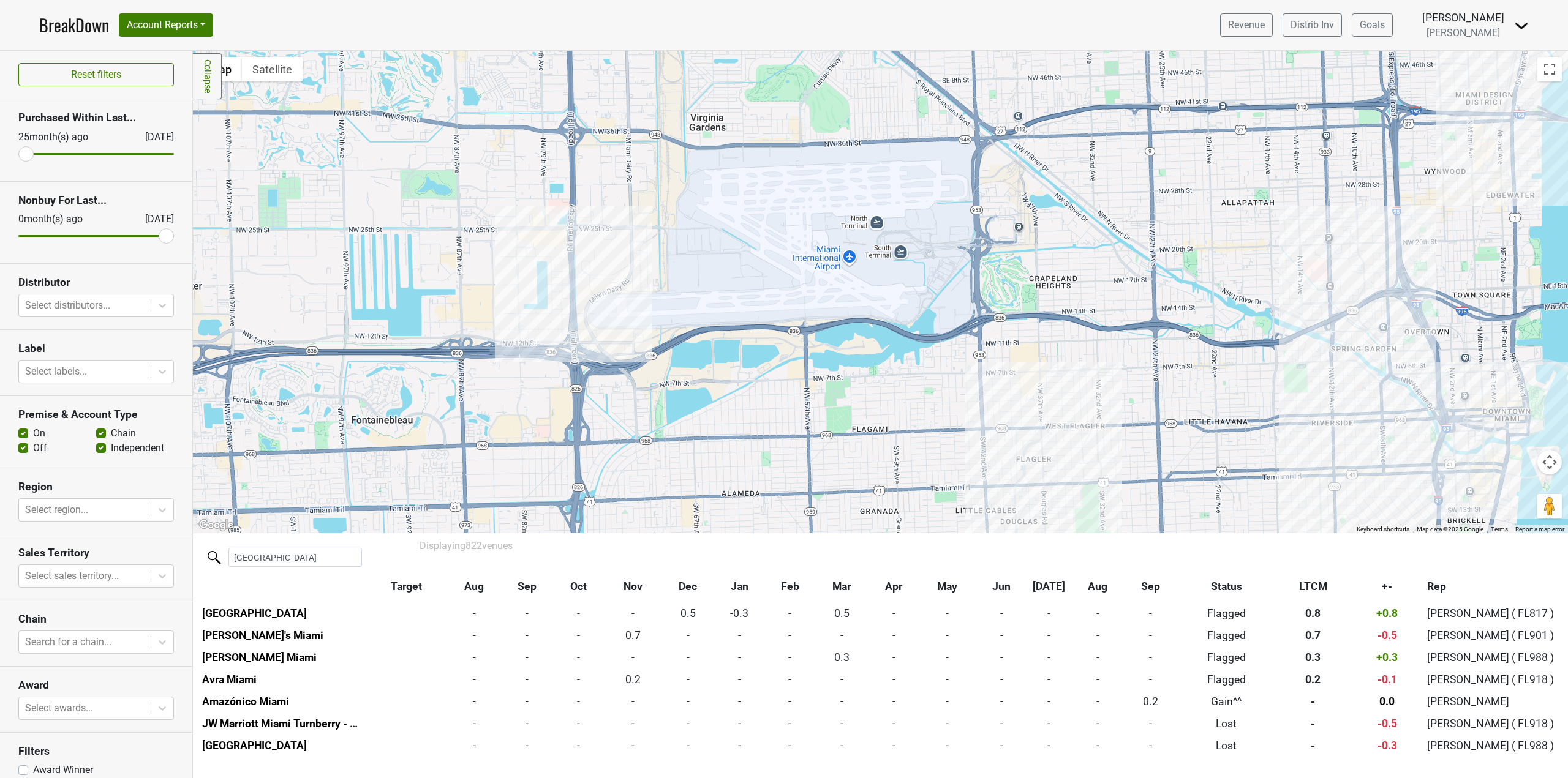
drag, startPoint x: 479, startPoint y: 267, endPoint x: 616, endPoint y: 437, distance: 218.3
click at [616, 437] on div at bounding box center [881, 292] width 1375 height 482
